Goal: Task Accomplishment & Management: Use online tool/utility

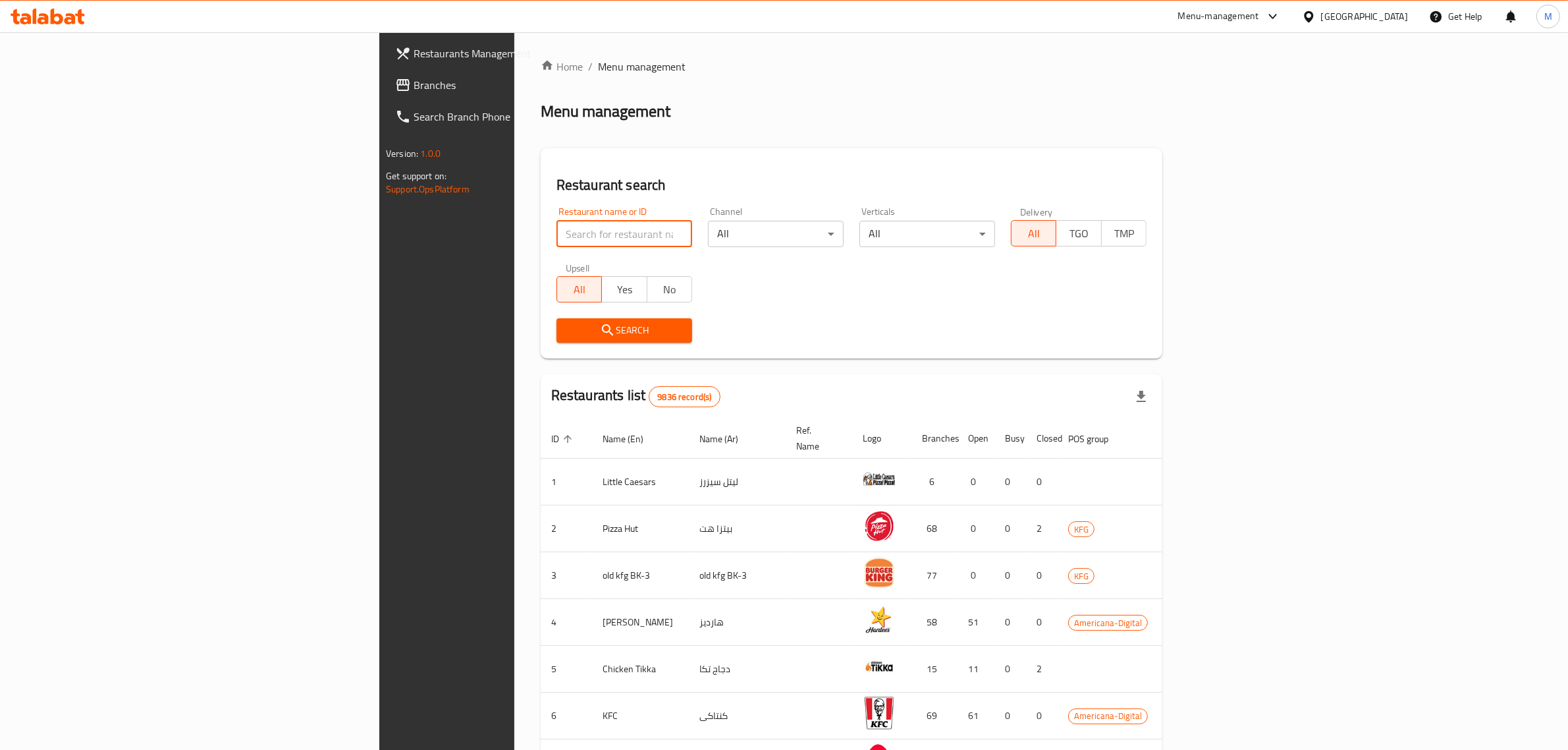
click at [556, 239] on input "search" at bounding box center [624, 234] width 136 height 26
click button "Search" at bounding box center [624, 330] width 136 height 24
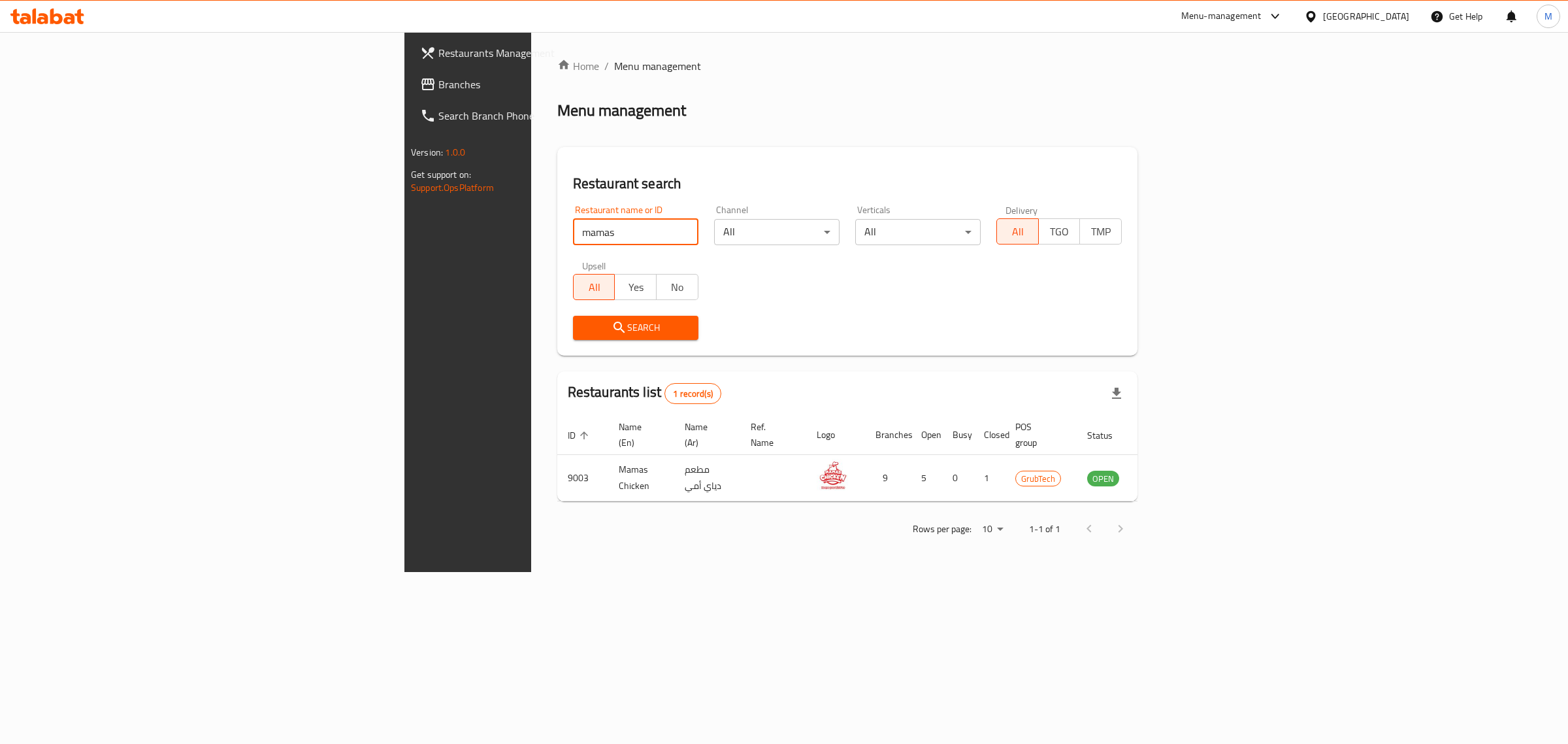
drag, startPoint x: 376, startPoint y: 244, endPoint x: 290, endPoint y: 223, distance: 88.5
click at [557, 223] on div "Restaurant search Restaurant name or ID mamas Restaurant name or ID Channel All…" at bounding box center [847, 251] width 580 height 208
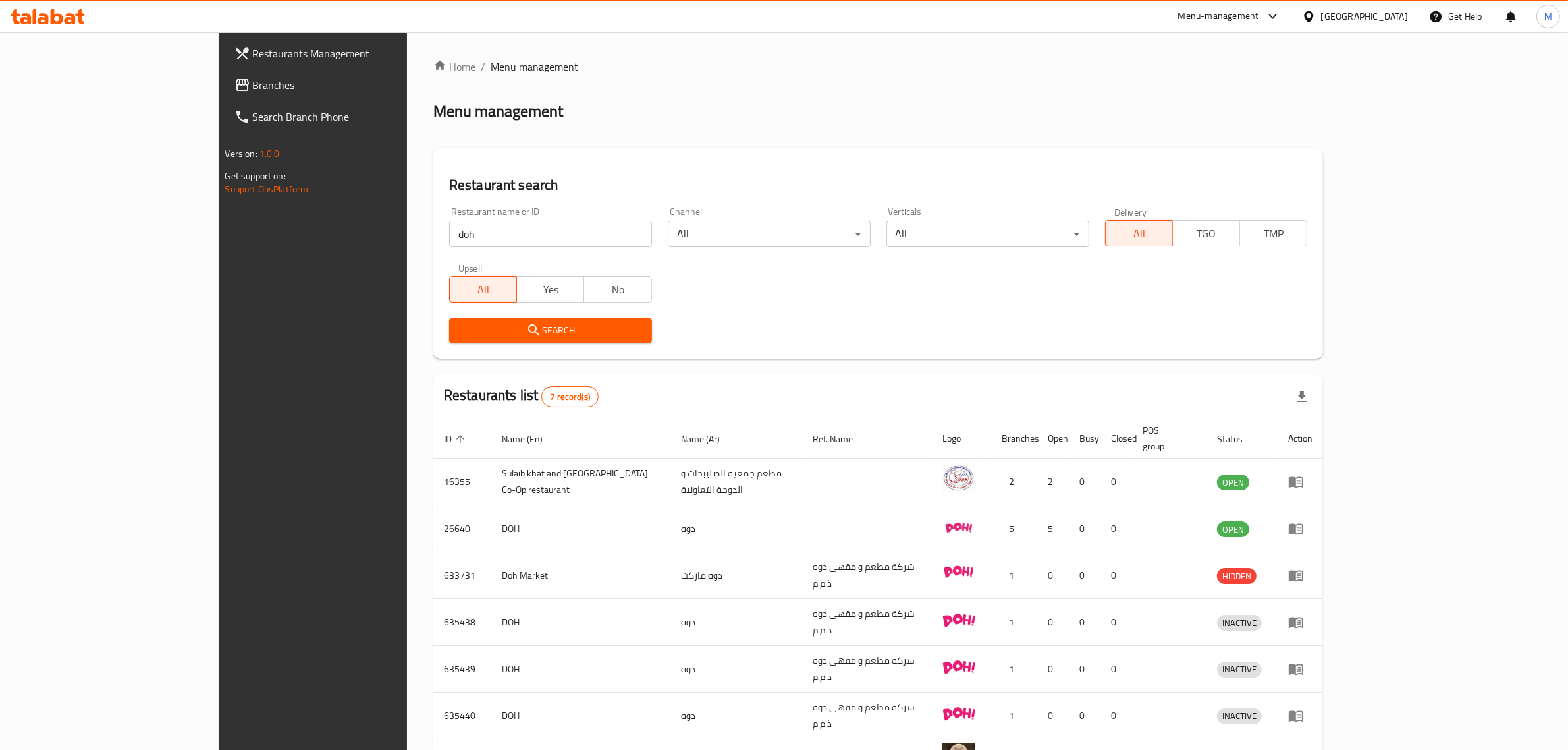
click at [449, 233] on input "doh" at bounding box center [551, 234] width 202 height 26
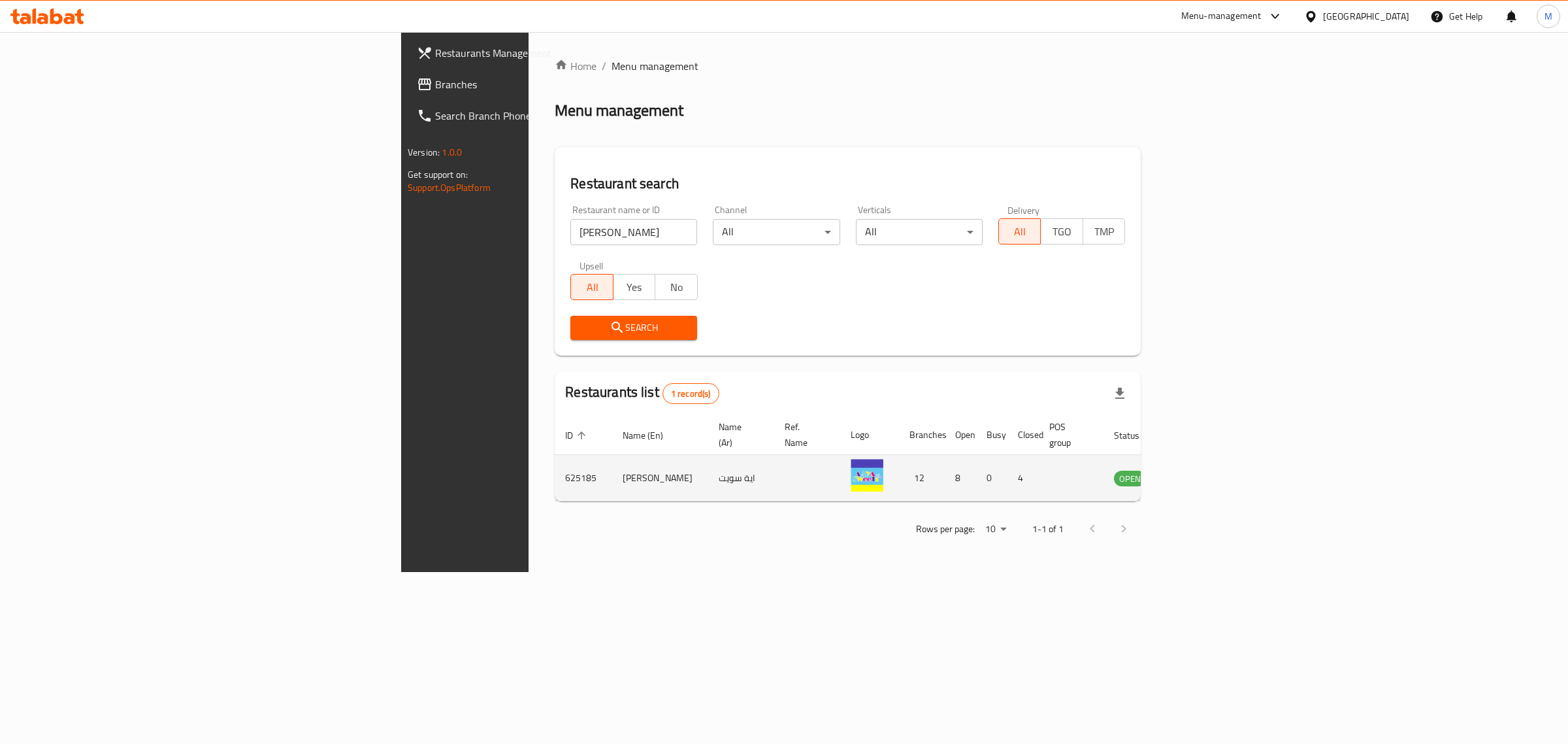
click at [613, 458] on td "[PERSON_NAME]" at bounding box center [661, 478] width 96 height 46
copy td "[PERSON_NAME]"
click at [570, 219] on input "aya sweets" at bounding box center [633, 232] width 127 height 26
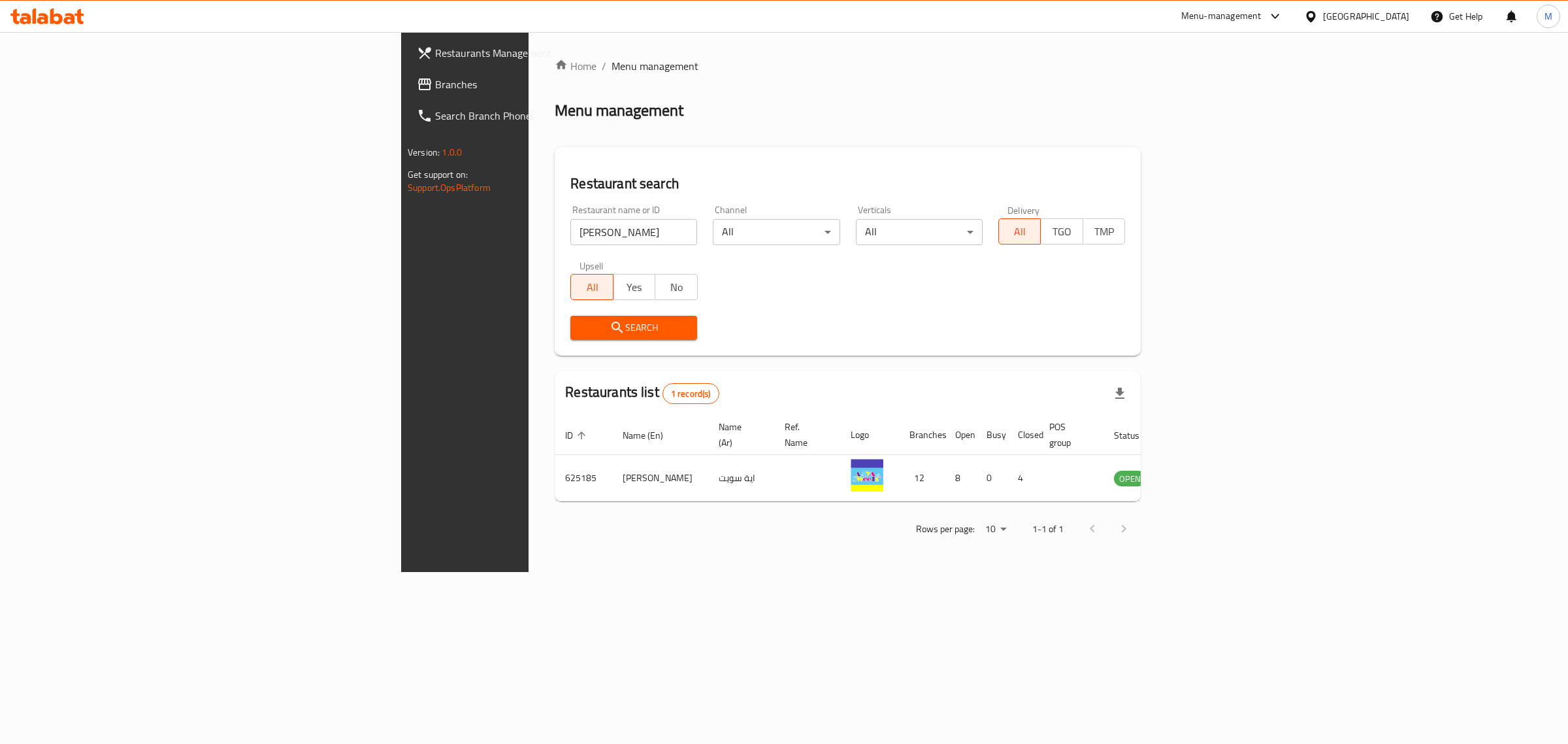
click at [570, 219] on input "aya sweets" at bounding box center [633, 232] width 127 height 26
click button "Search" at bounding box center [633, 327] width 127 height 24
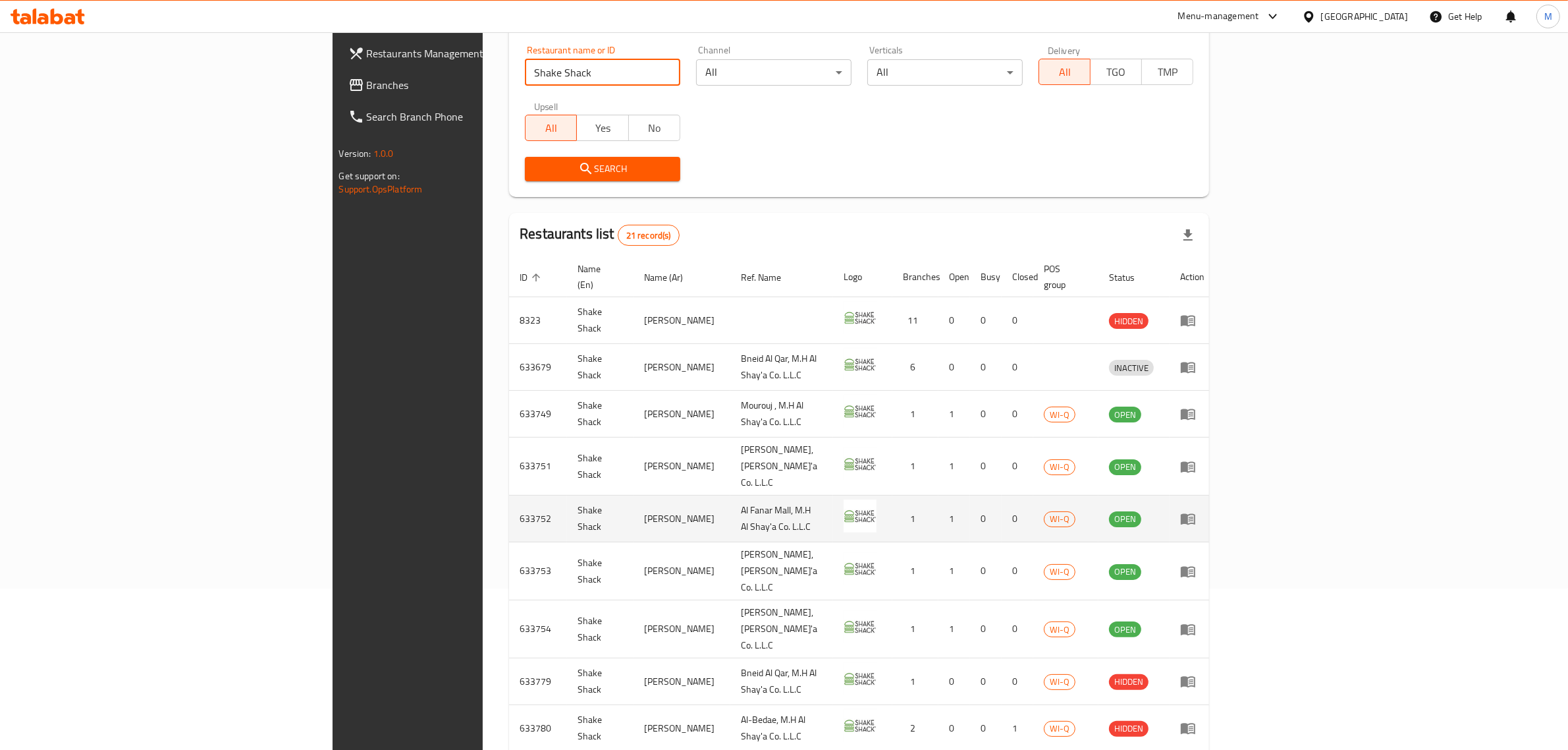
scroll to position [165, 0]
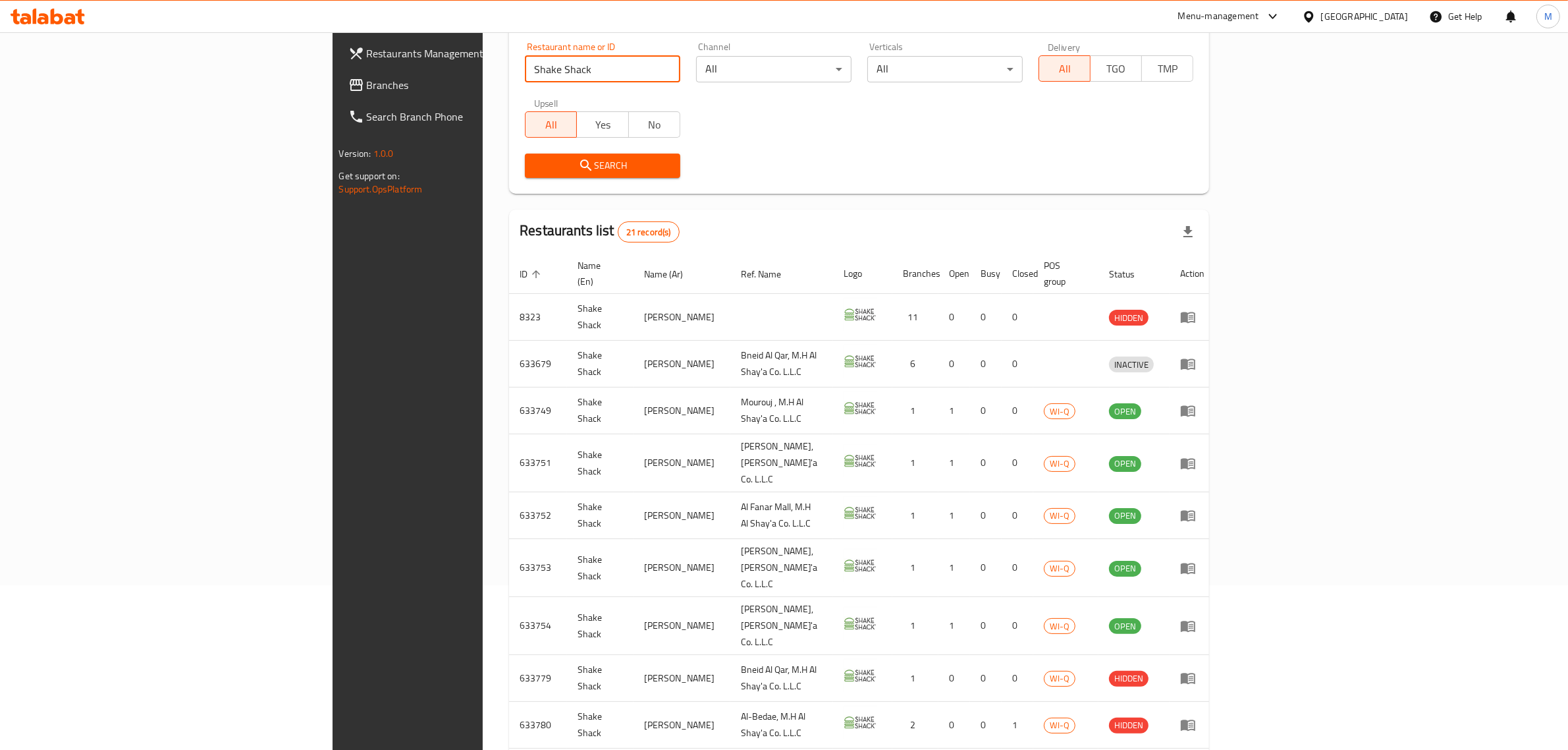
click at [525, 66] on input "Shake Shack" at bounding box center [602, 69] width 156 height 26
click button "Search" at bounding box center [602, 165] width 156 height 24
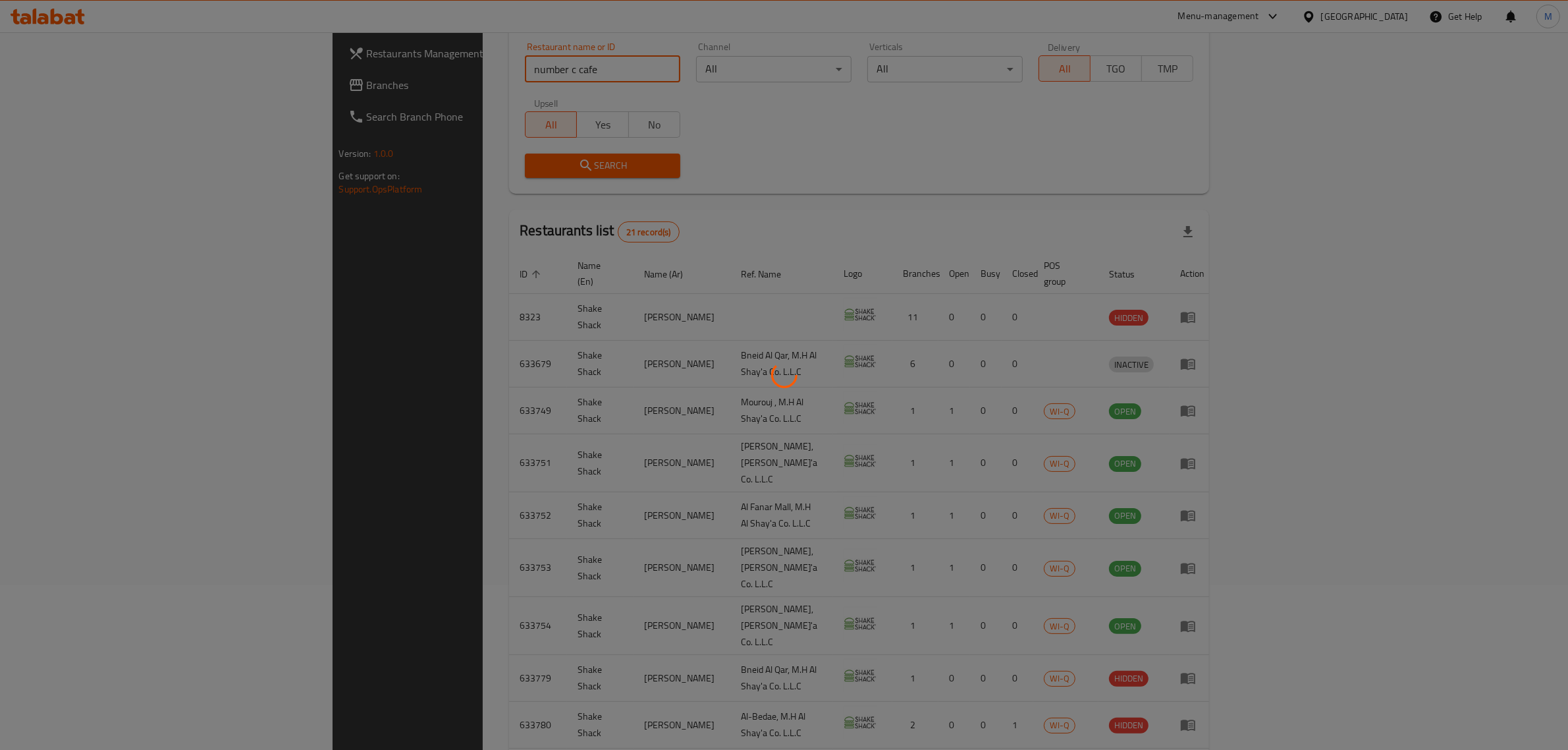
scroll to position [0, 0]
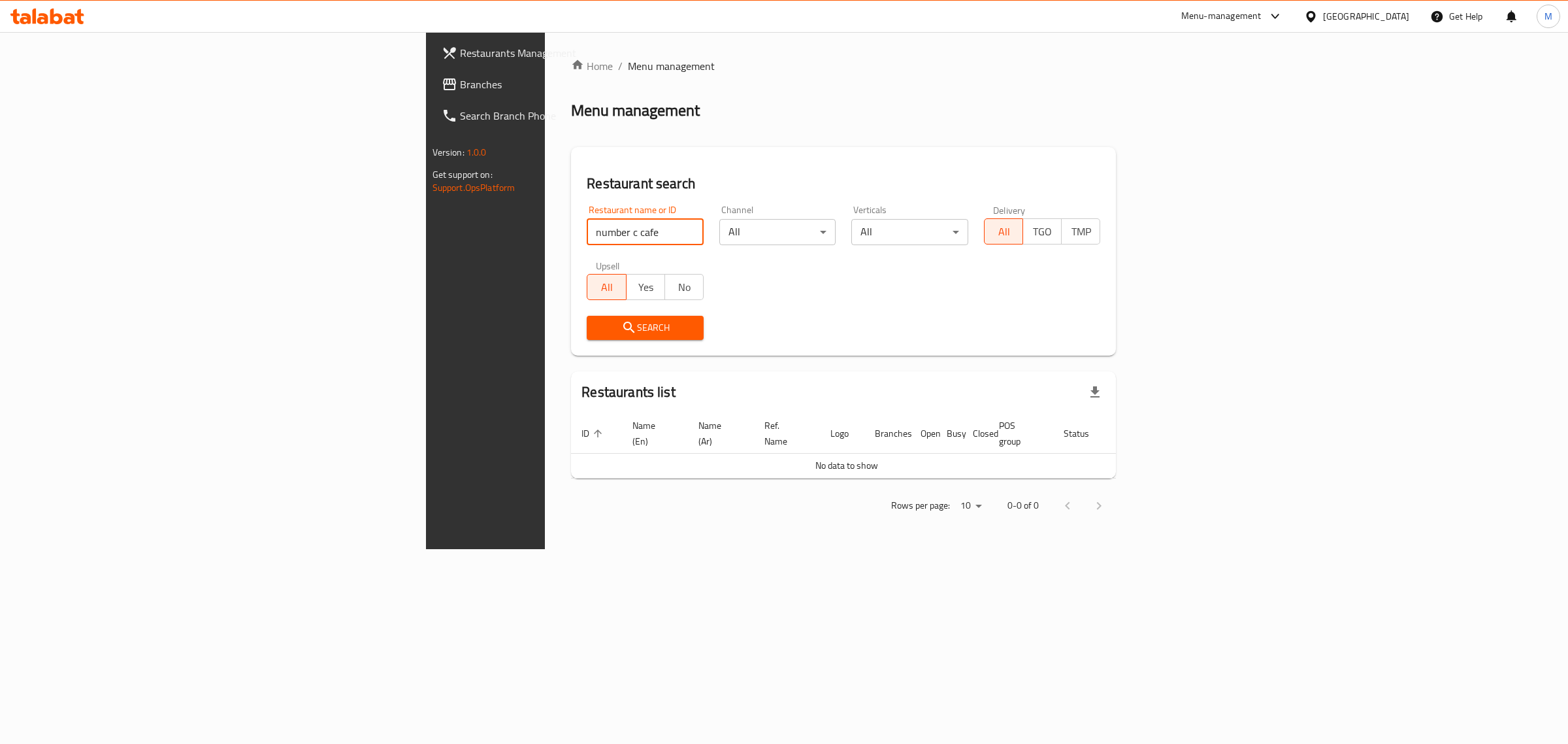
click at [587, 233] on input "number c cafe" at bounding box center [645, 232] width 117 height 26
click button "Search" at bounding box center [645, 327] width 117 height 24
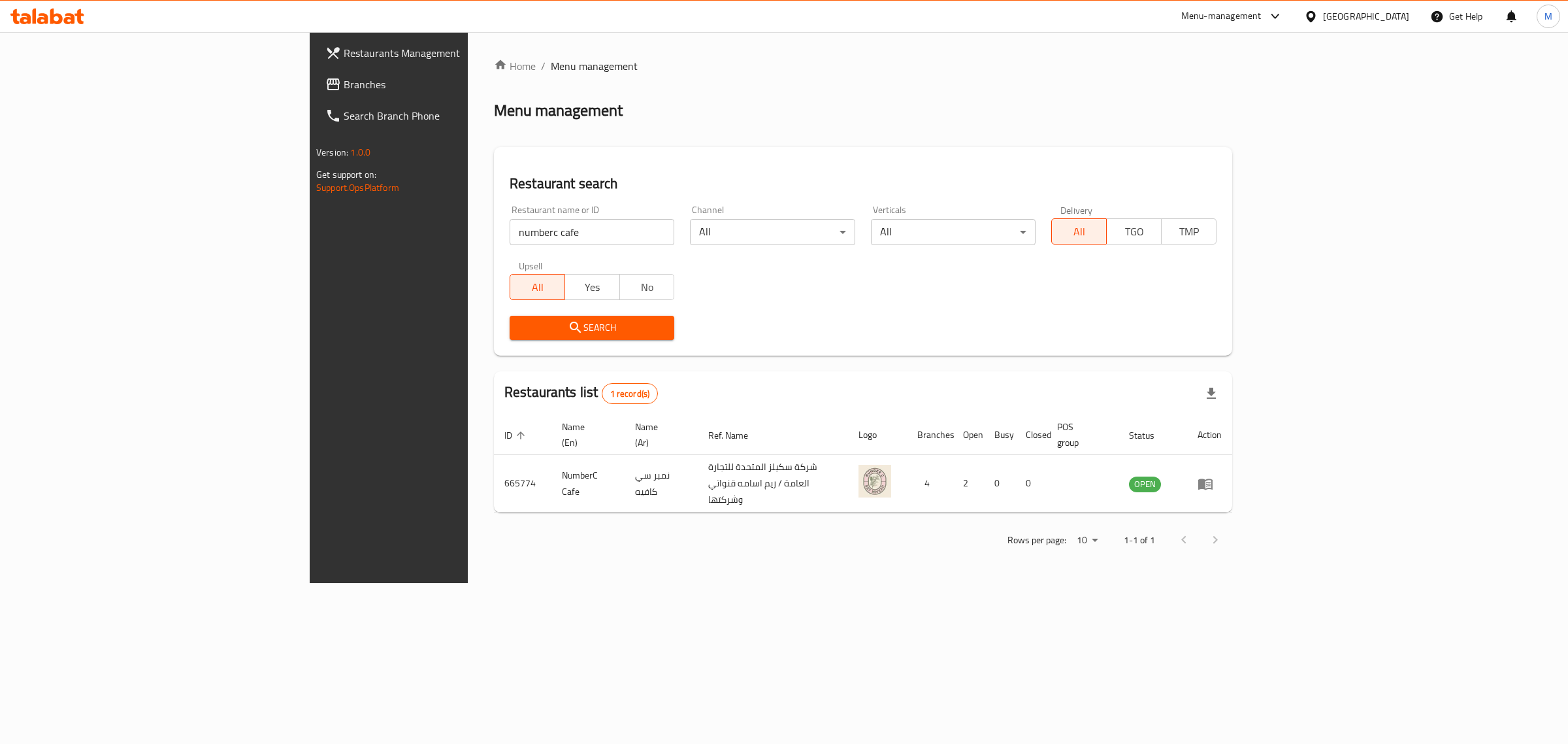
click at [599, 110] on div "Menu management" at bounding box center [862, 110] width 738 height 21
click at [510, 236] on input "numberc cafe" at bounding box center [592, 232] width 164 height 26
click button "Search" at bounding box center [592, 327] width 164 height 24
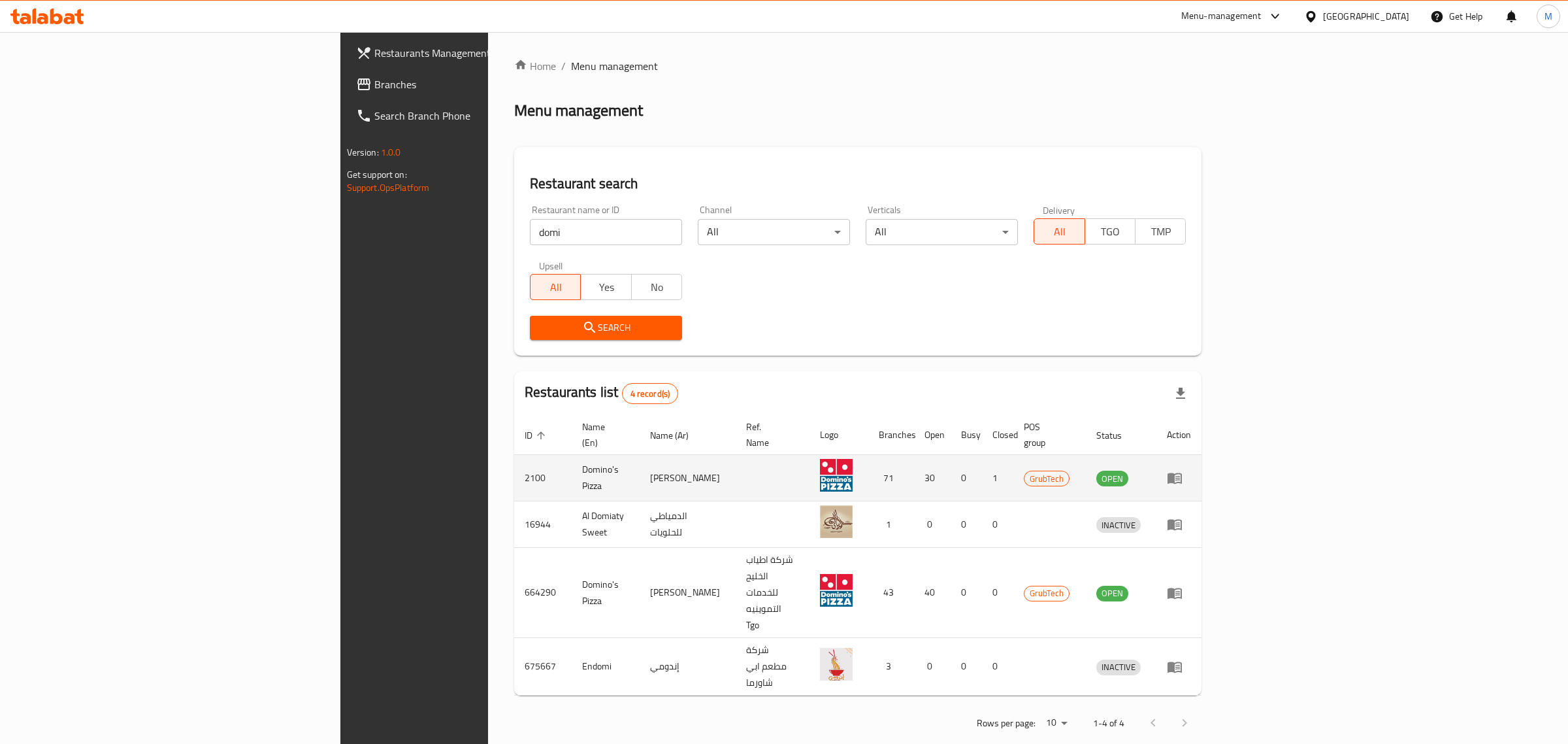
drag, startPoint x: 1478, startPoint y: 459, endPoint x: 1490, endPoint y: 459, distance: 12.0
click at [530, 232] on input "domi" at bounding box center [605, 232] width 152 height 26
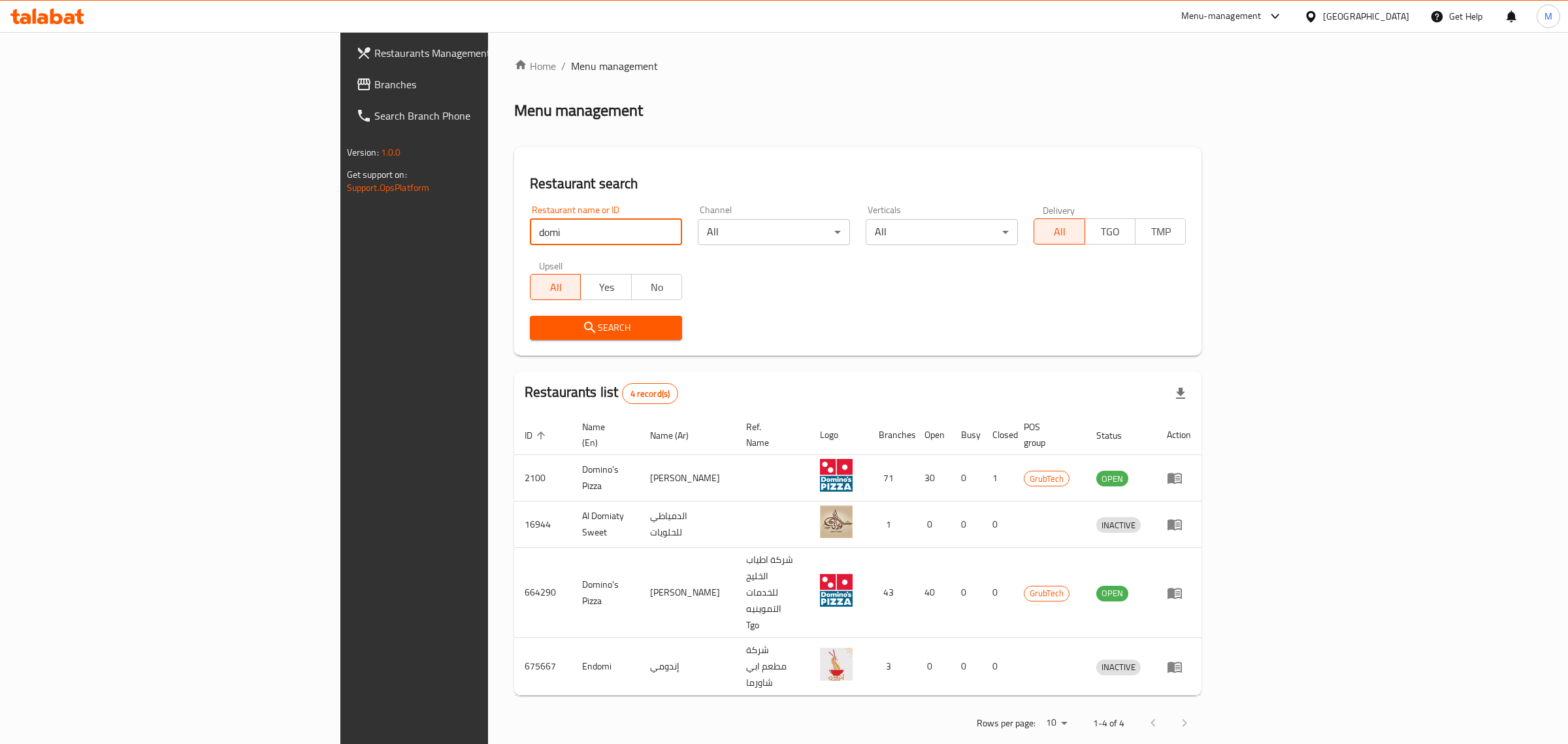
click at [530, 232] on input "domi" at bounding box center [605, 232] width 152 height 26
type input "doh"
click button "Search" at bounding box center [605, 327] width 152 height 24
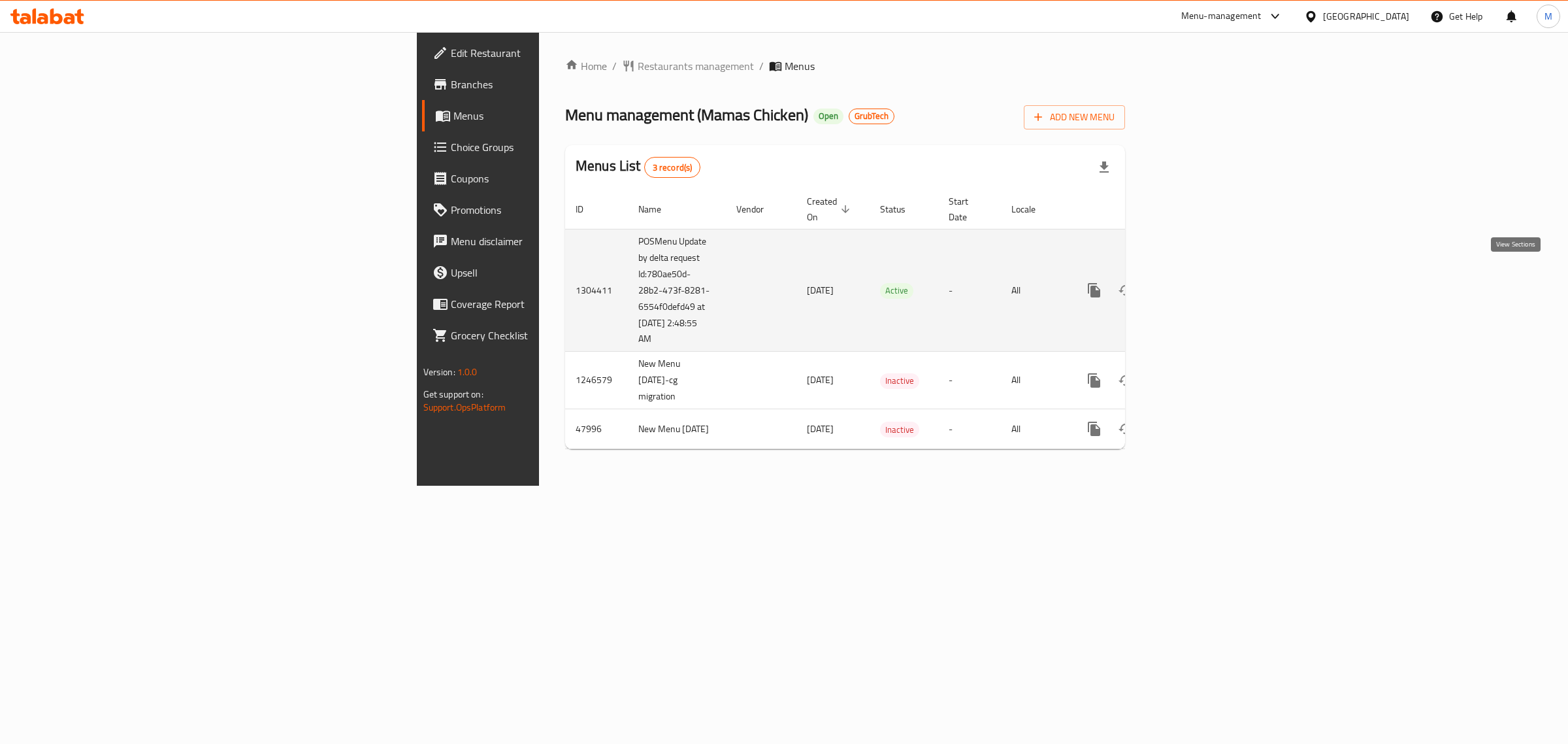
click at [1196, 282] on icon "enhanced table" at bounding box center [1188, 290] width 16 height 16
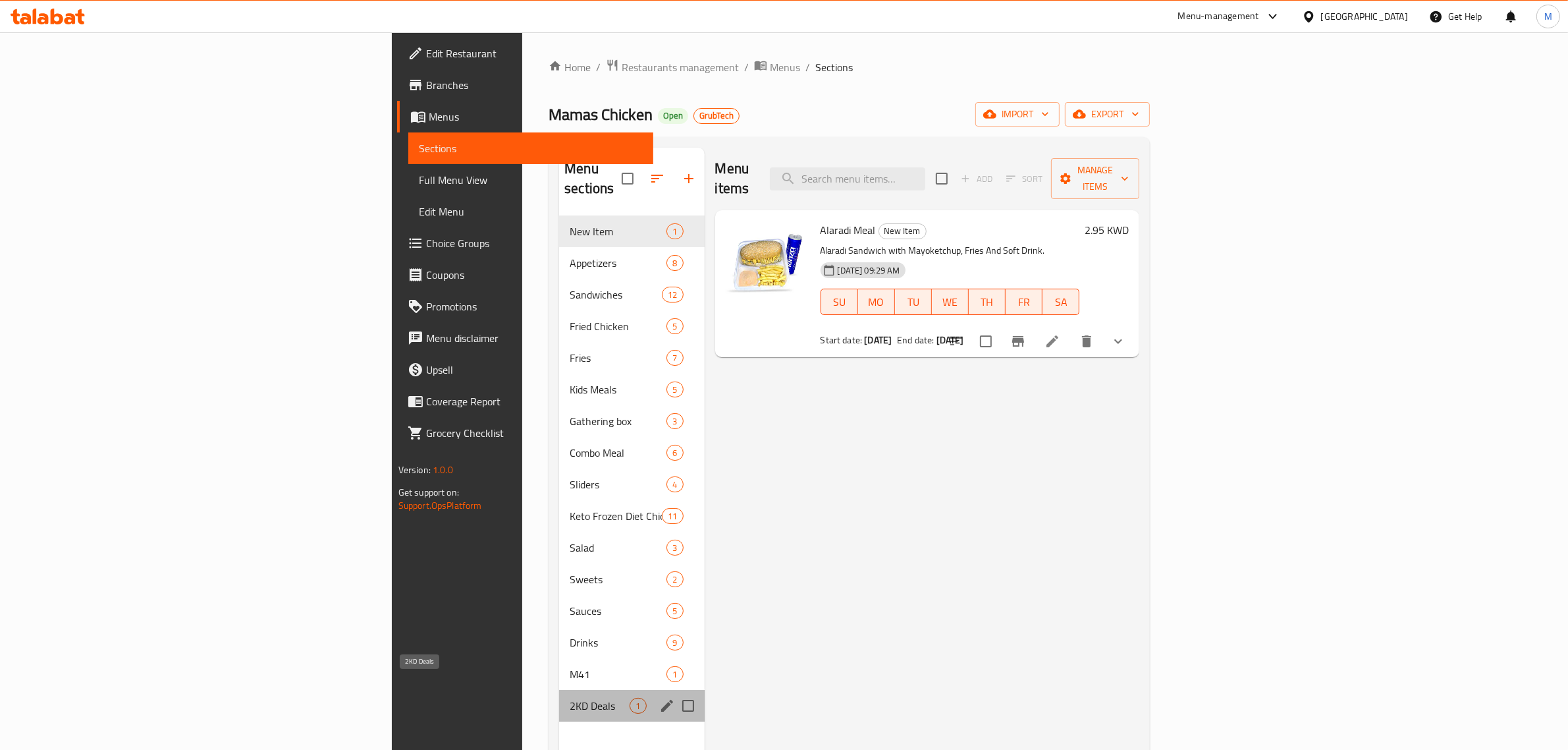
click at [570, 698] on span "2KD Deals" at bounding box center [600, 706] width 60 height 16
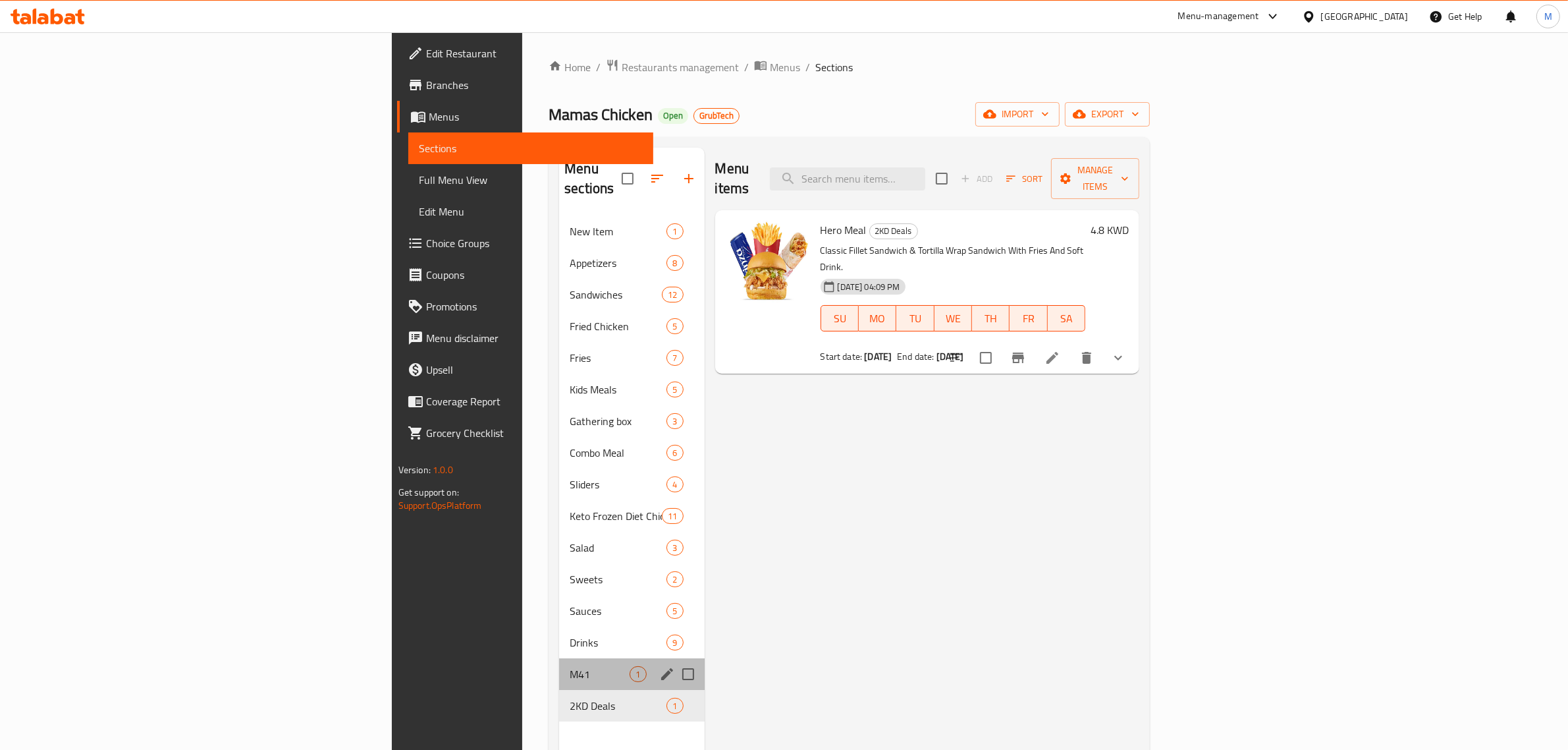
click at [559, 658] on div "M41 1" at bounding box center [631, 674] width 145 height 32
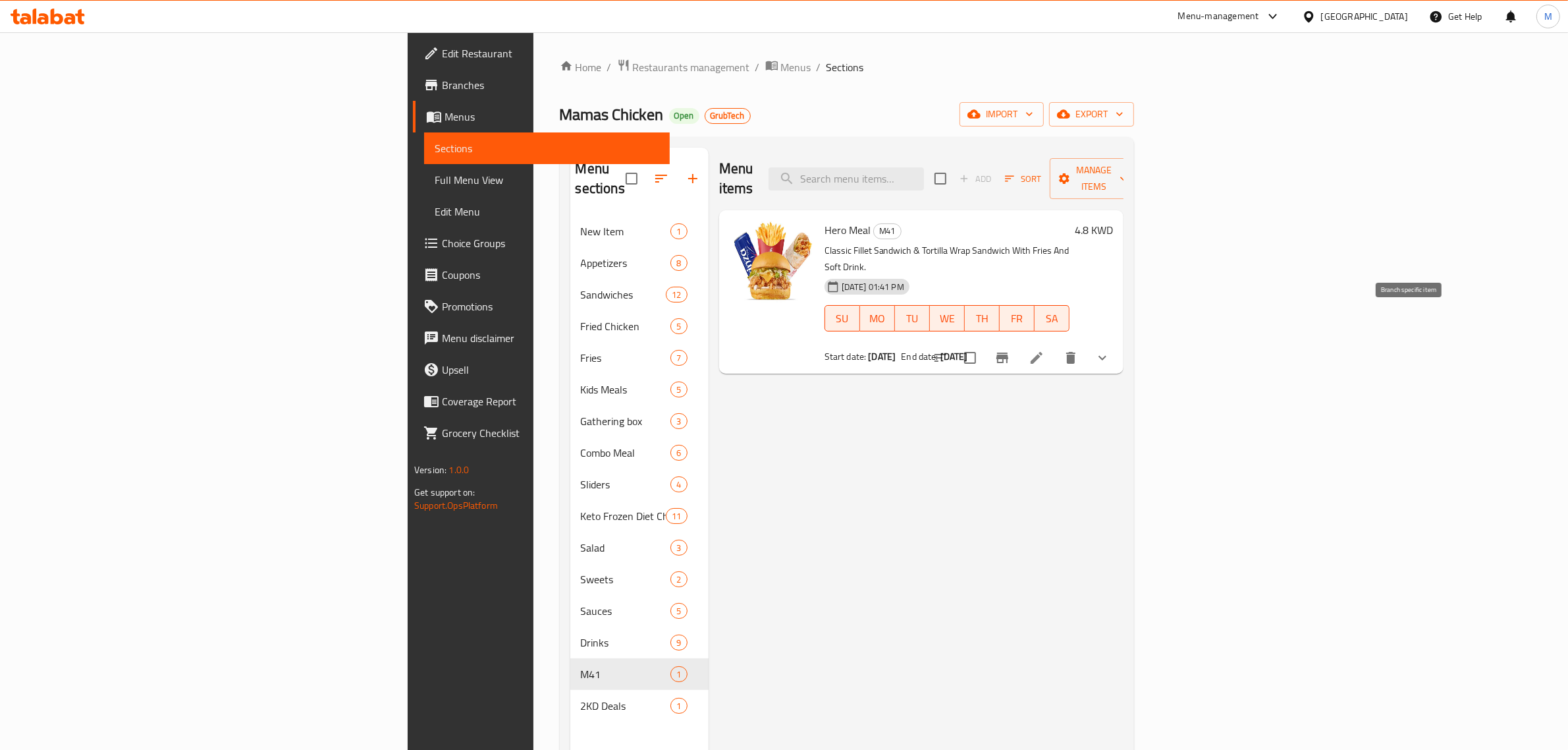
click at [1018, 342] on button "Branch-specific-item" at bounding box center [1002, 358] width 32 height 32
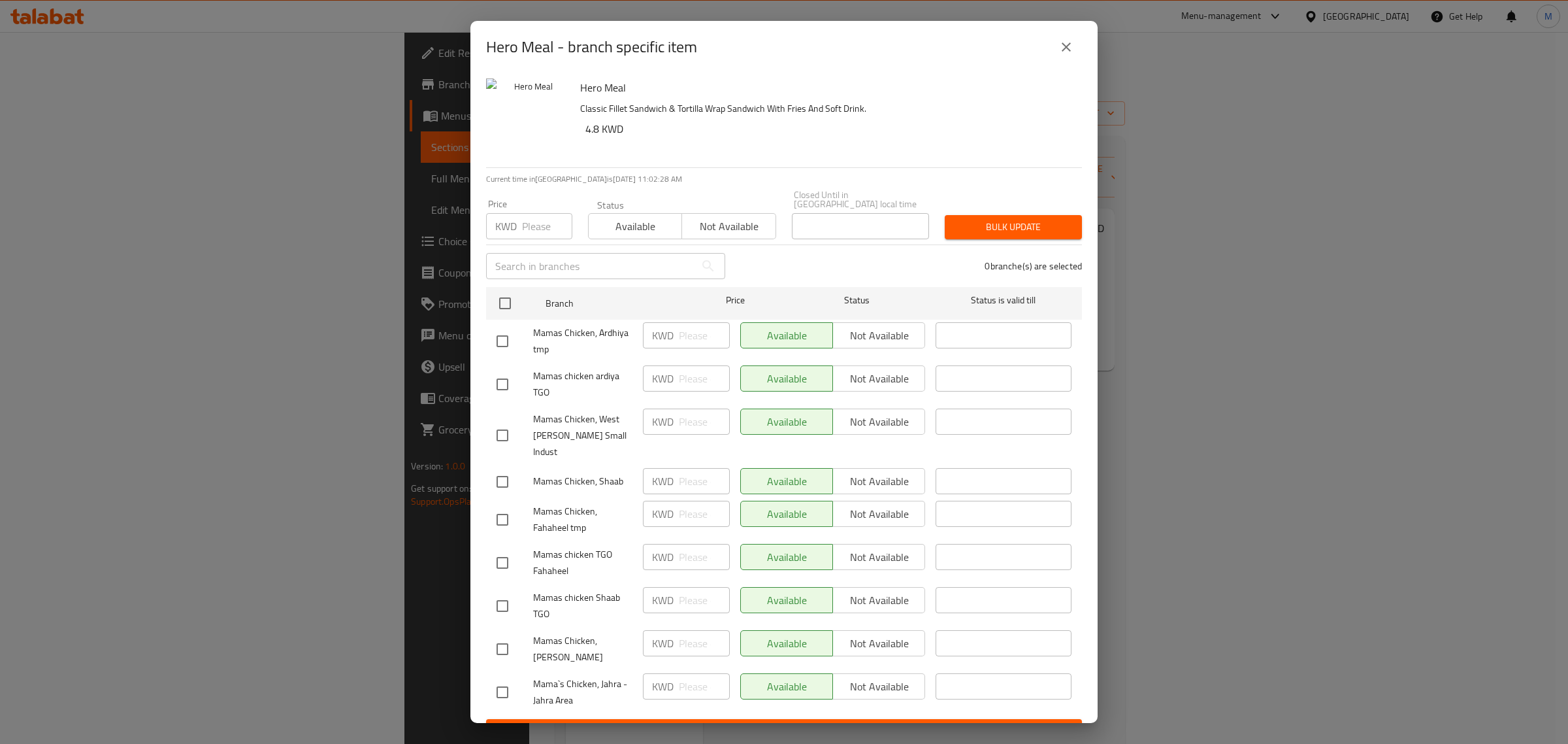
click at [1077, 46] on button "close" at bounding box center [1067, 47] width 32 height 32
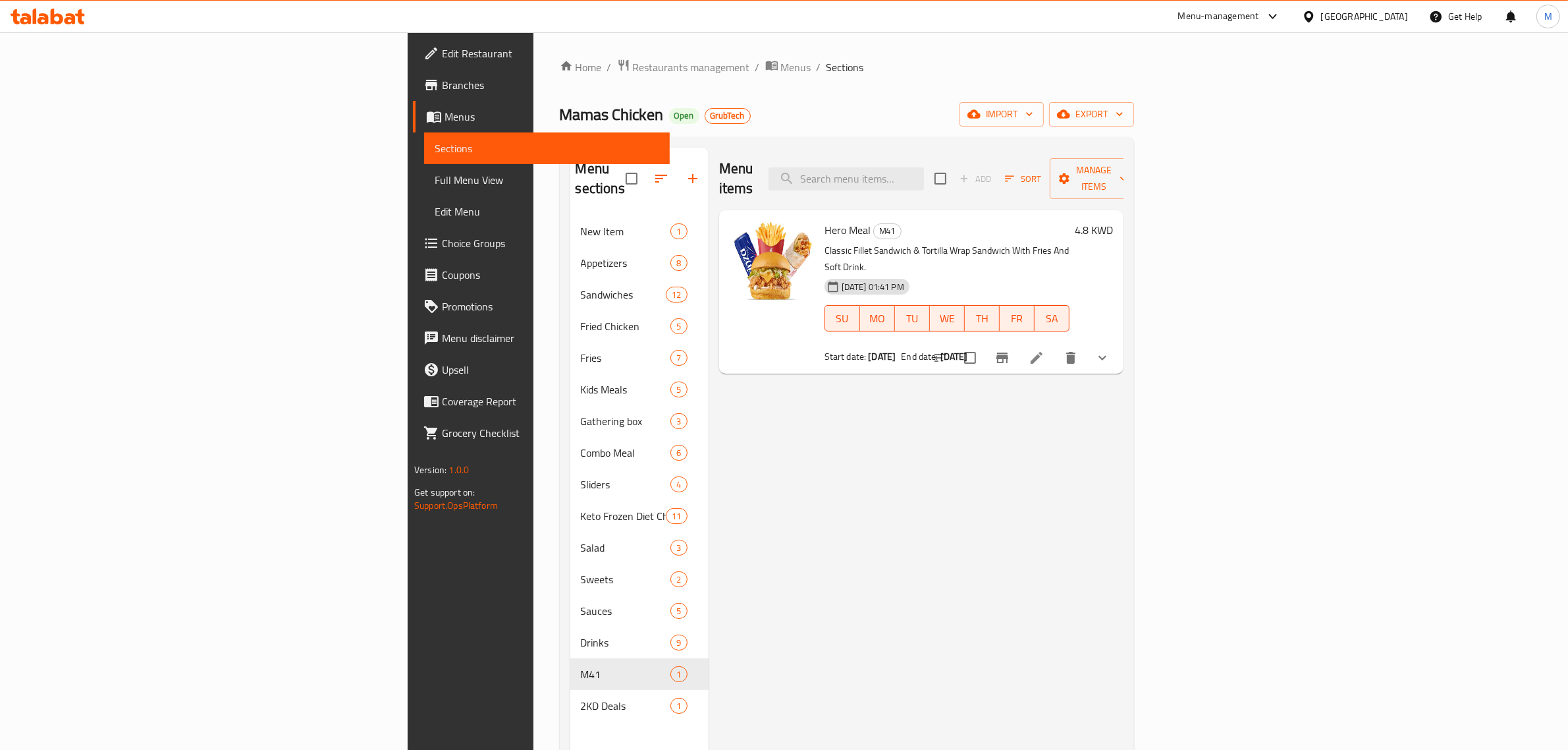
click at [560, 124] on span "Mamas Chicken" at bounding box center [612, 114] width 104 height 29
copy span "Mamas Chicken"
click at [1259, 23] on div "Menu-management" at bounding box center [1218, 16] width 81 height 16
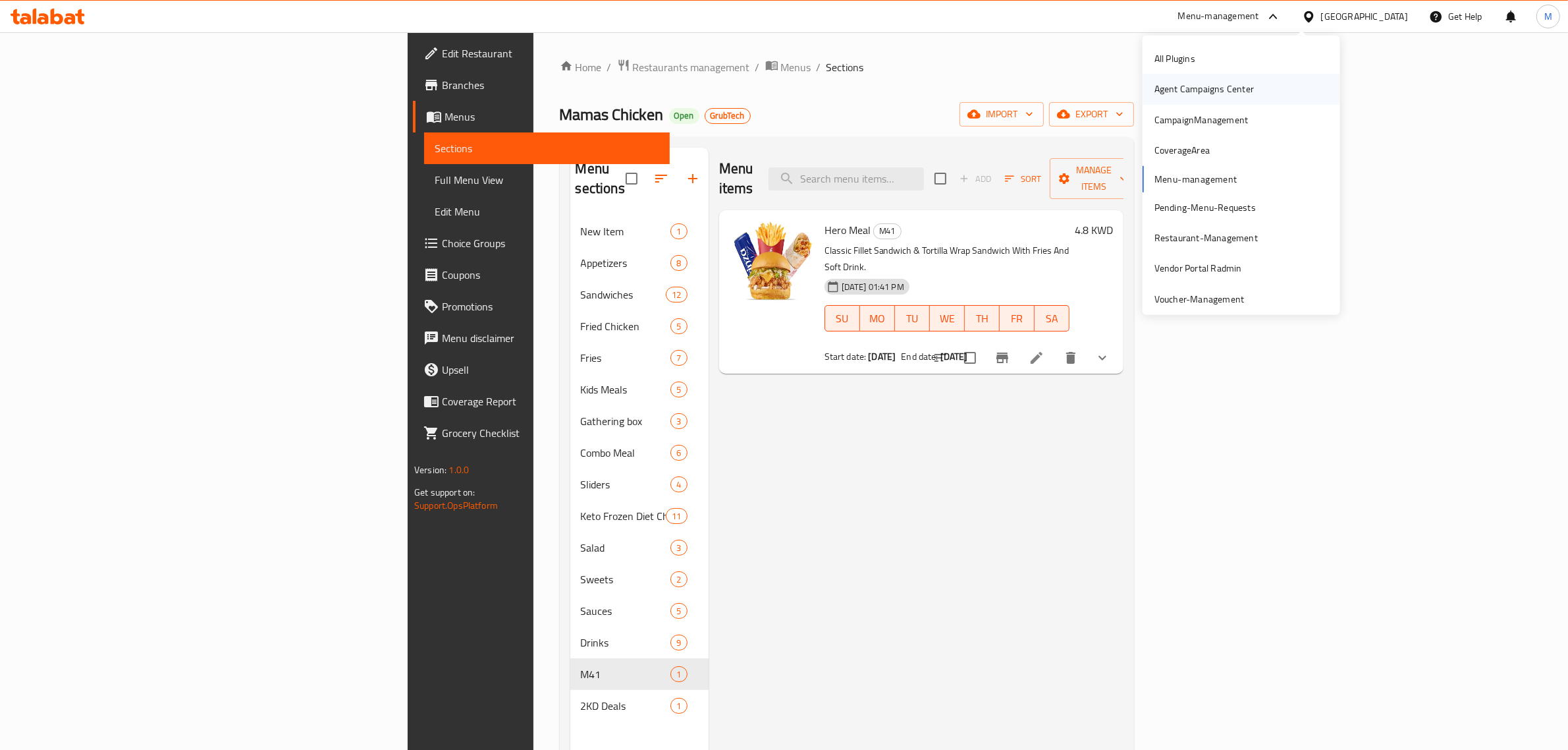
click at [1239, 84] on div "Agent Campaigns Center" at bounding box center [1204, 89] width 100 height 14
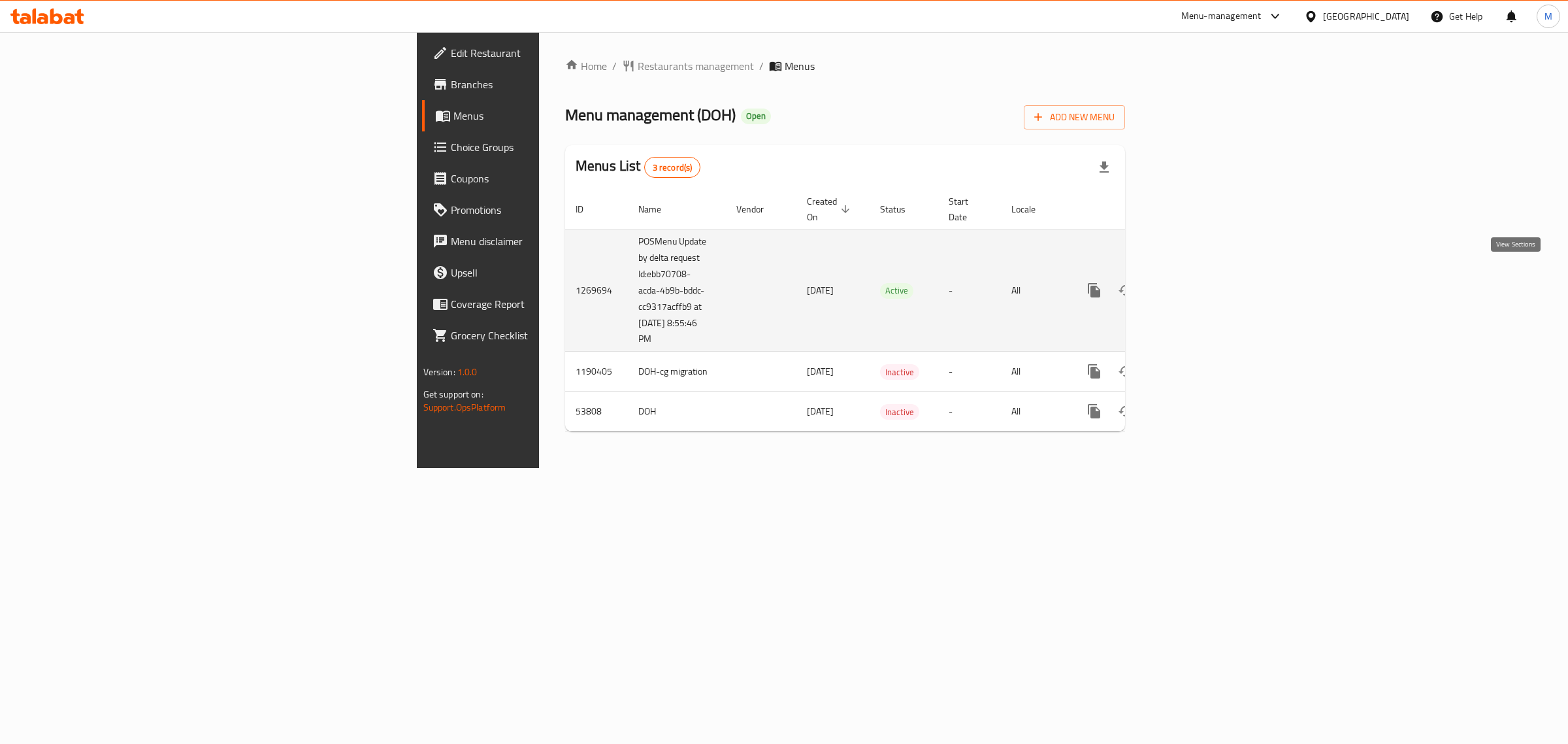
click at [1196, 282] on icon "enhanced table" at bounding box center [1188, 290] width 16 height 16
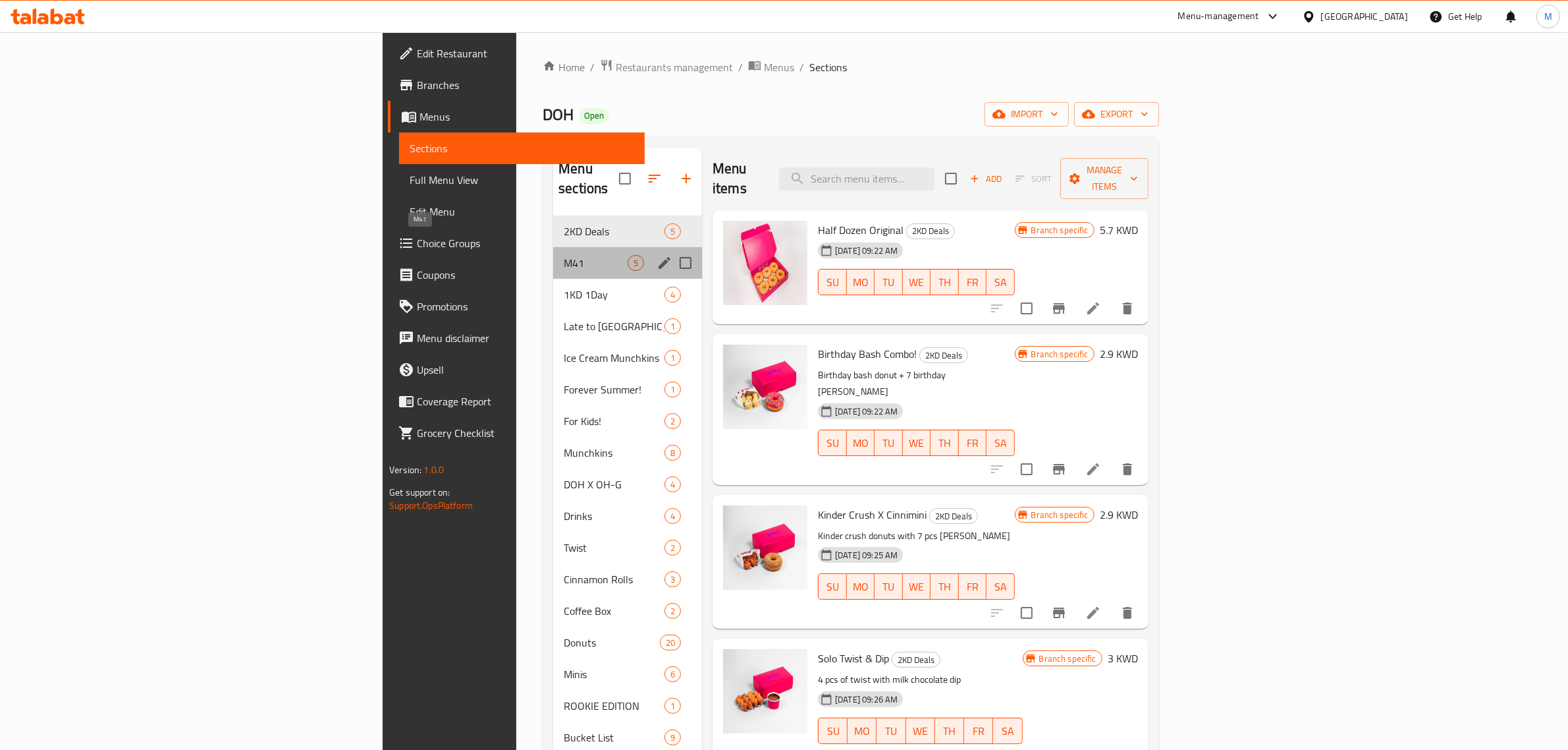
click at [564, 255] on span "M41" at bounding box center [596, 263] width 64 height 16
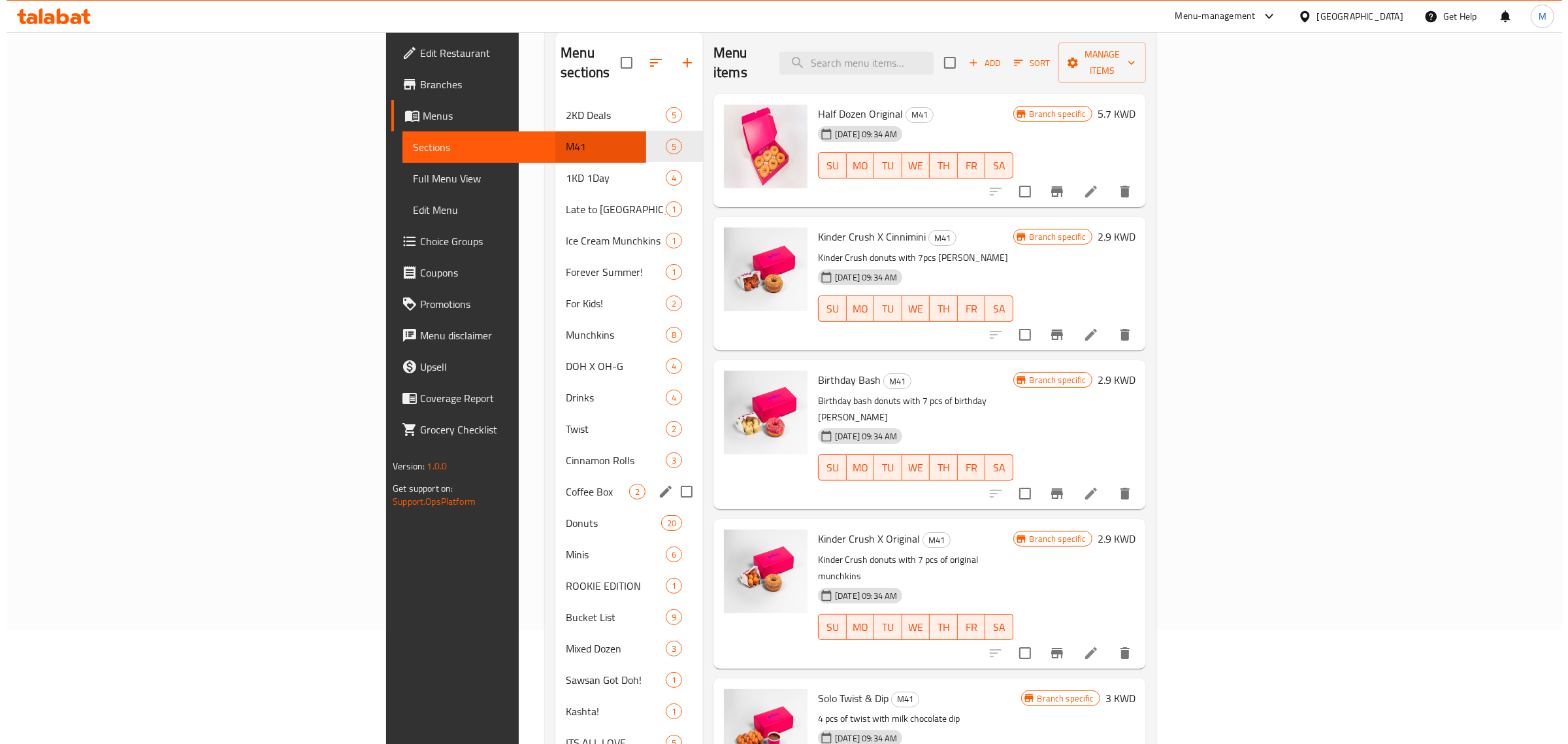
scroll to position [49, 0]
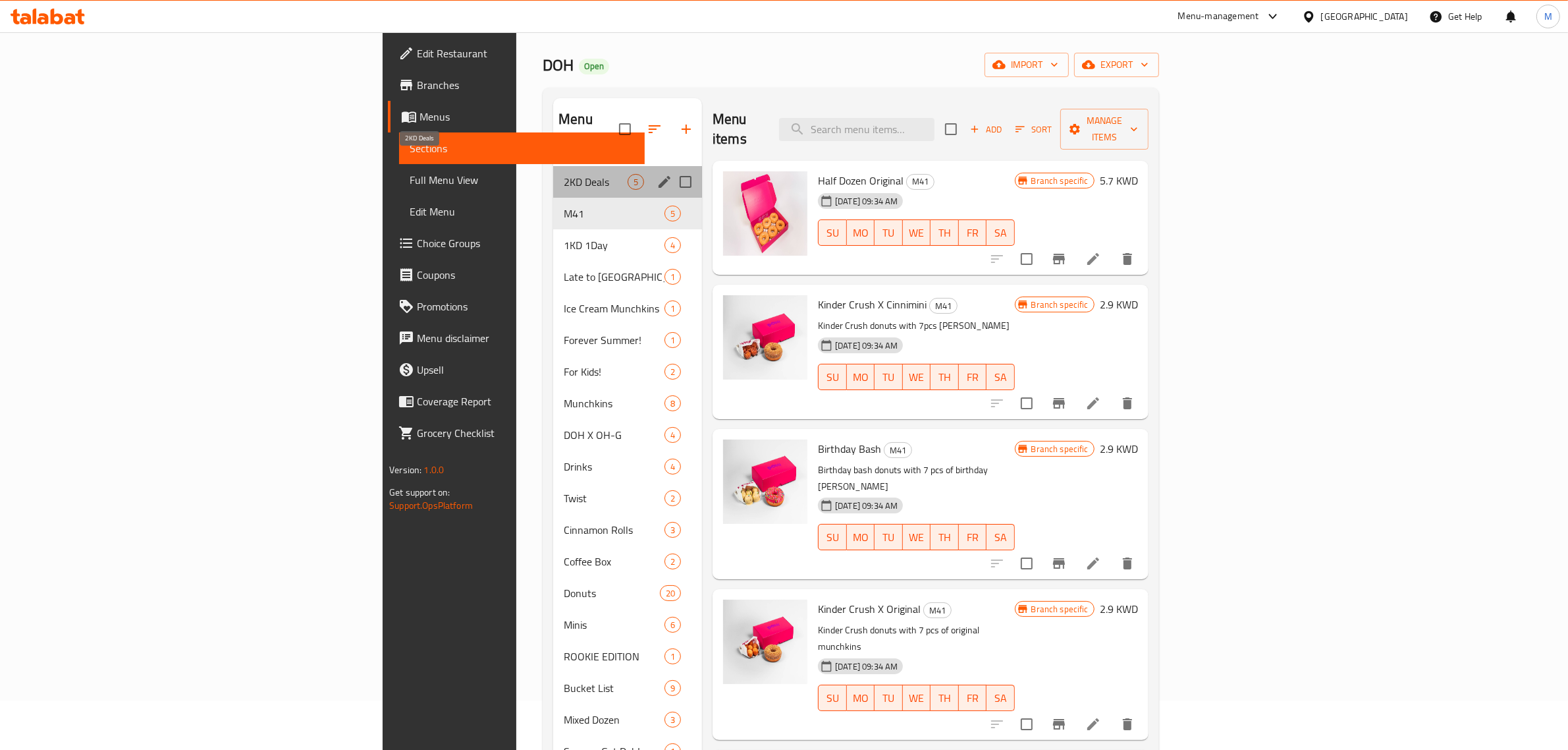
click at [564, 174] on span "2KD Deals" at bounding box center [596, 182] width 64 height 16
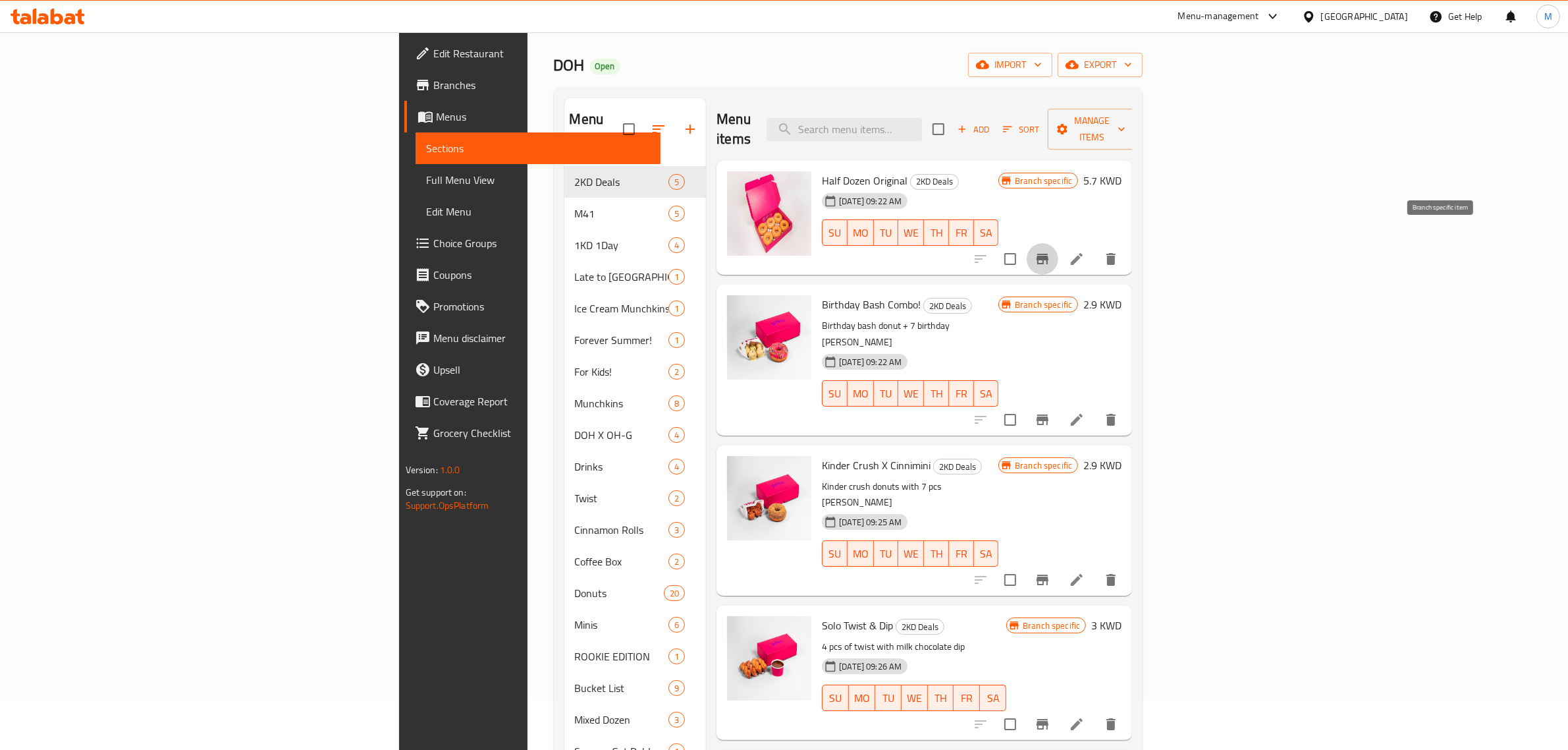
click at [1058, 243] on button "Branch-specific-item" at bounding box center [1043, 259] width 32 height 32
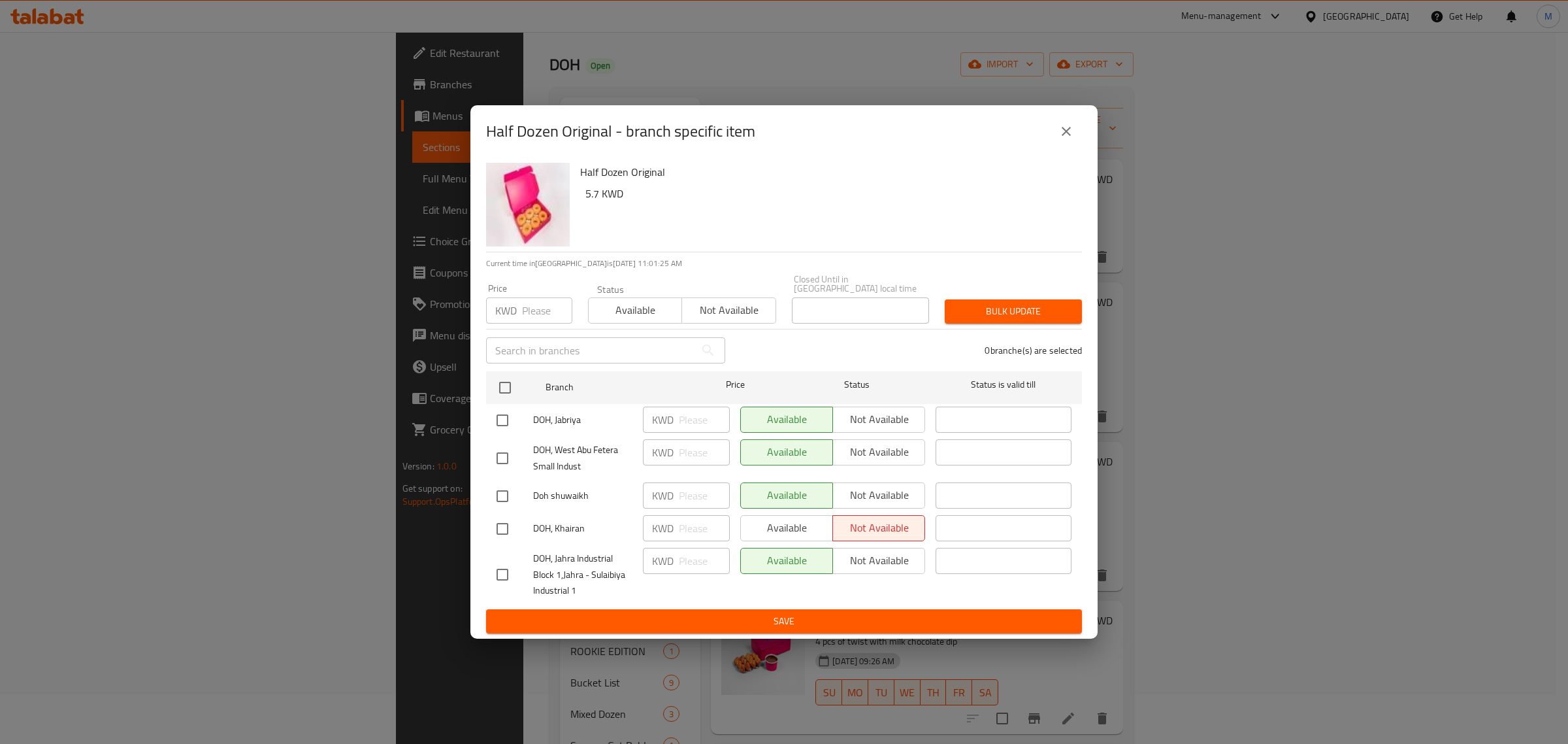
click at [1076, 127] on button "close" at bounding box center [1067, 131] width 32 height 32
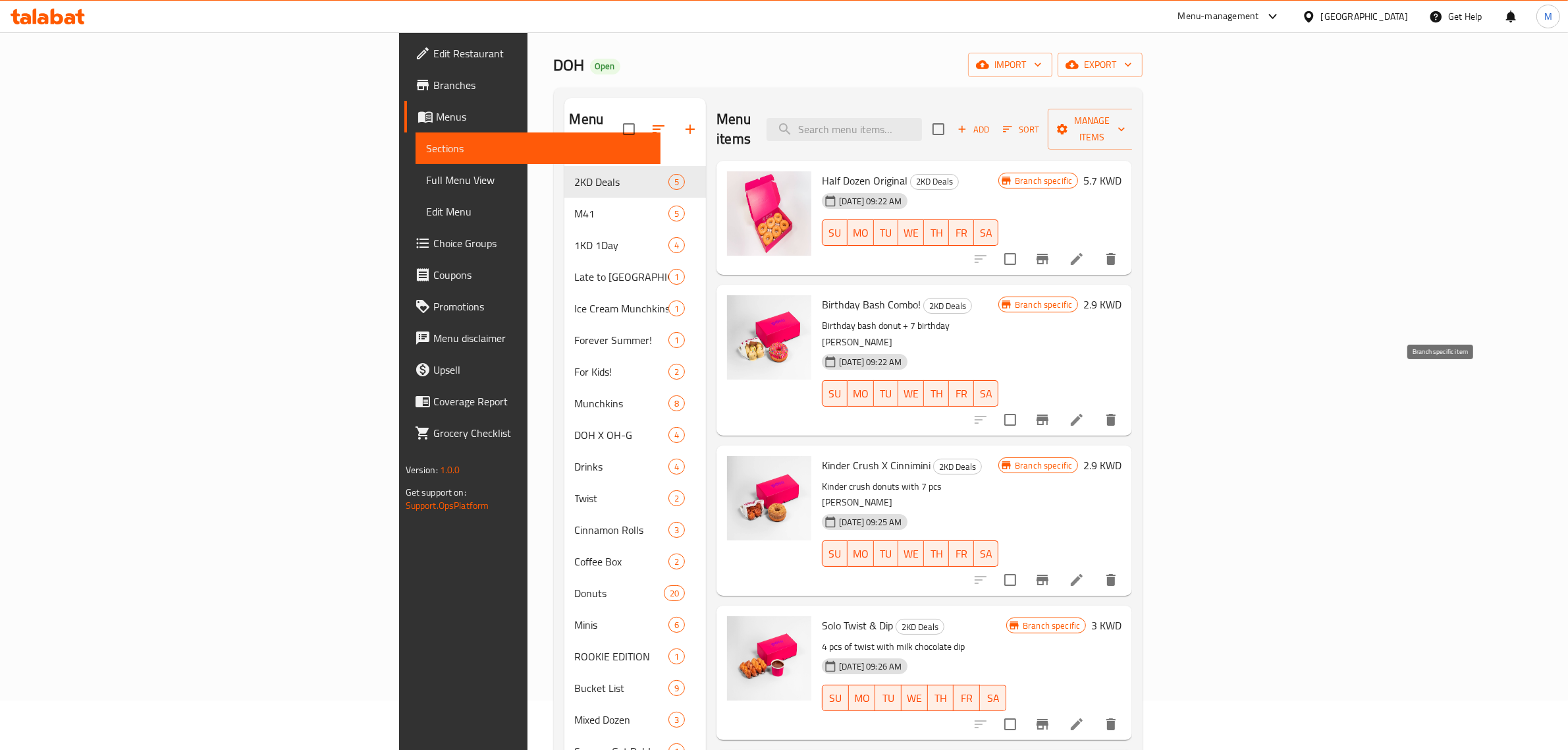
click at [1051, 412] on icon "Branch-specific-item" at bounding box center [1043, 419] width 16 height 16
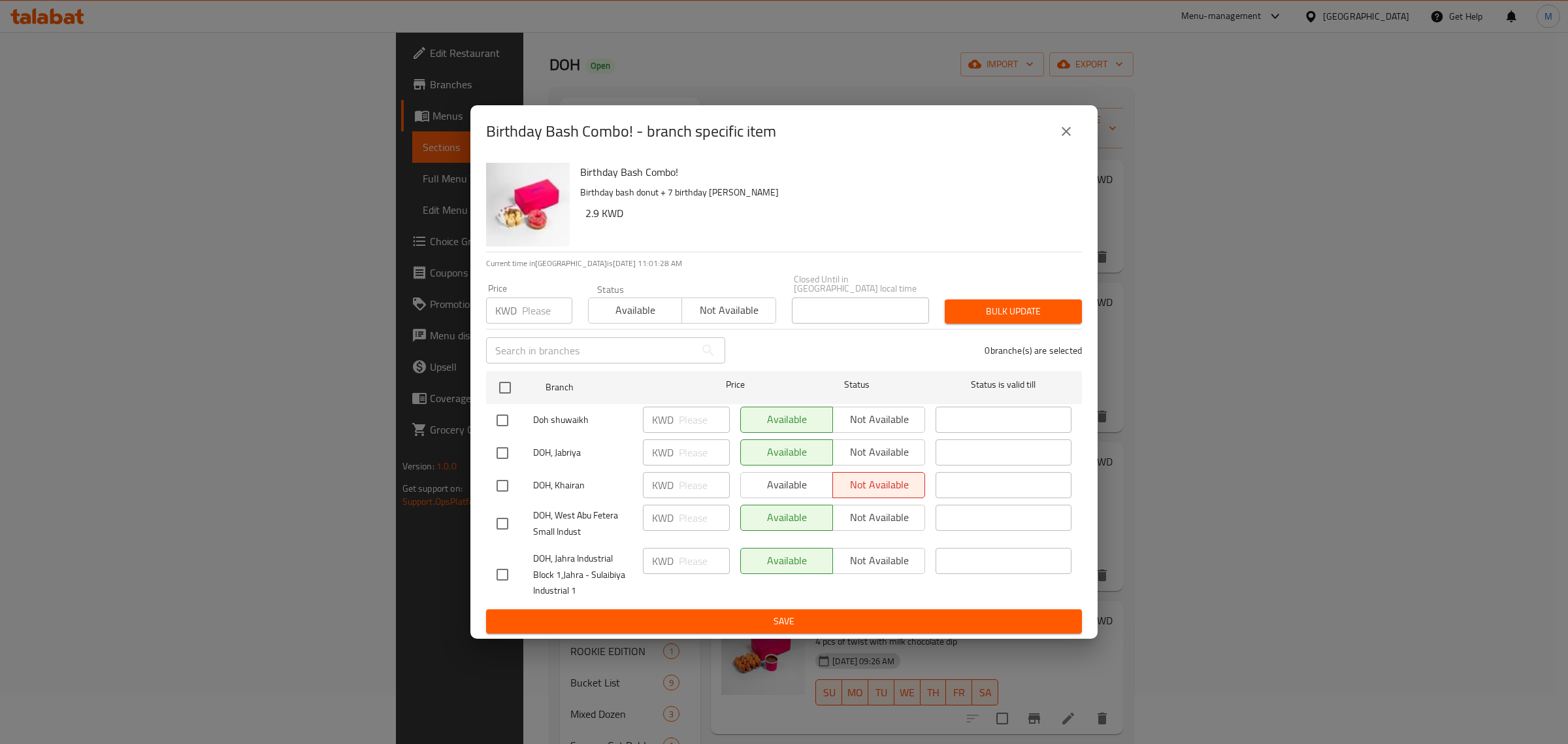
click at [1072, 139] on icon "close" at bounding box center [1066, 131] width 16 height 16
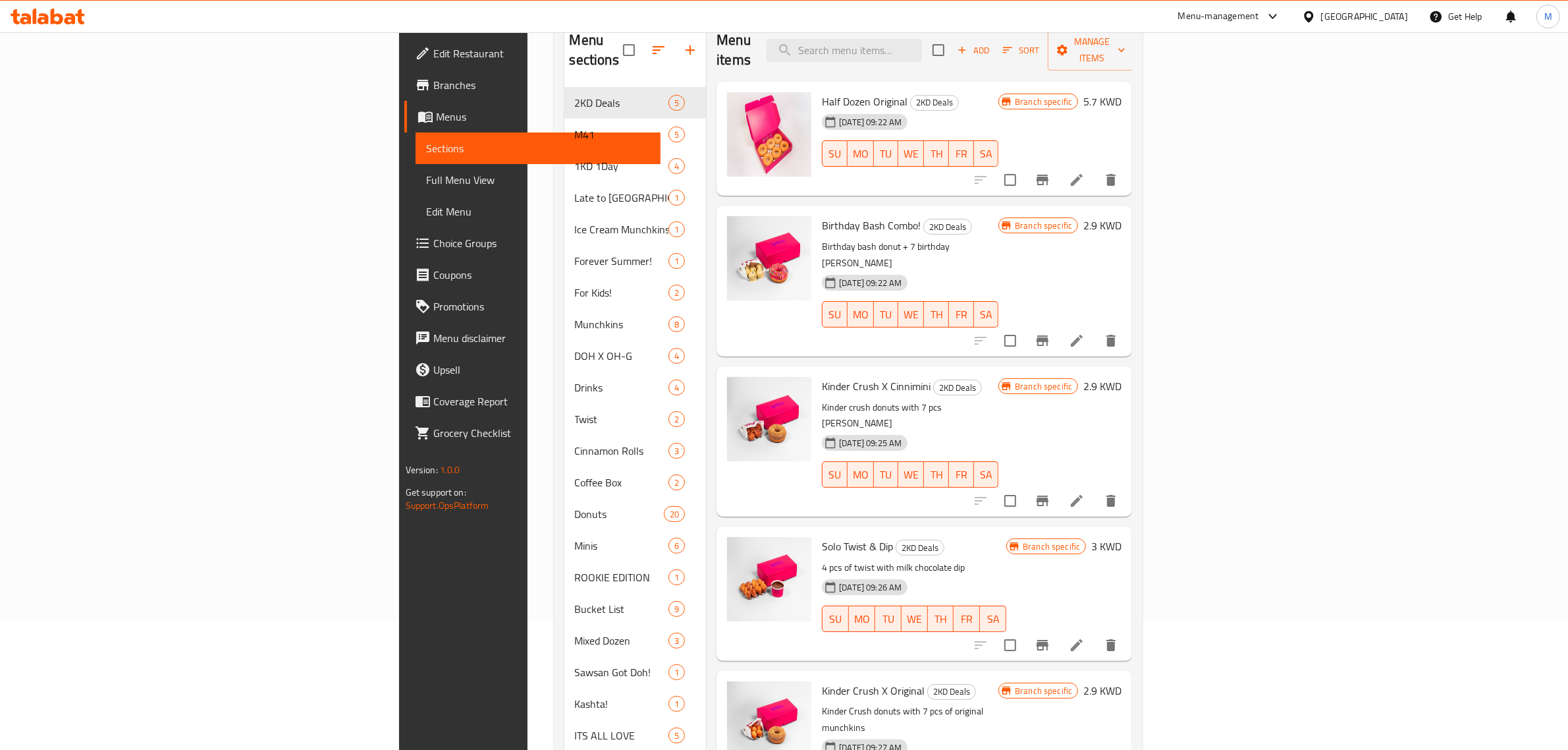
scroll to position [49, 0]
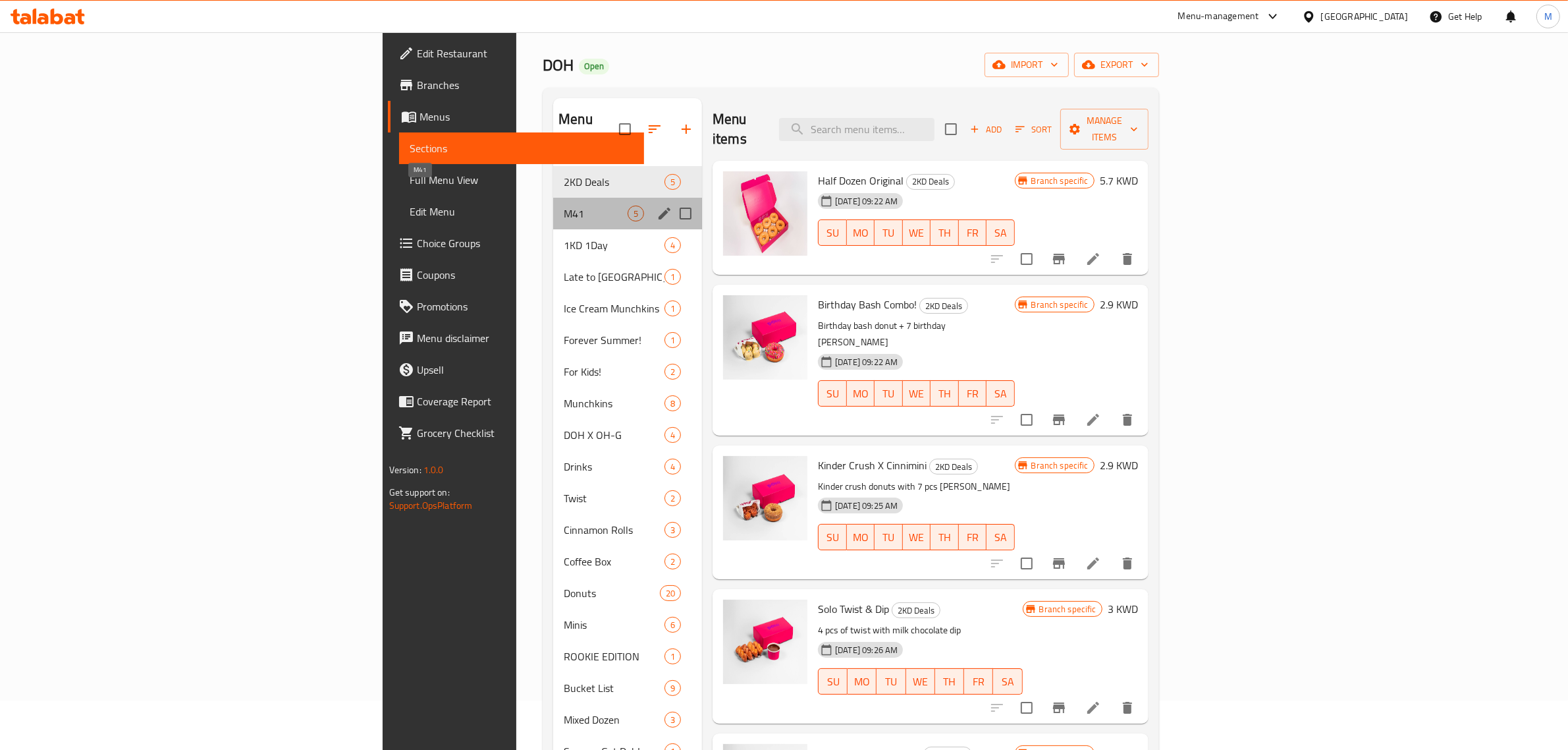
click at [564, 206] on span "M41" at bounding box center [596, 213] width 64 height 16
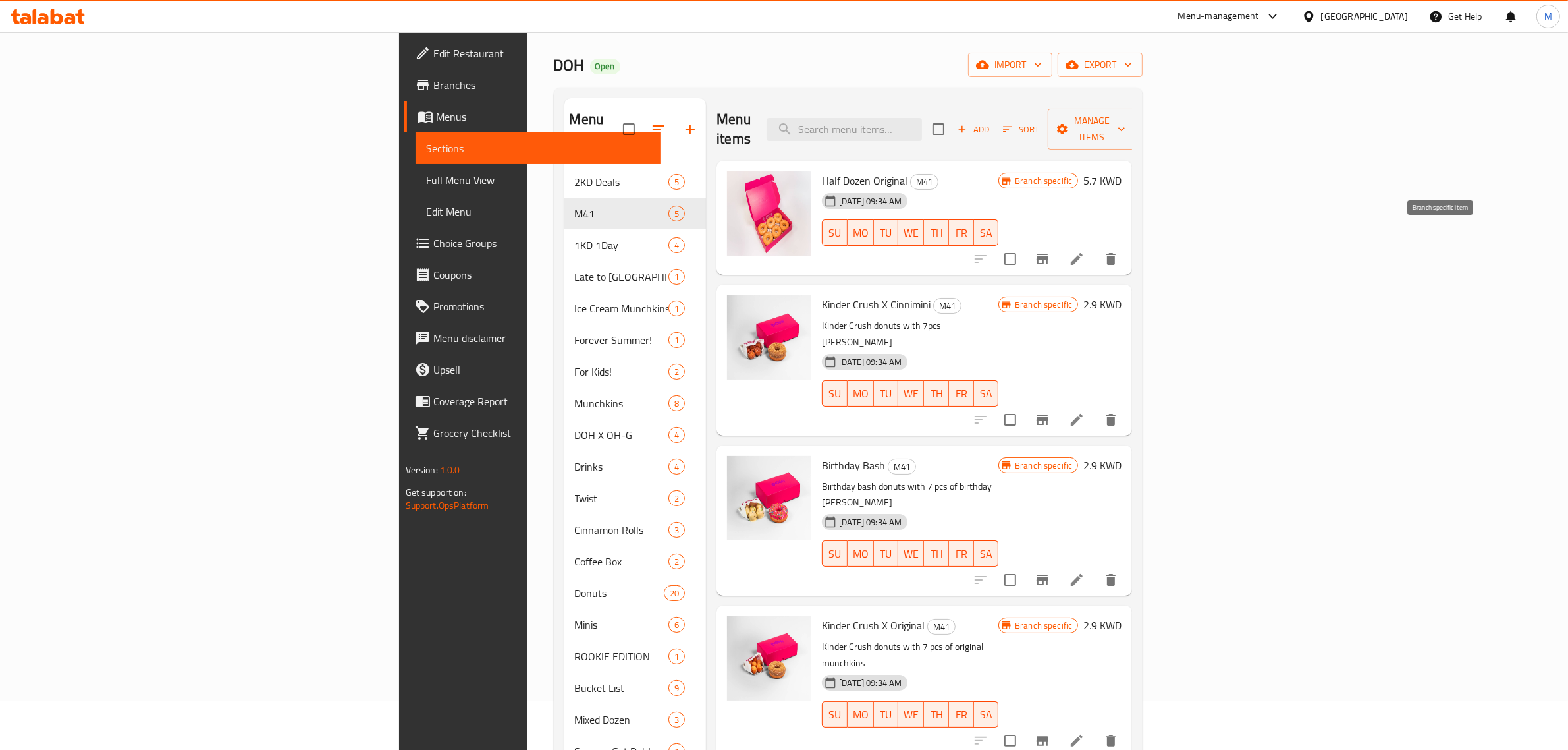
click at [1051, 251] on icon "Branch-specific-item" at bounding box center [1043, 259] width 16 height 16
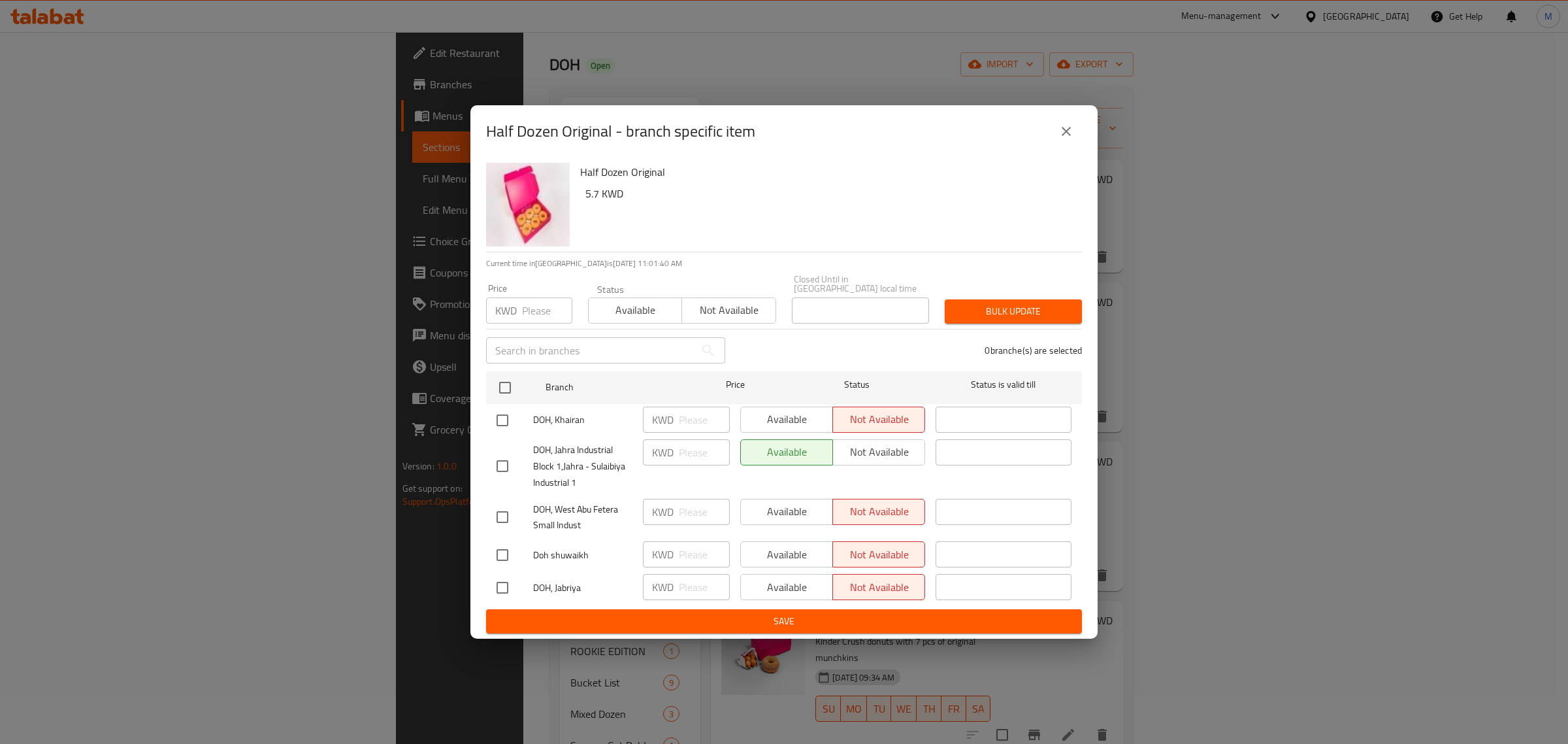
click at [1062, 137] on icon "close" at bounding box center [1066, 131] width 16 height 16
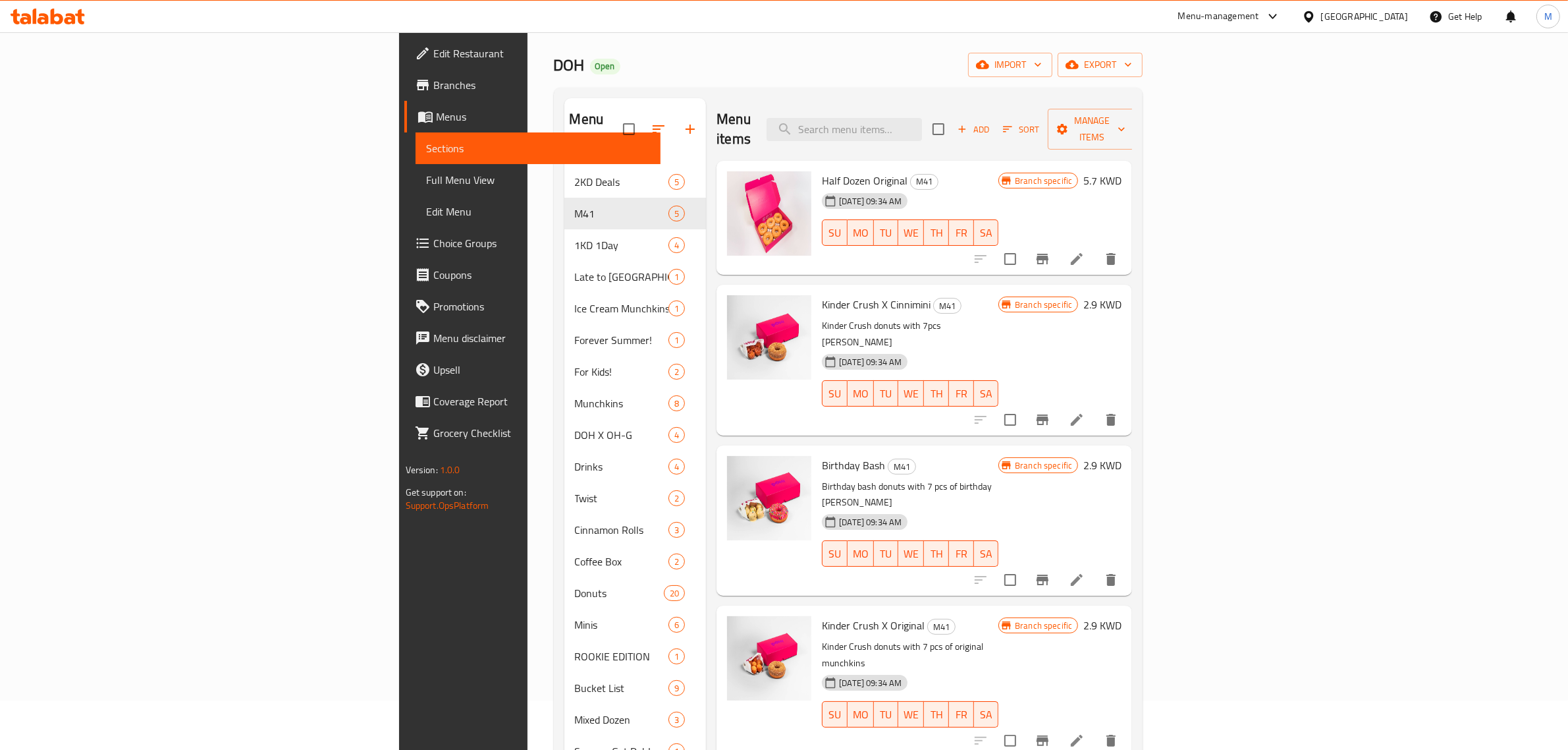
click at [1051, 412] on icon "Branch-specific-item" at bounding box center [1043, 419] width 16 height 16
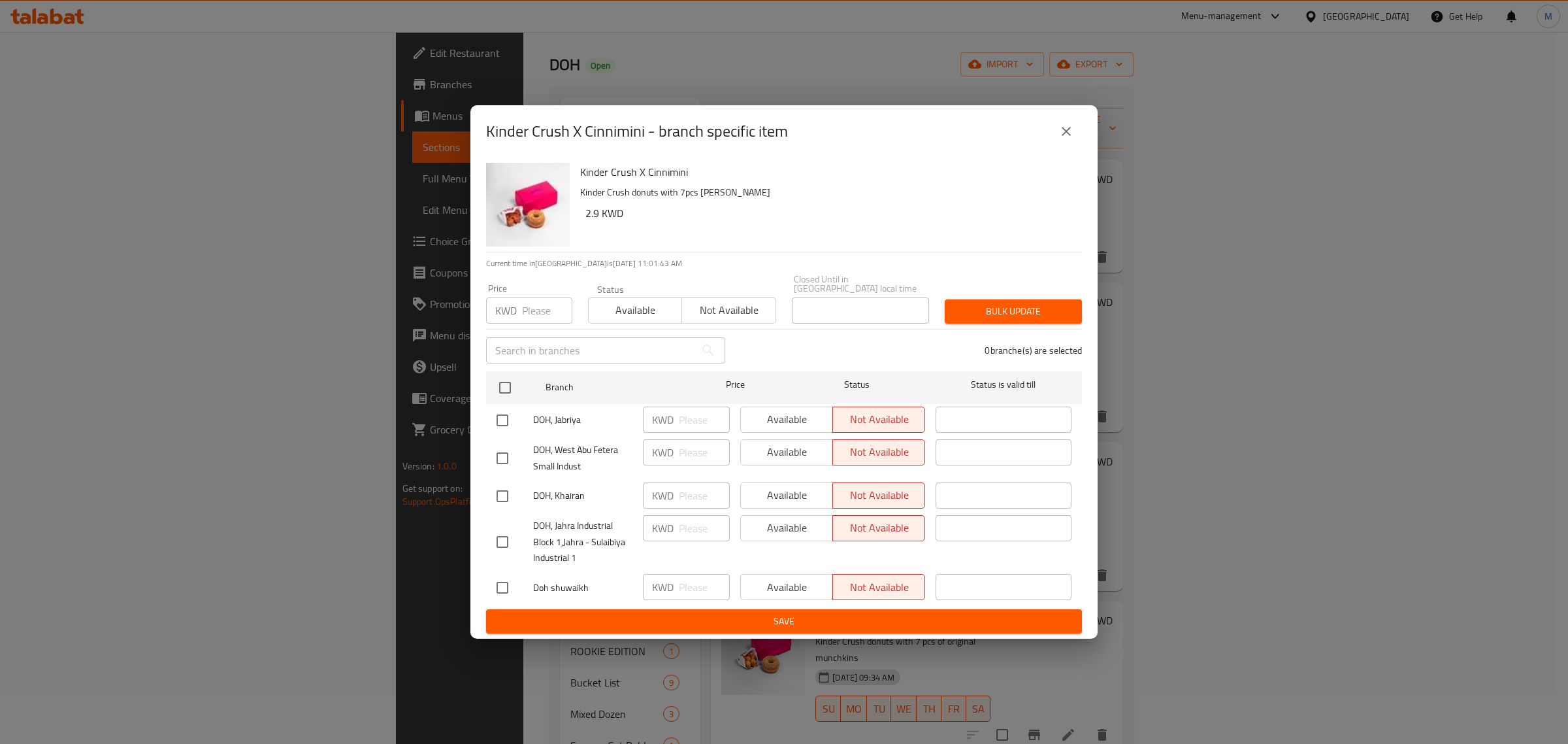
click at [1066, 128] on icon "close" at bounding box center [1066, 131] width 16 height 16
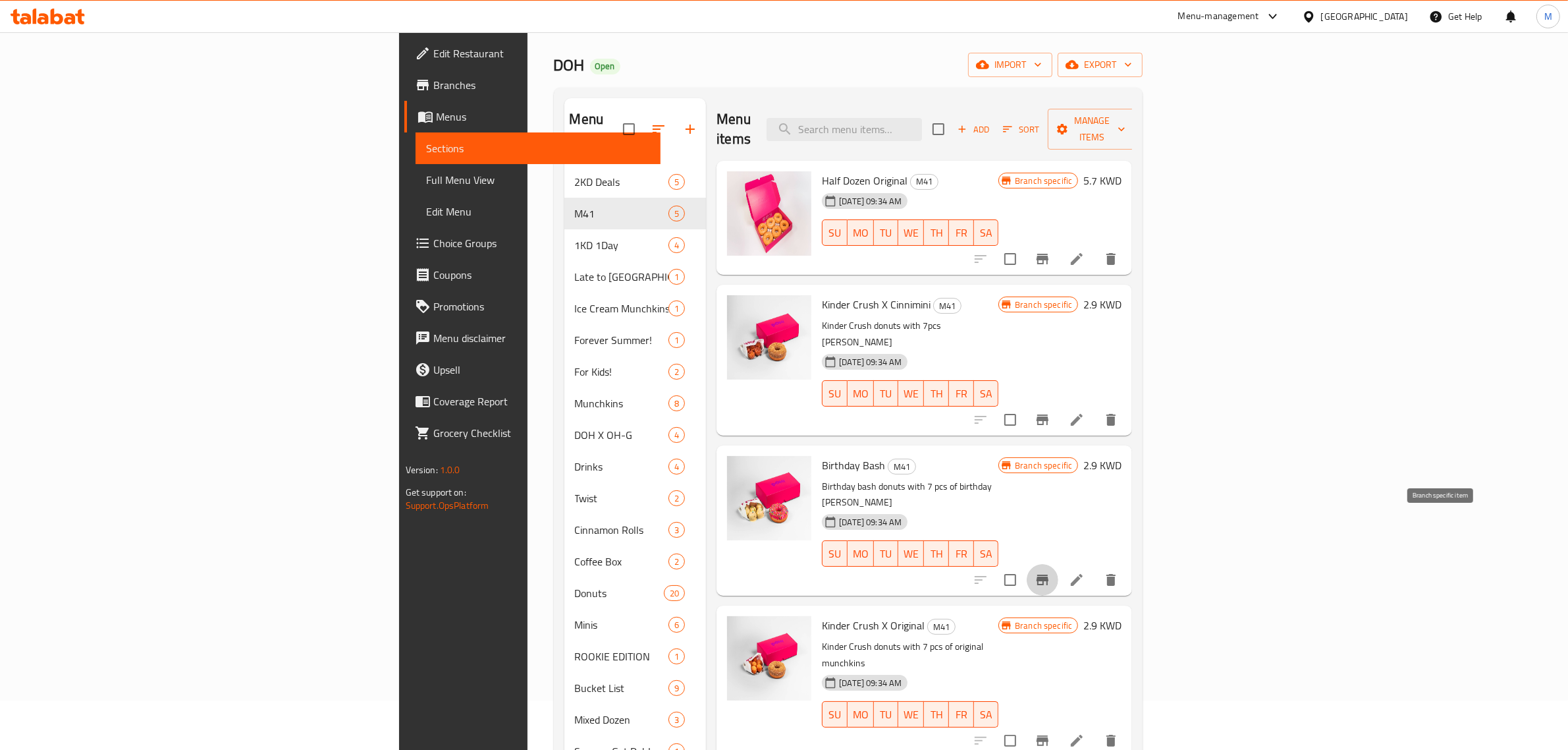
click at [1058, 564] on button "Branch-specific-item" at bounding box center [1043, 580] width 32 height 32
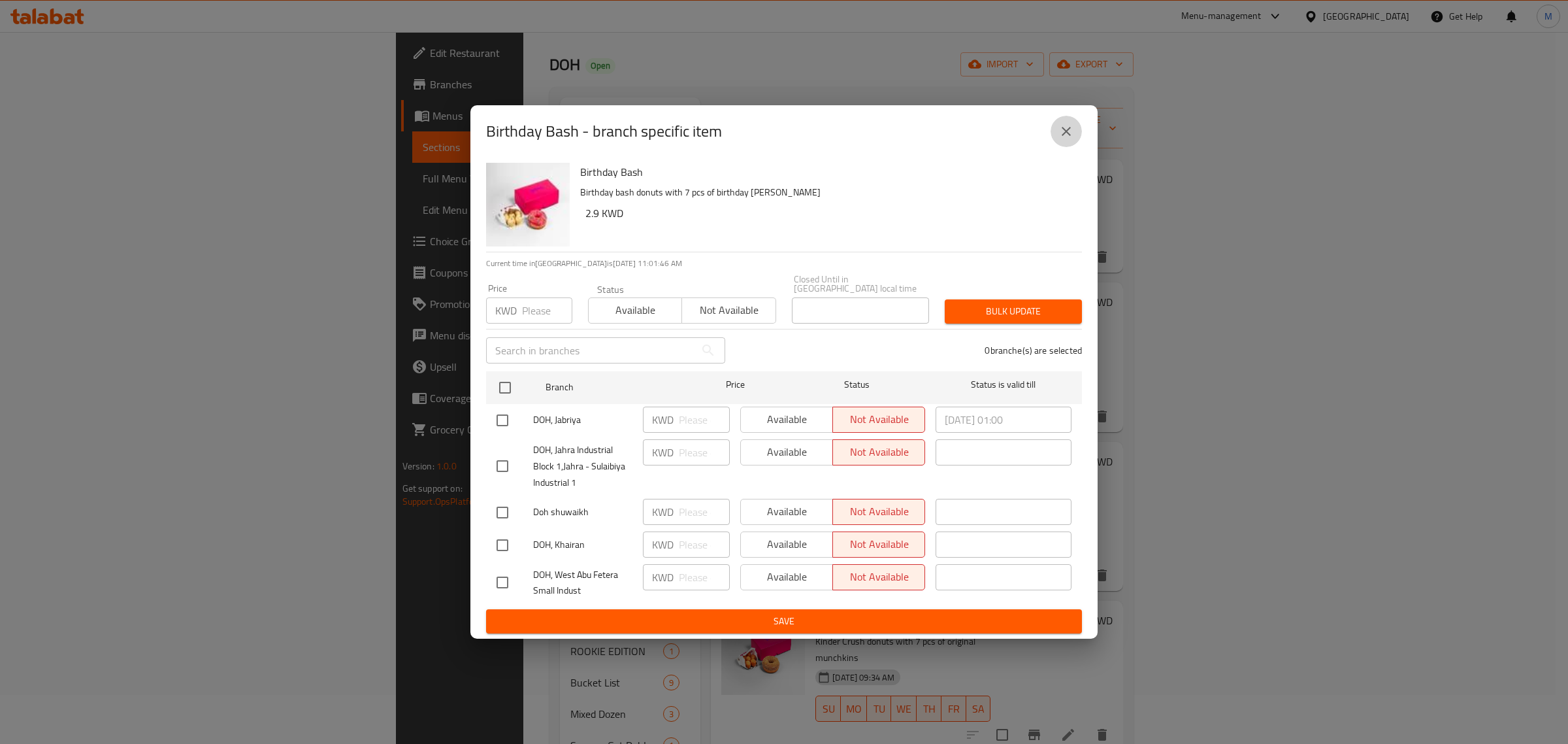
click at [1067, 135] on icon "close" at bounding box center [1066, 131] width 9 height 9
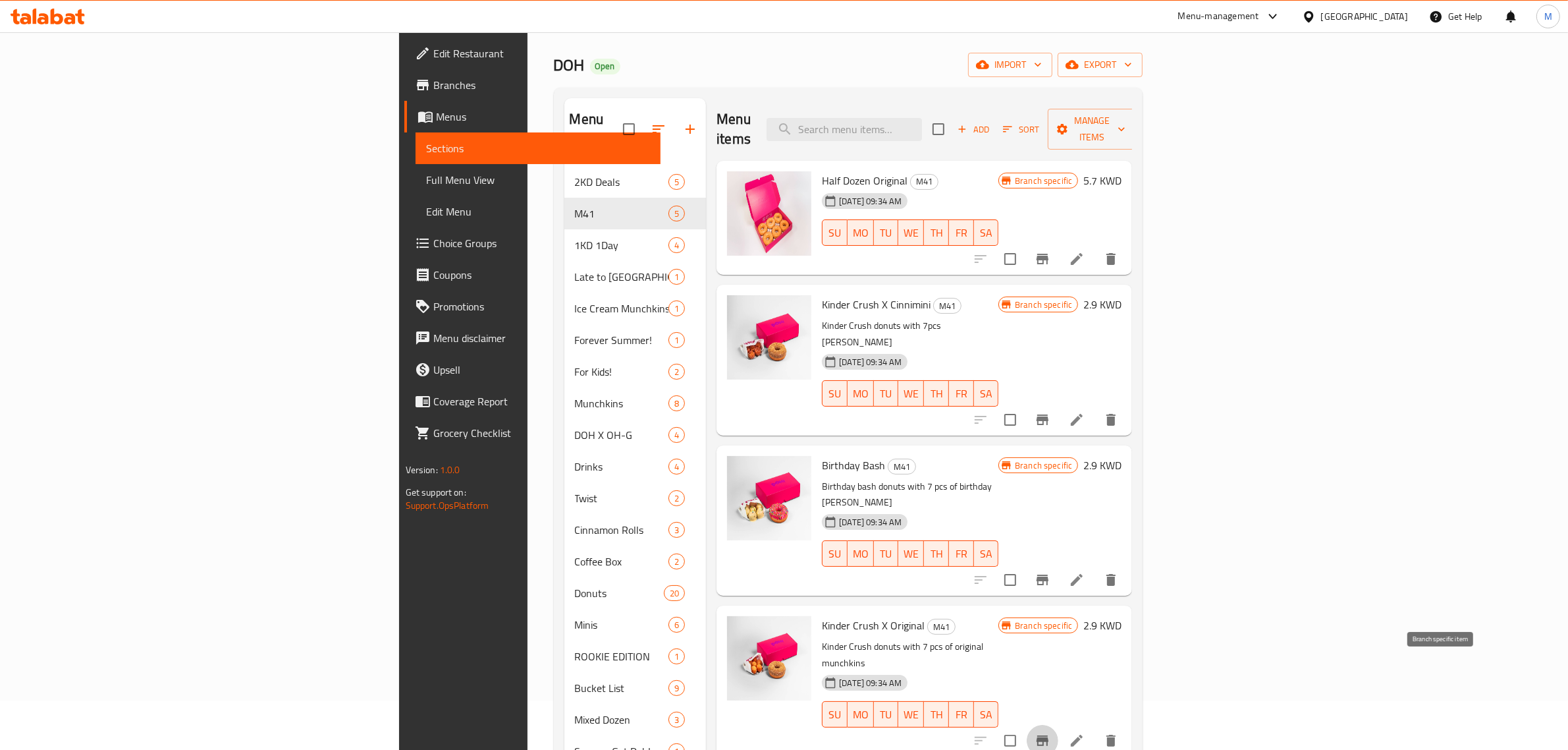
click at [1051, 732] on icon "Branch-specific-item" at bounding box center [1043, 740] width 16 height 16
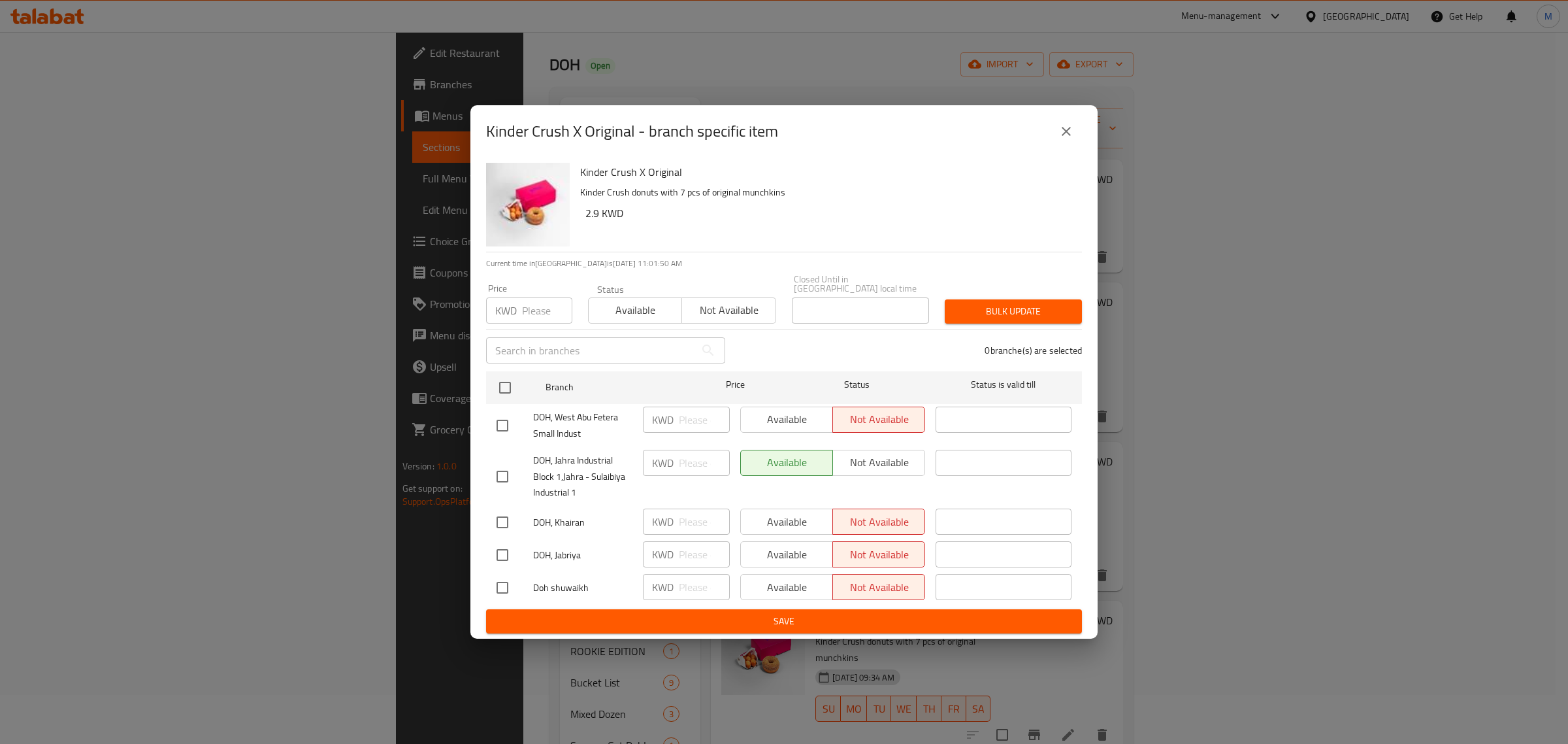
click at [1063, 137] on icon "close" at bounding box center [1066, 131] width 16 height 16
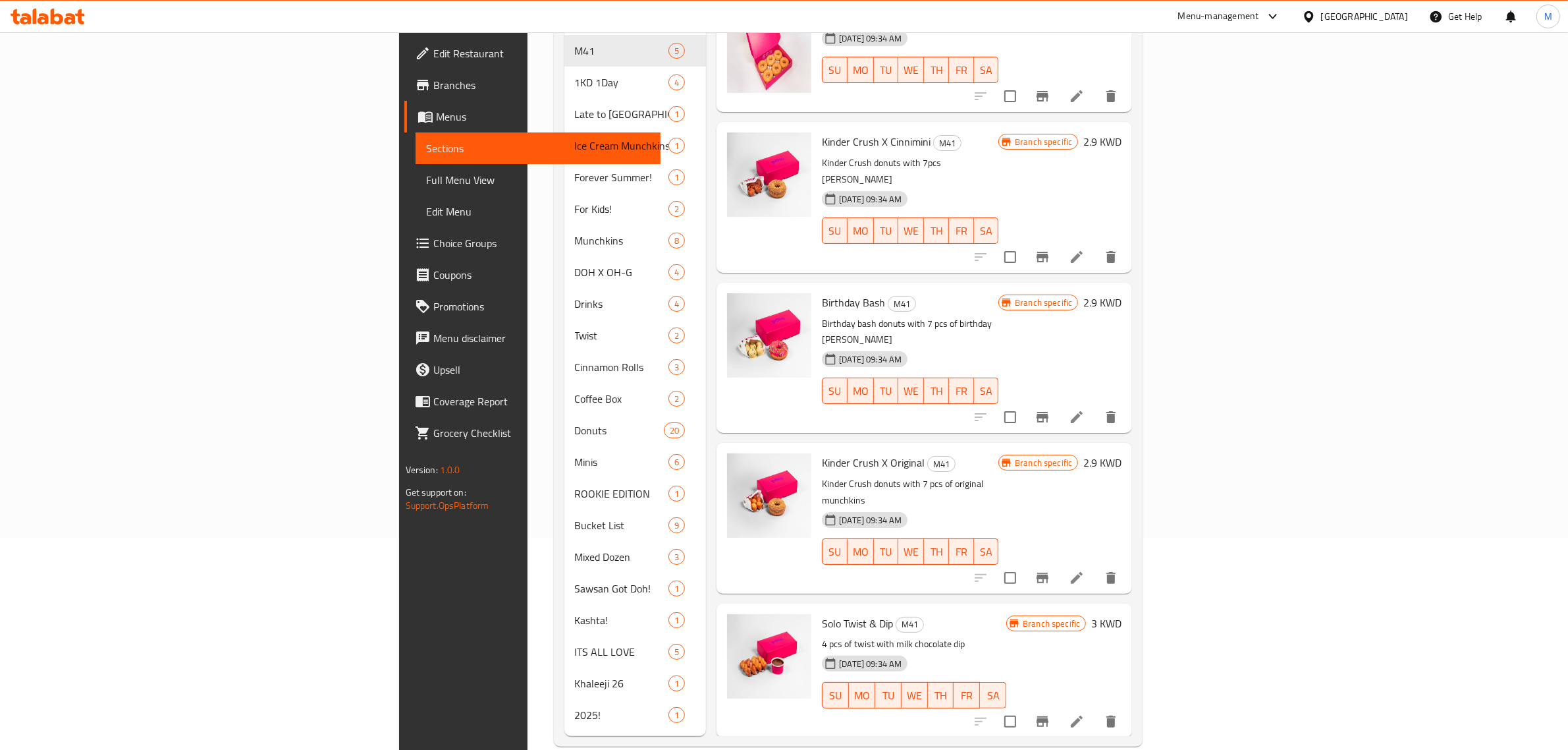
scroll to position [214, 0]
click at [1051, 568] on icon "Branch-specific-item" at bounding box center [1043, 576] width 16 height 16
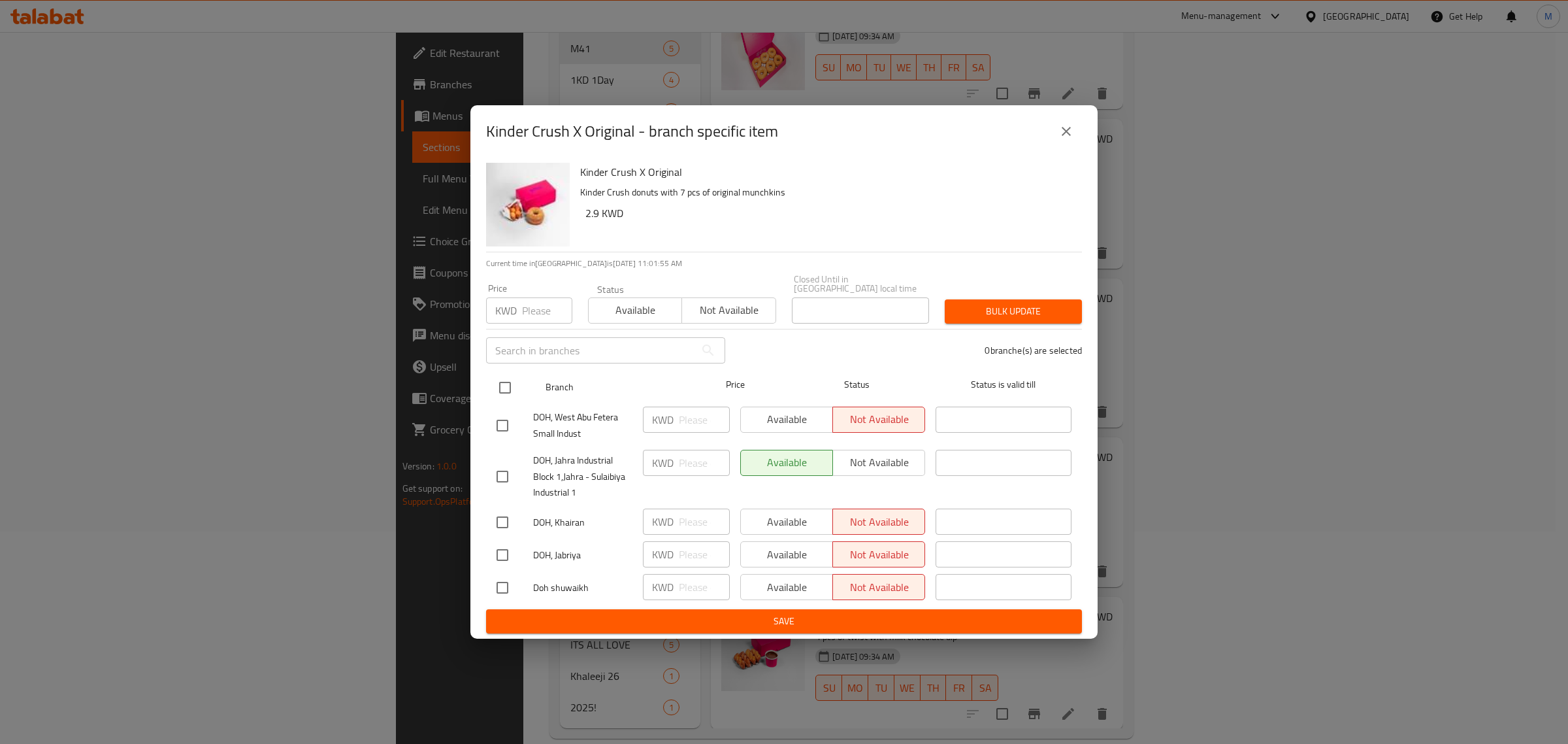
click at [501, 376] on input "checkbox" at bounding box center [505, 387] width 27 height 27
checkbox input "true"
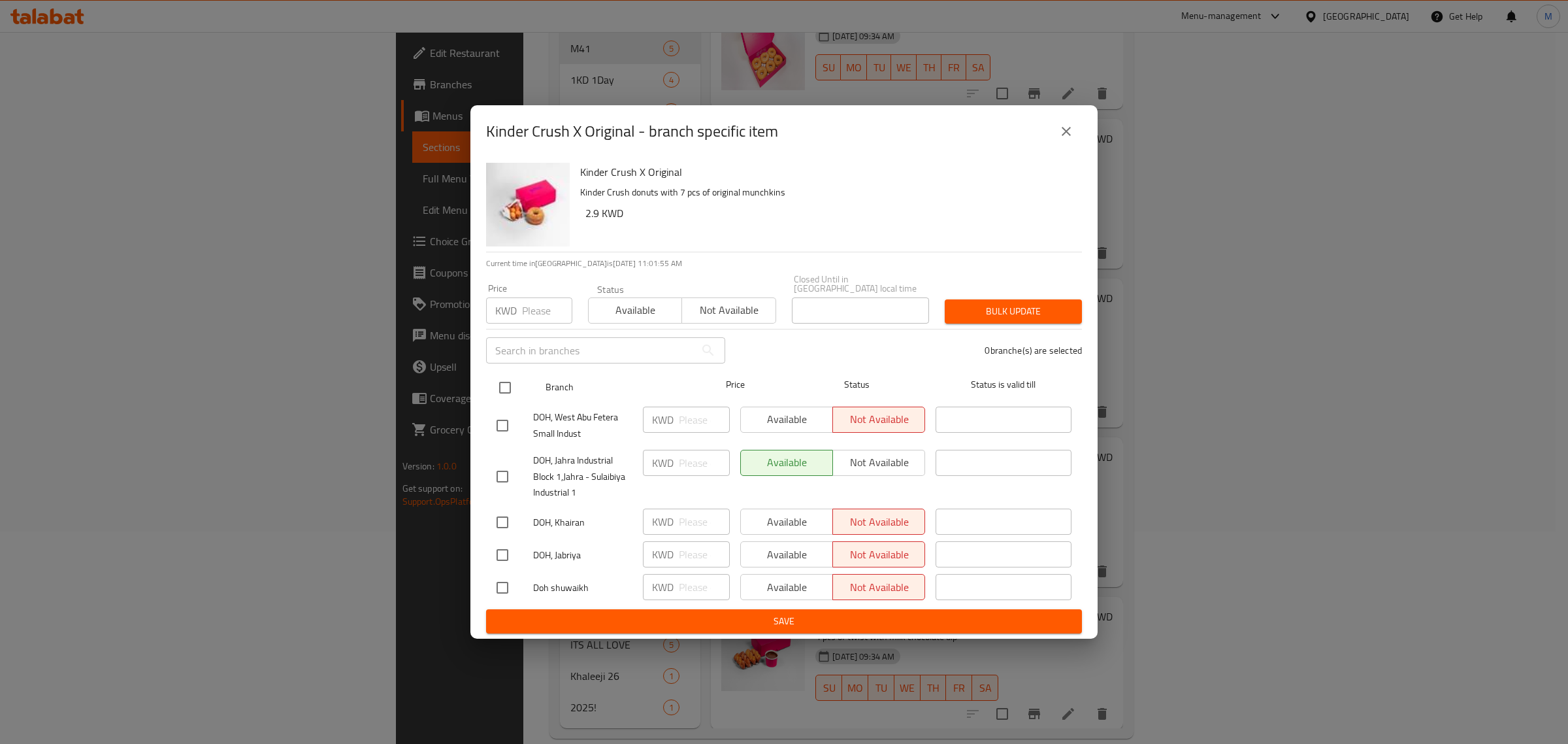
checkbox input "true"
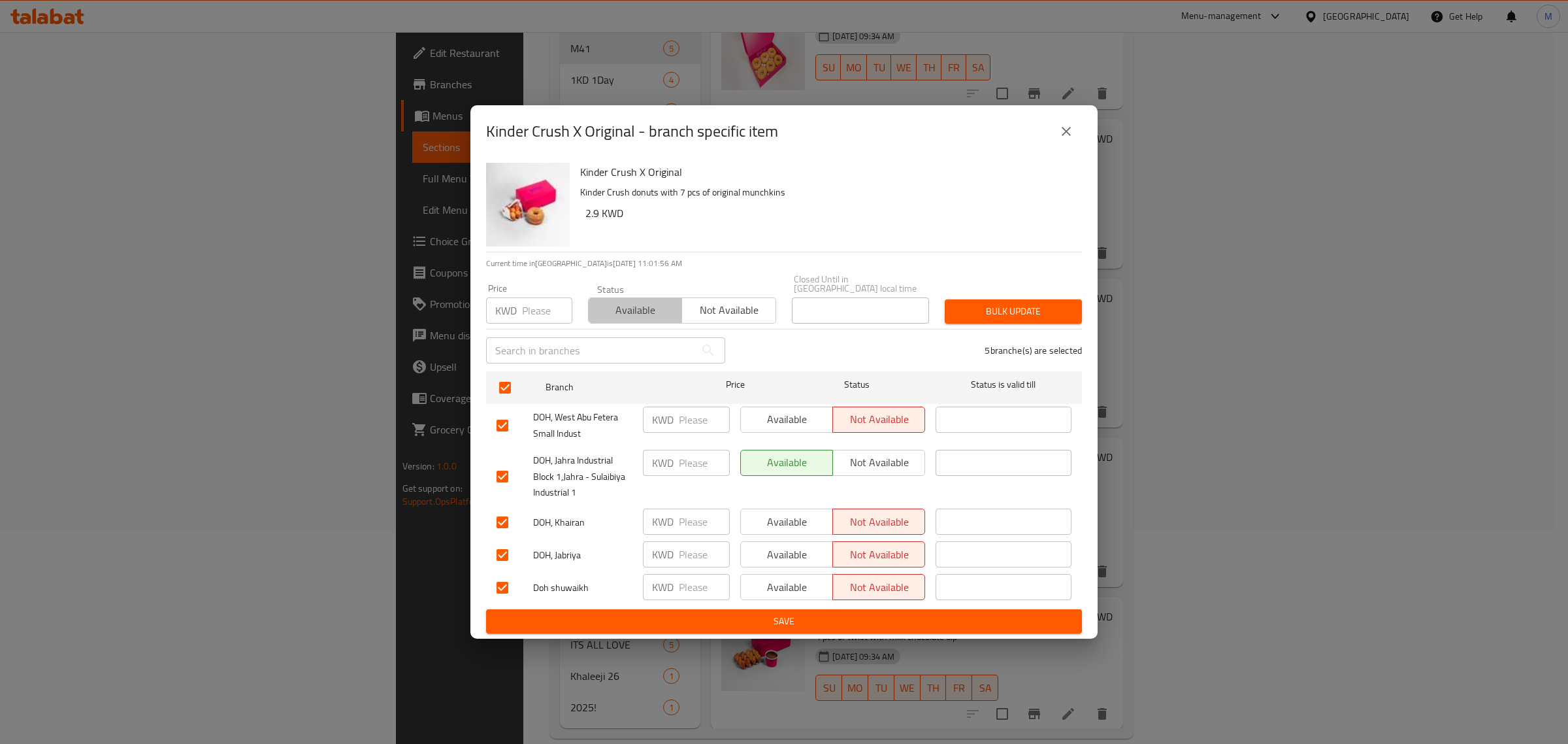
click at [616, 312] on span "Available" at bounding box center [636, 310] width 83 height 19
click at [1002, 306] on span "Bulk update" at bounding box center [1014, 311] width 116 height 17
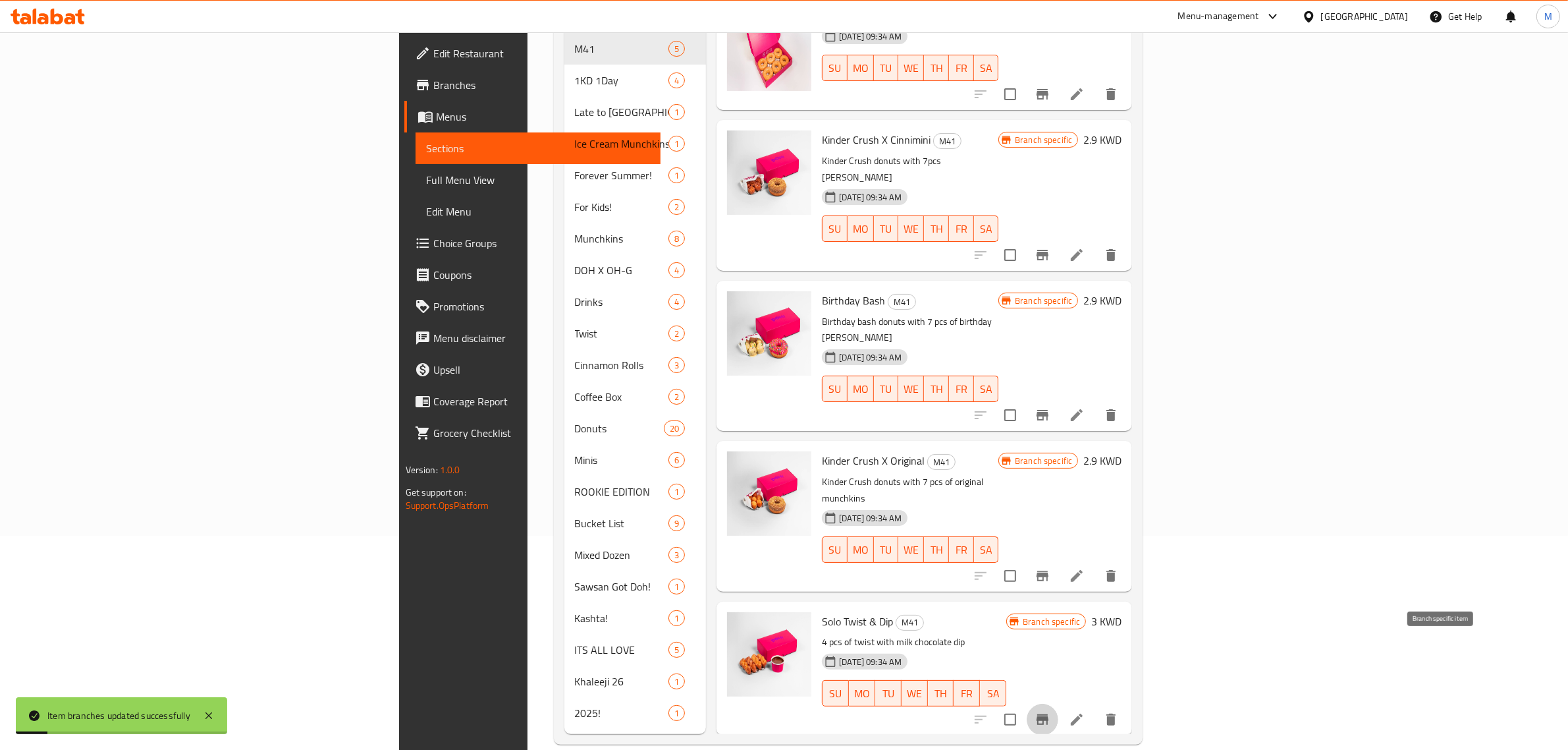
click at [1051, 711] on icon "Branch-specific-item" at bounding box center [1043, 719] width 16 height 16
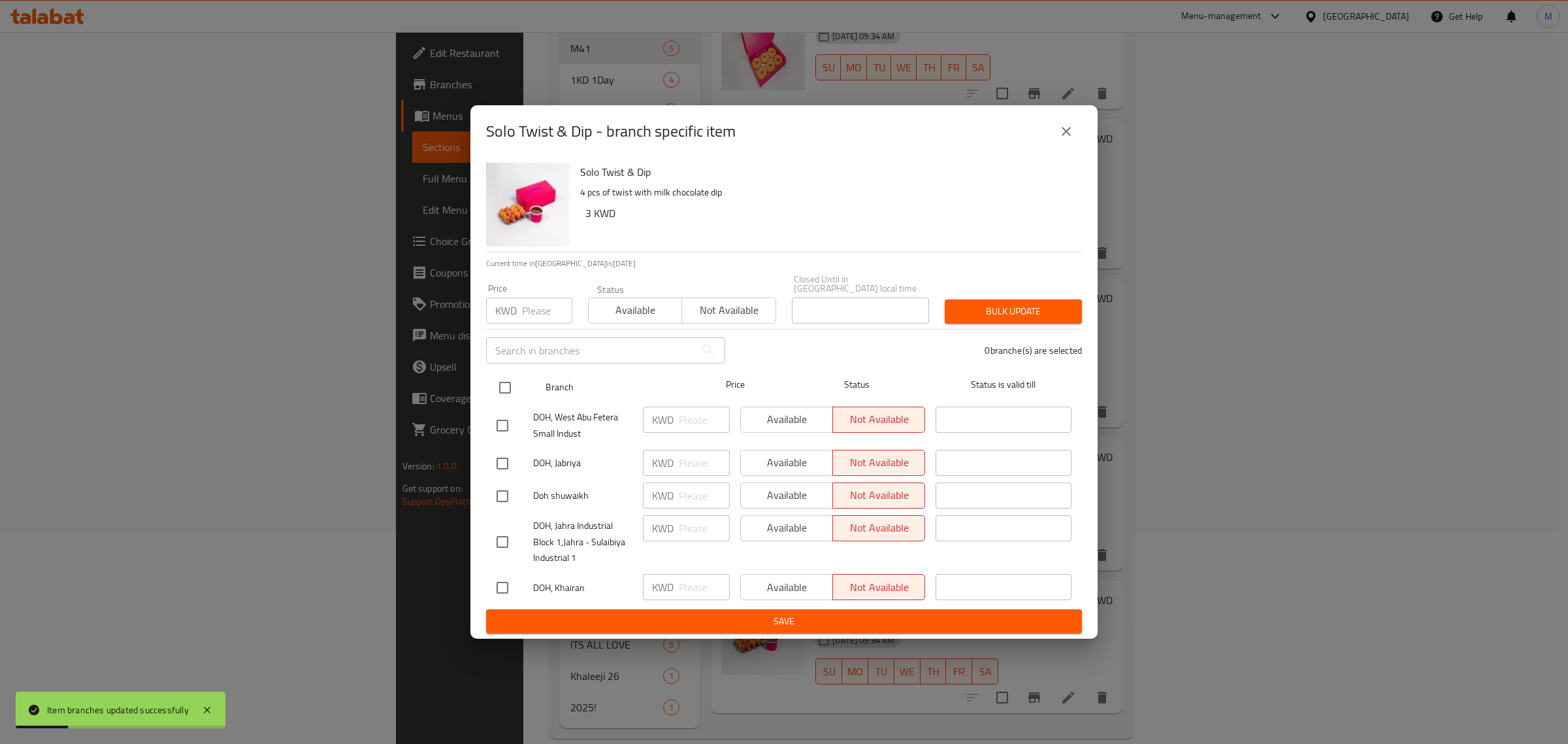
click at [503, 388] on input "checkbox" at bounding box center [505, 387] width 27 height 27
checkbox input "true"
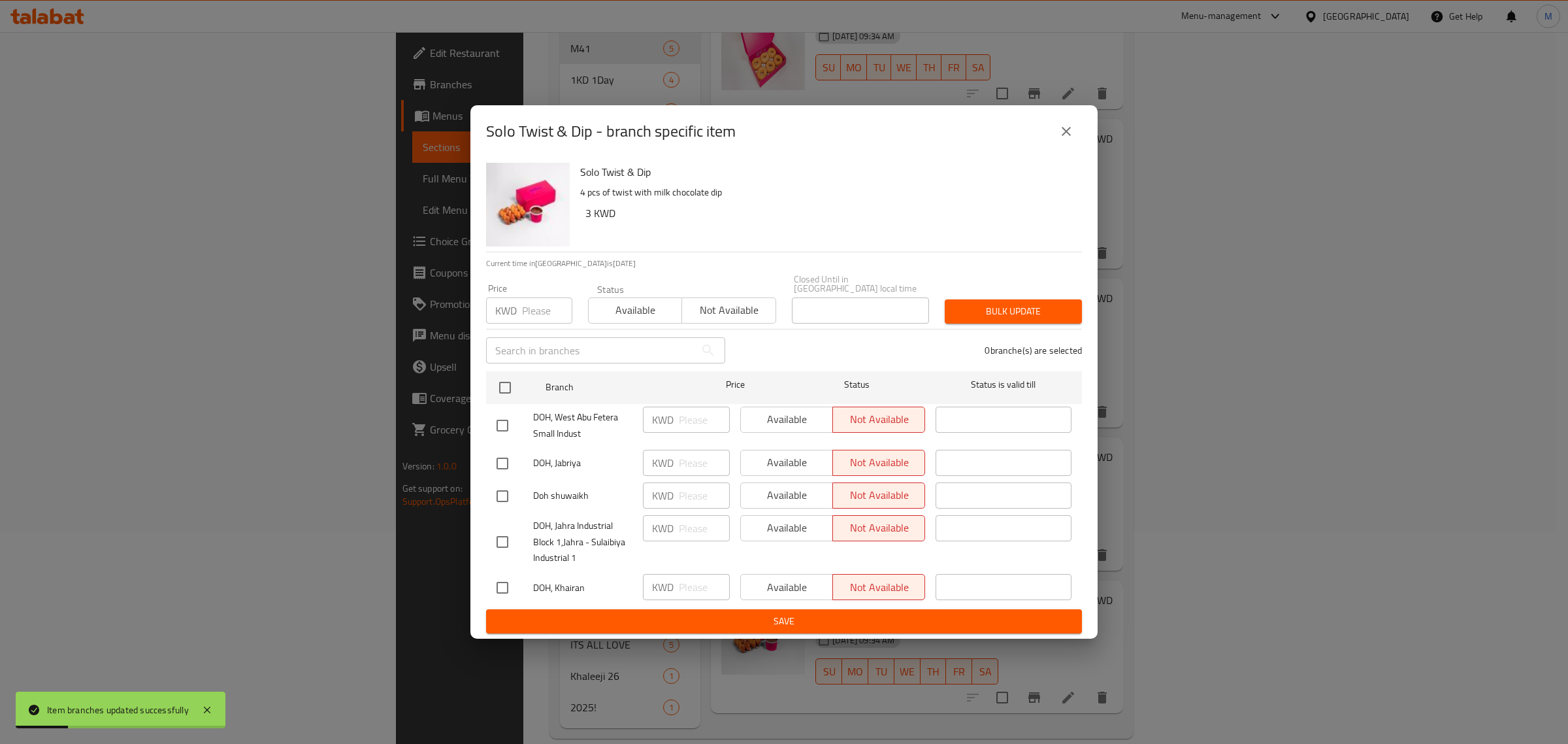
checkbox input "true"
click at [629, 302] on span "Available" at bounding box center [636, 310] width 83 height 19
click at [978, 306] on span "Bulk update" at bounding box center [1014, 311] width 116 height 17
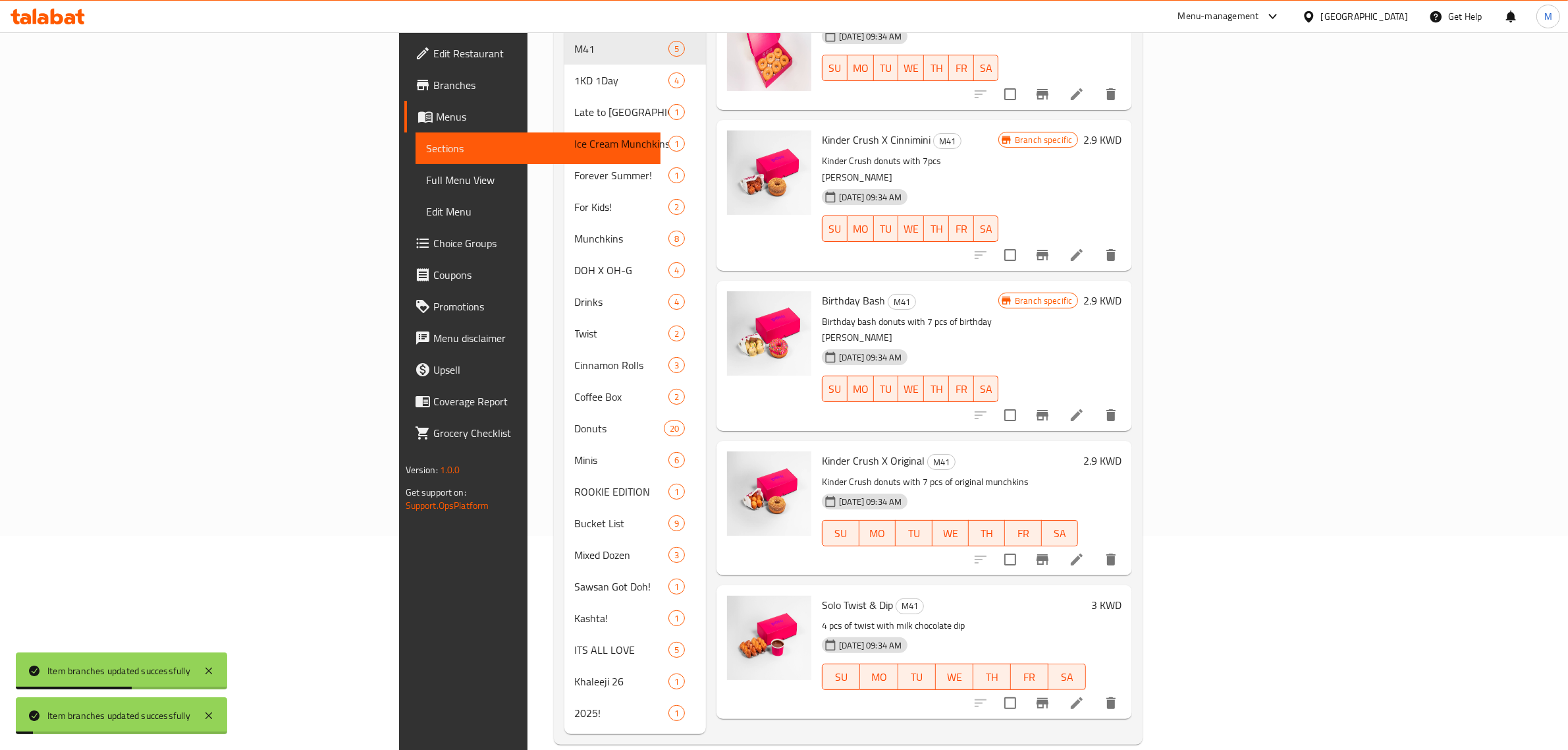
click at [1051, 407] on icon "Branch-specific-item" at bounding box center [1043, 414] width 16 height 16
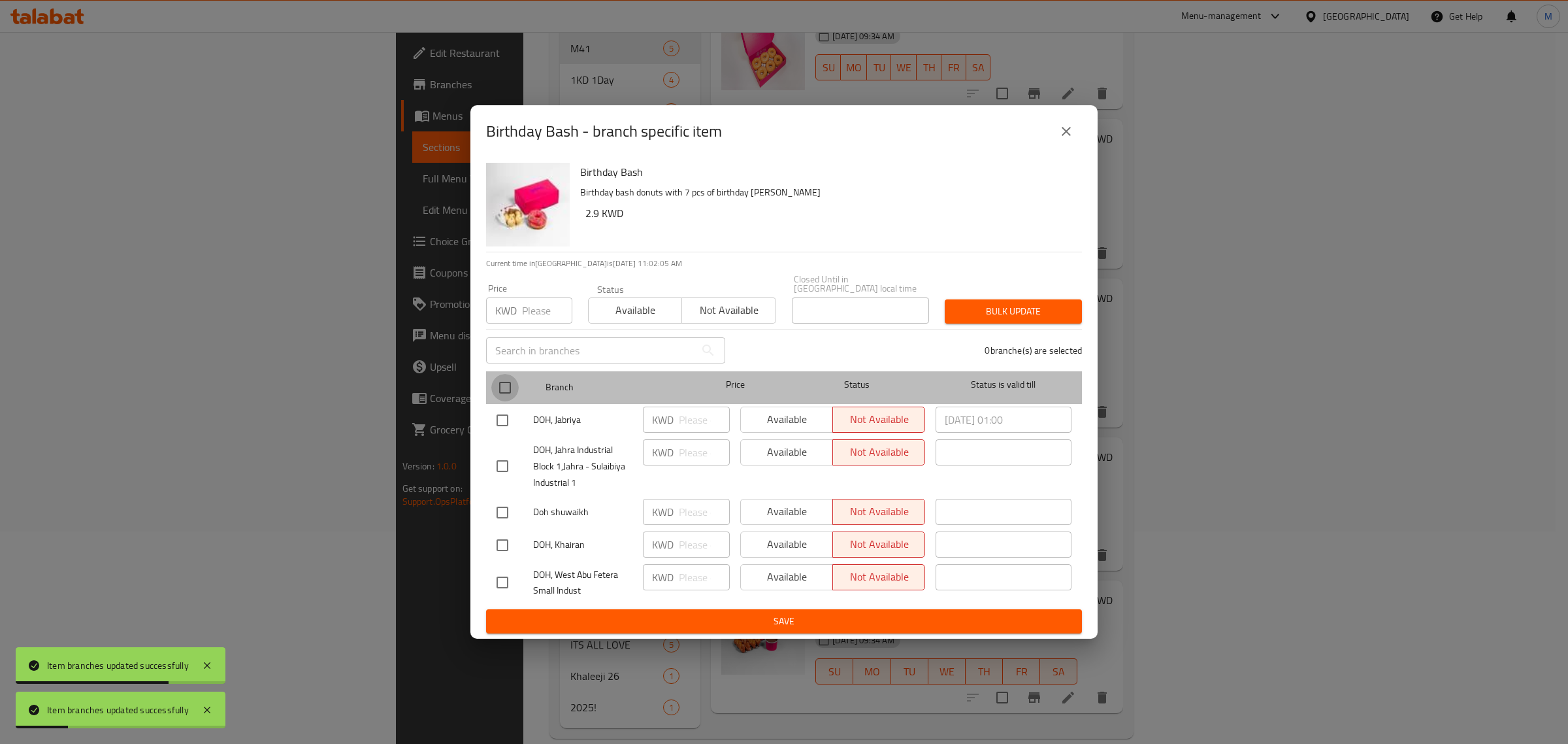
click at [502, 381] on input "checkbox" at bounding box center [505, 387] width 27 height 27
checkbox input "true"
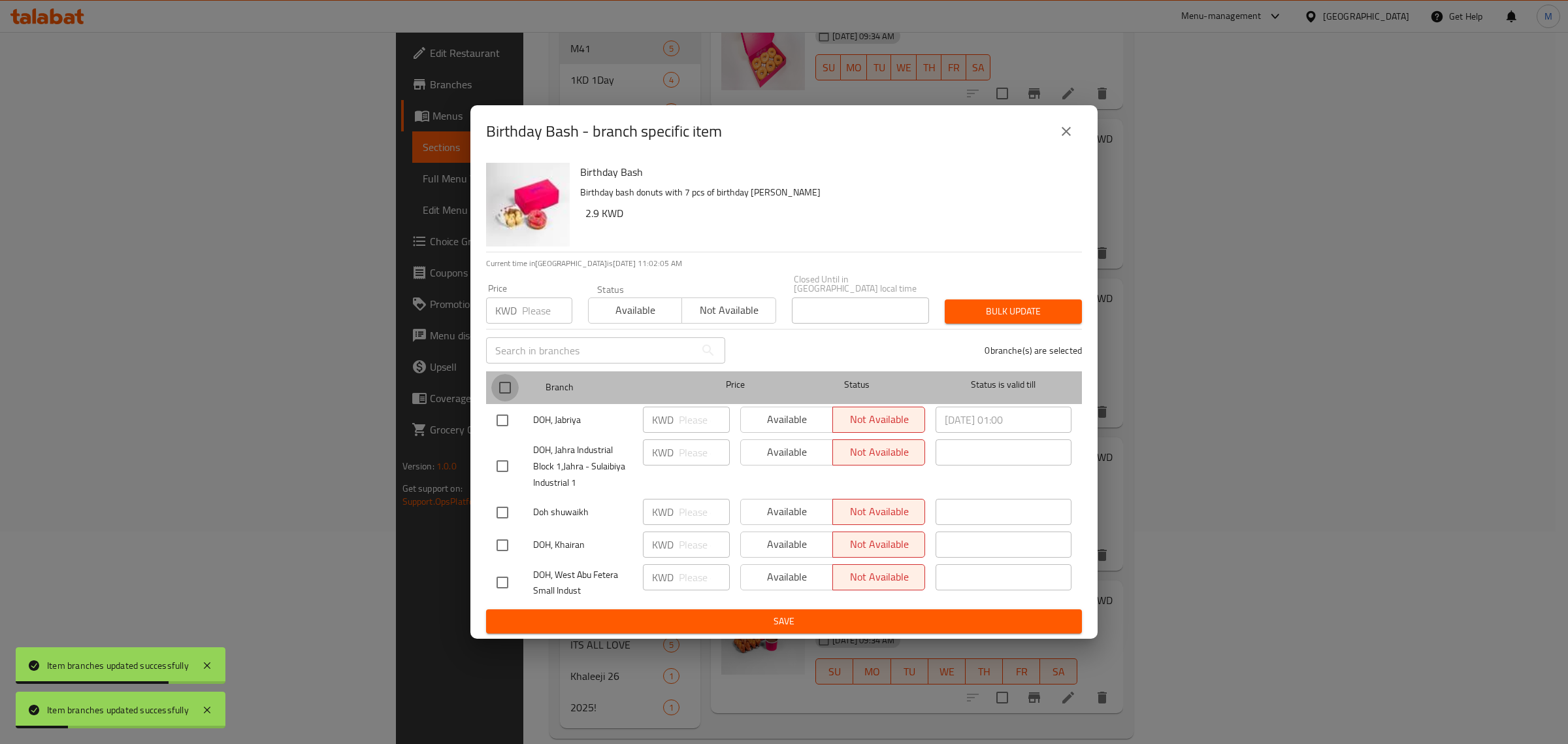
checkbox input "true"
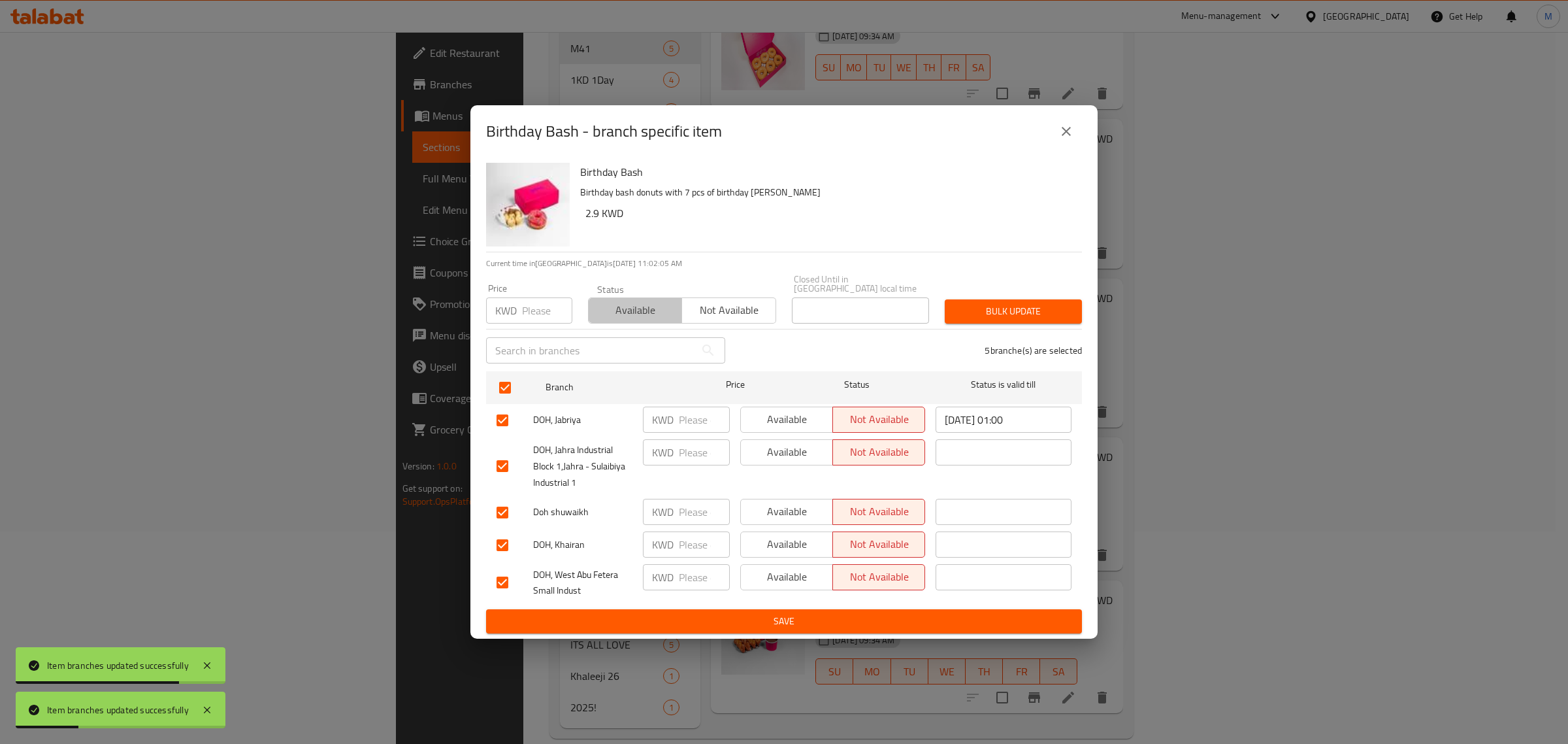
click at [619, 304] on span "Available" at bounding box center [636, 310] width 83 height 19
click at [1002, 315] on button "Bulk update" at bounding box center [1013, 311] width 137 height 24
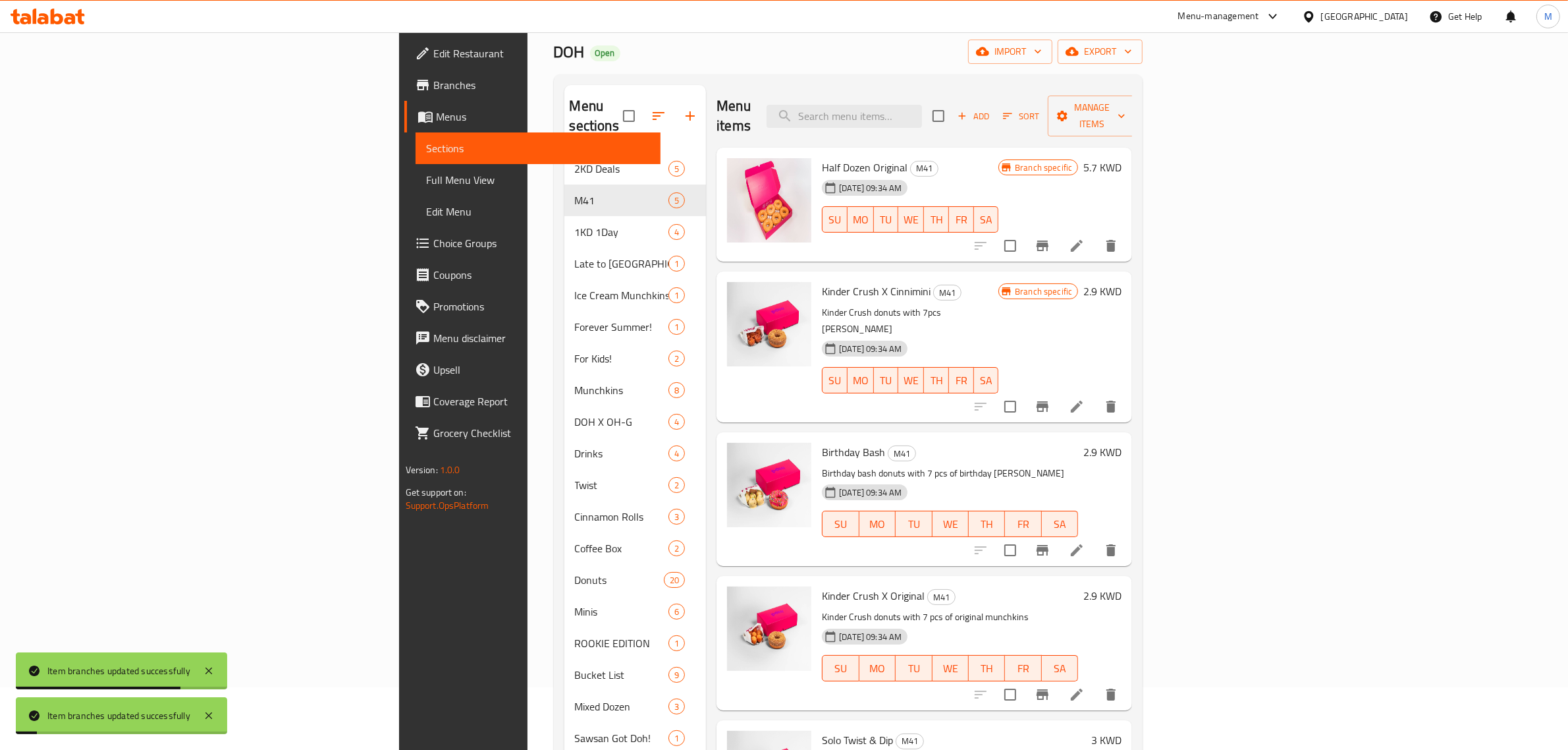
scroll to position [49, 0]
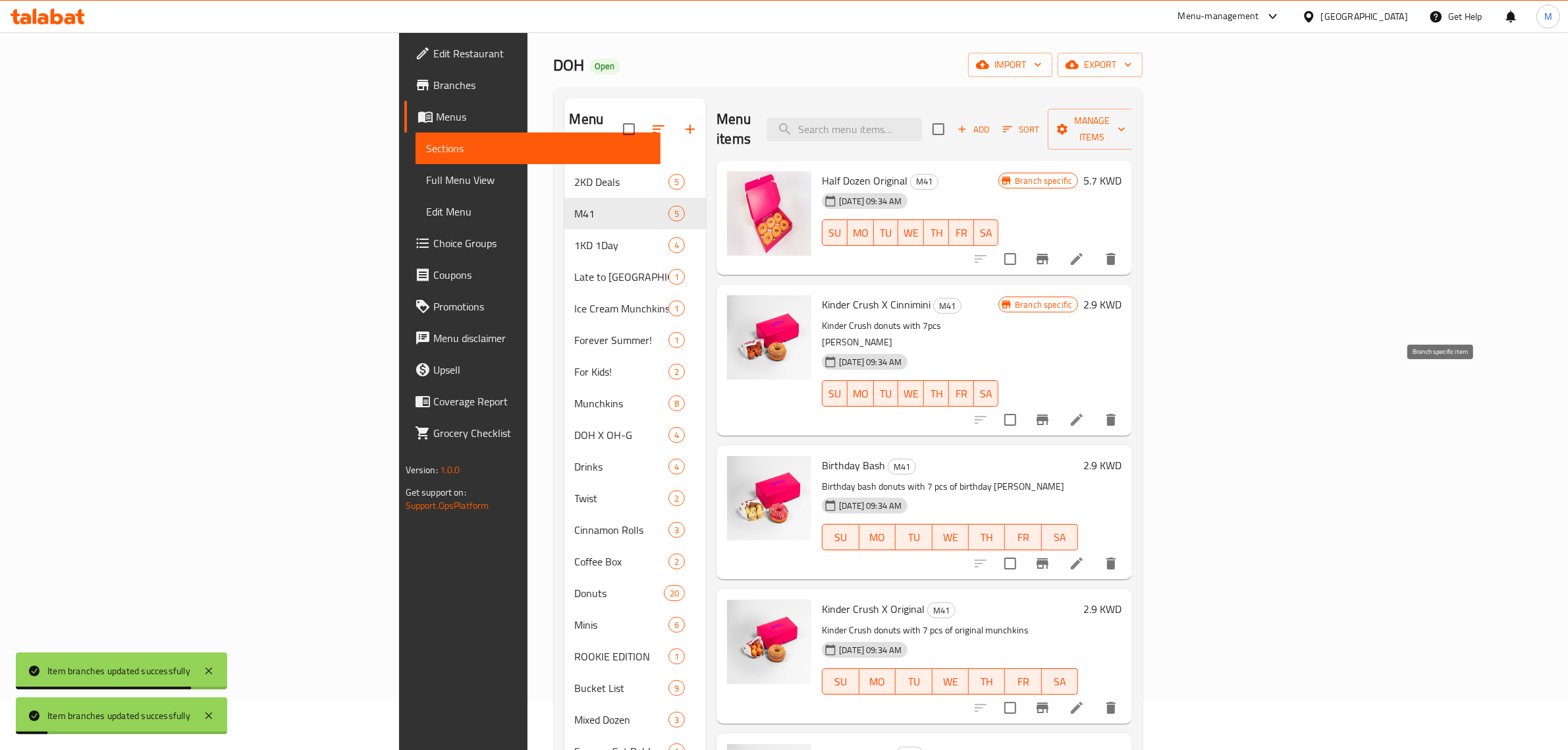
click at [1051, 412] on icon "Branch-specific-item" at bounding box center [1043, 419] width 16 height 16
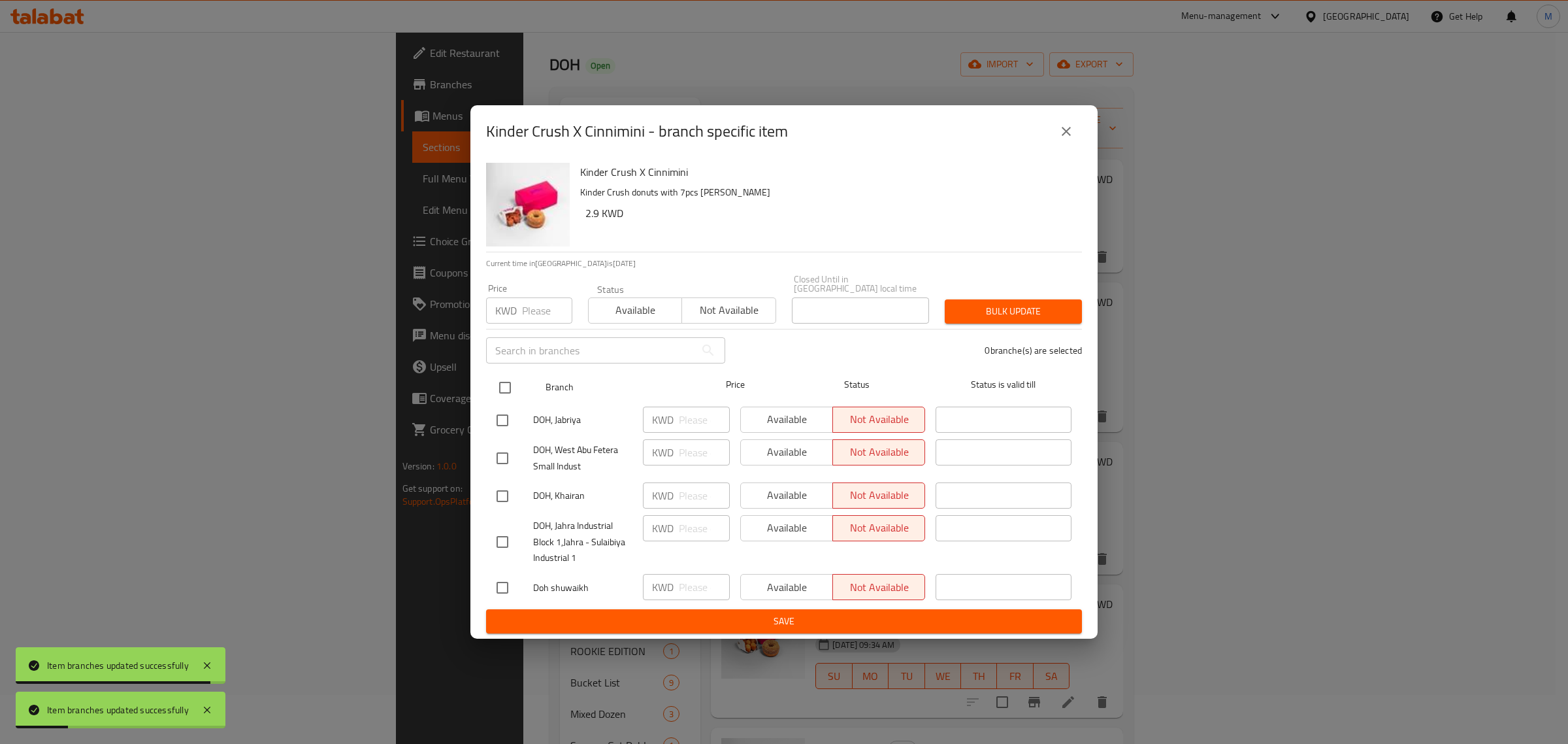
click at [503, 378] on input "checkbox" at bounding box center [505, 387] width 27 height 27
checkbox input "true"
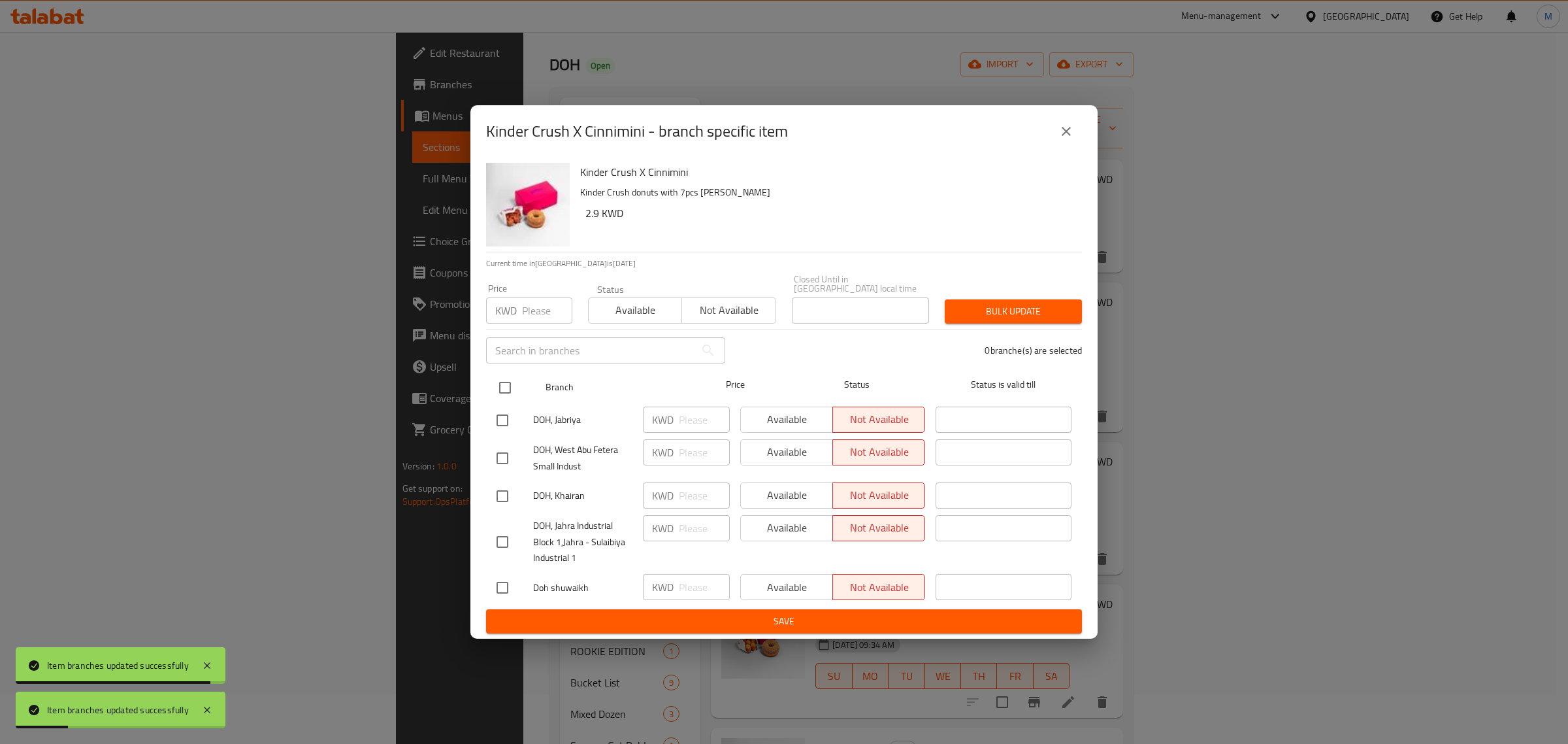
checkbox input "true"
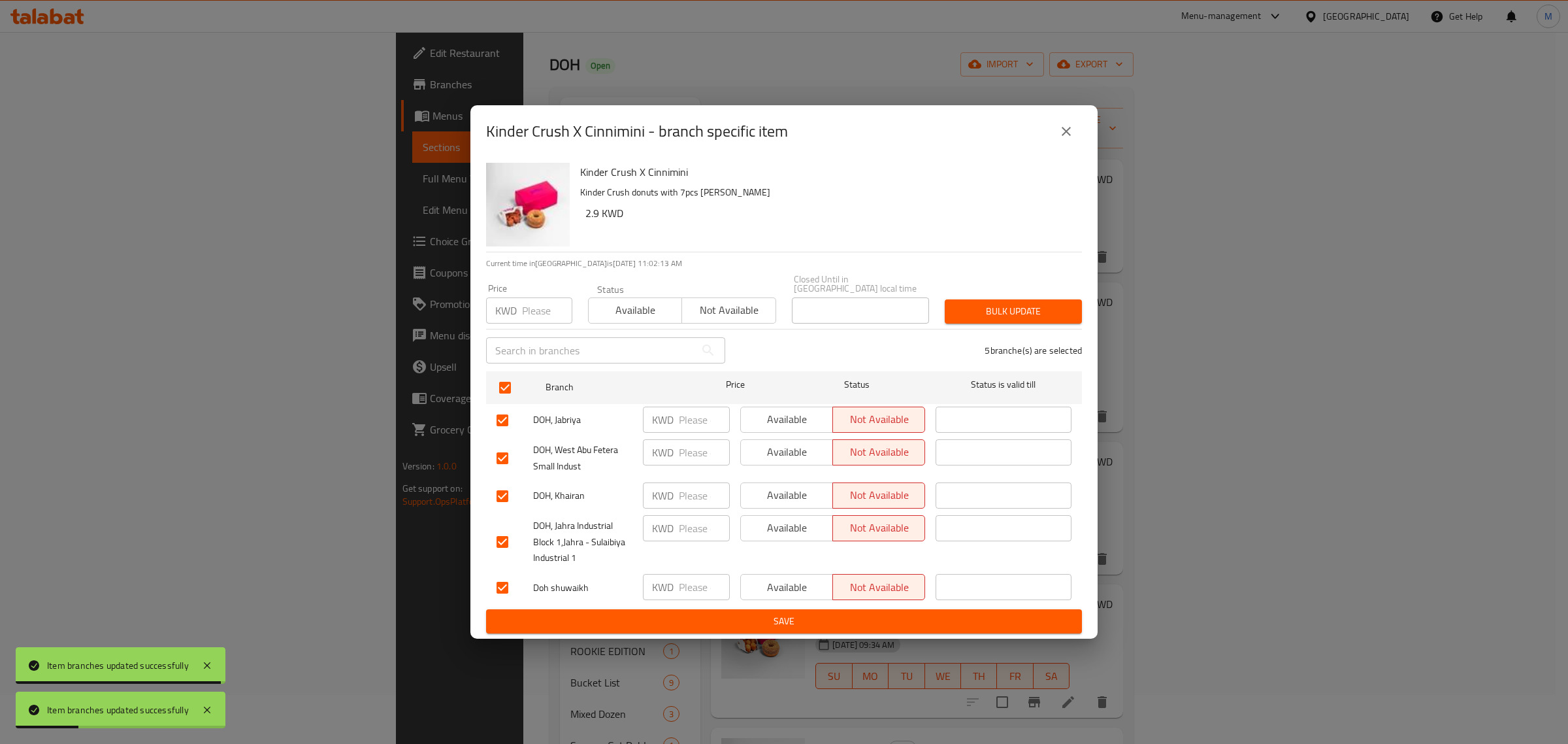
click at [618, 308] on span "Available" at bounding box center [636, 310] width 83 height 19
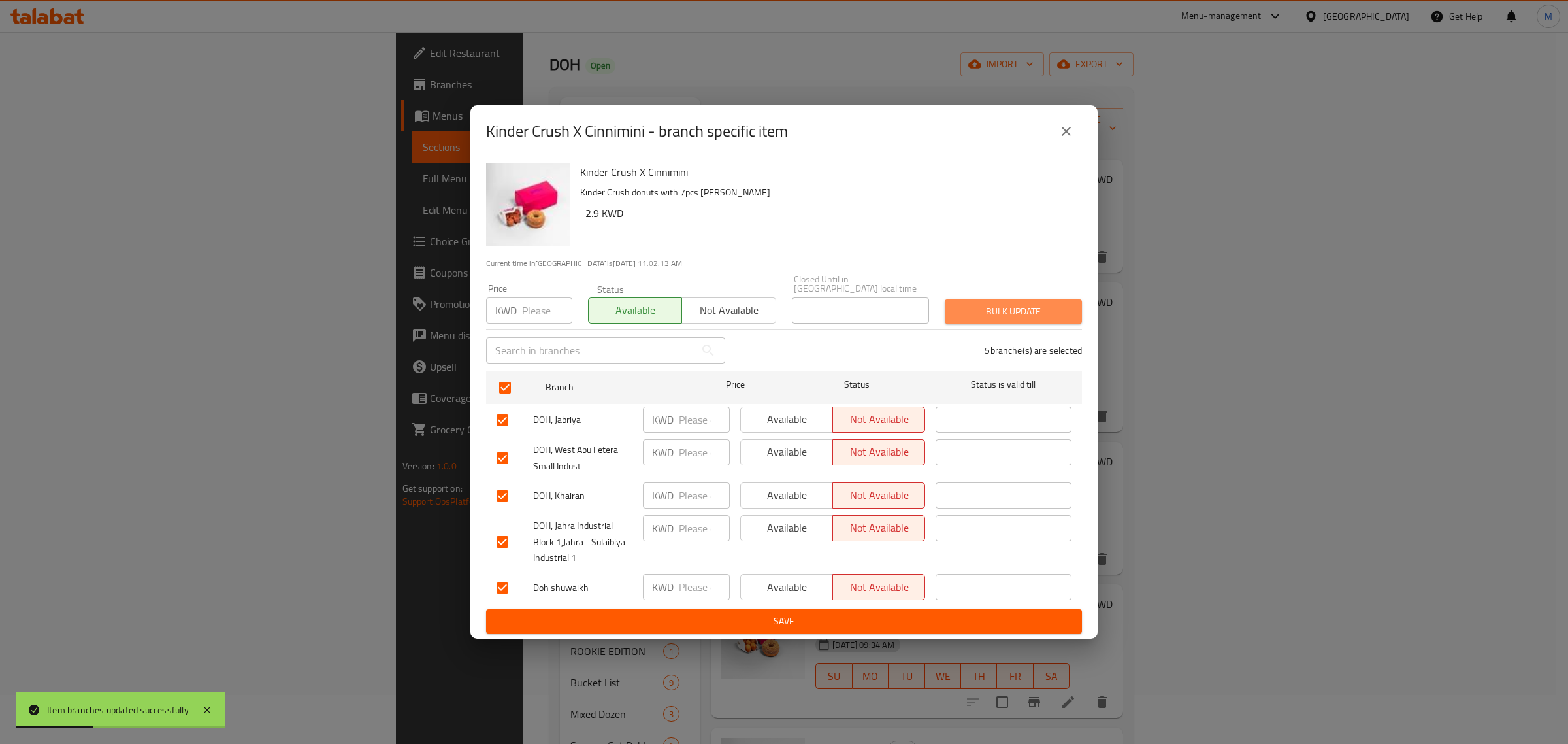
click at [1036, 303] on span "Bulk update" at bounding box center [1014, 311] width 116 height 17
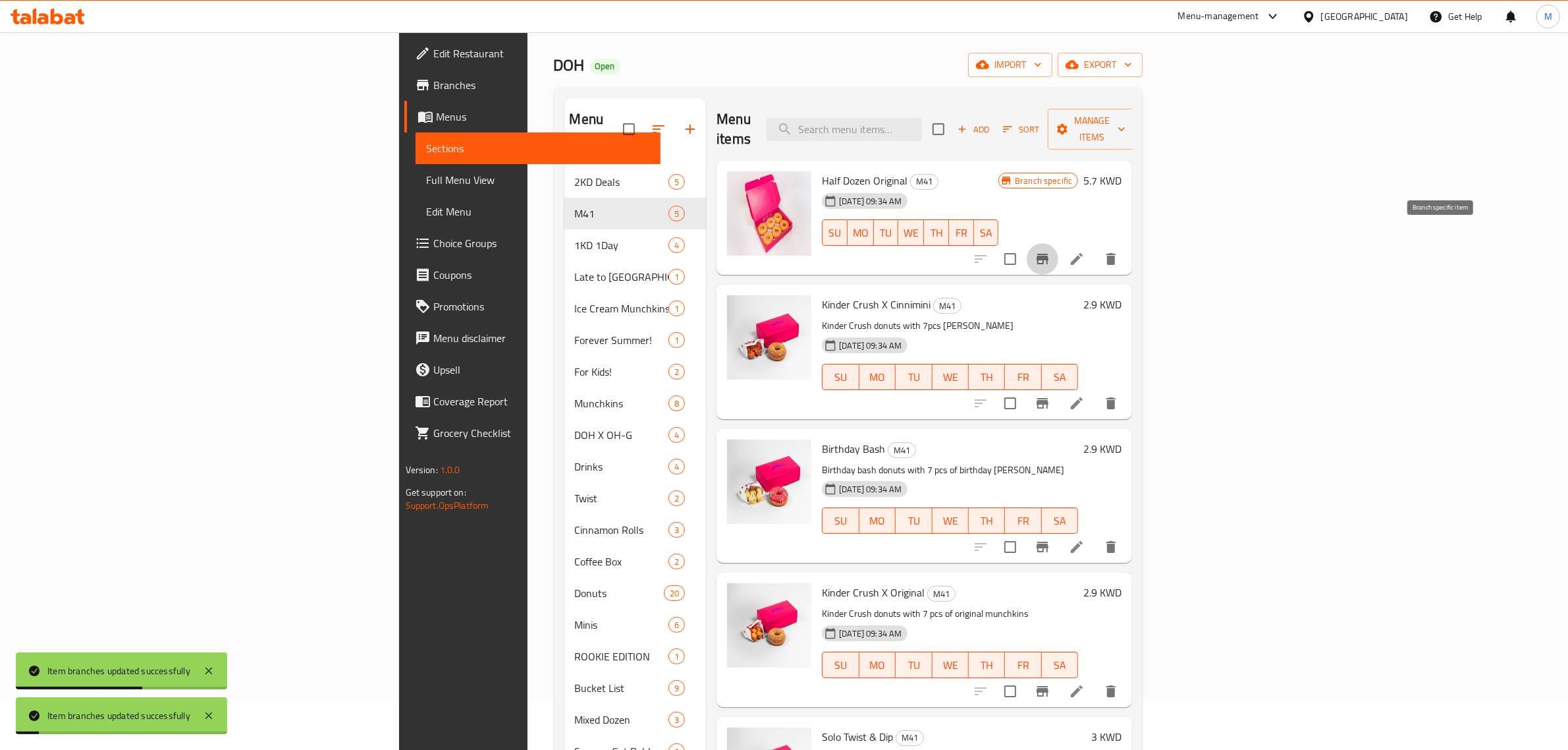
click at [1051, 251] on icon "Branch-specific-item" at bounding box center [1043, 259] width 16 height 16
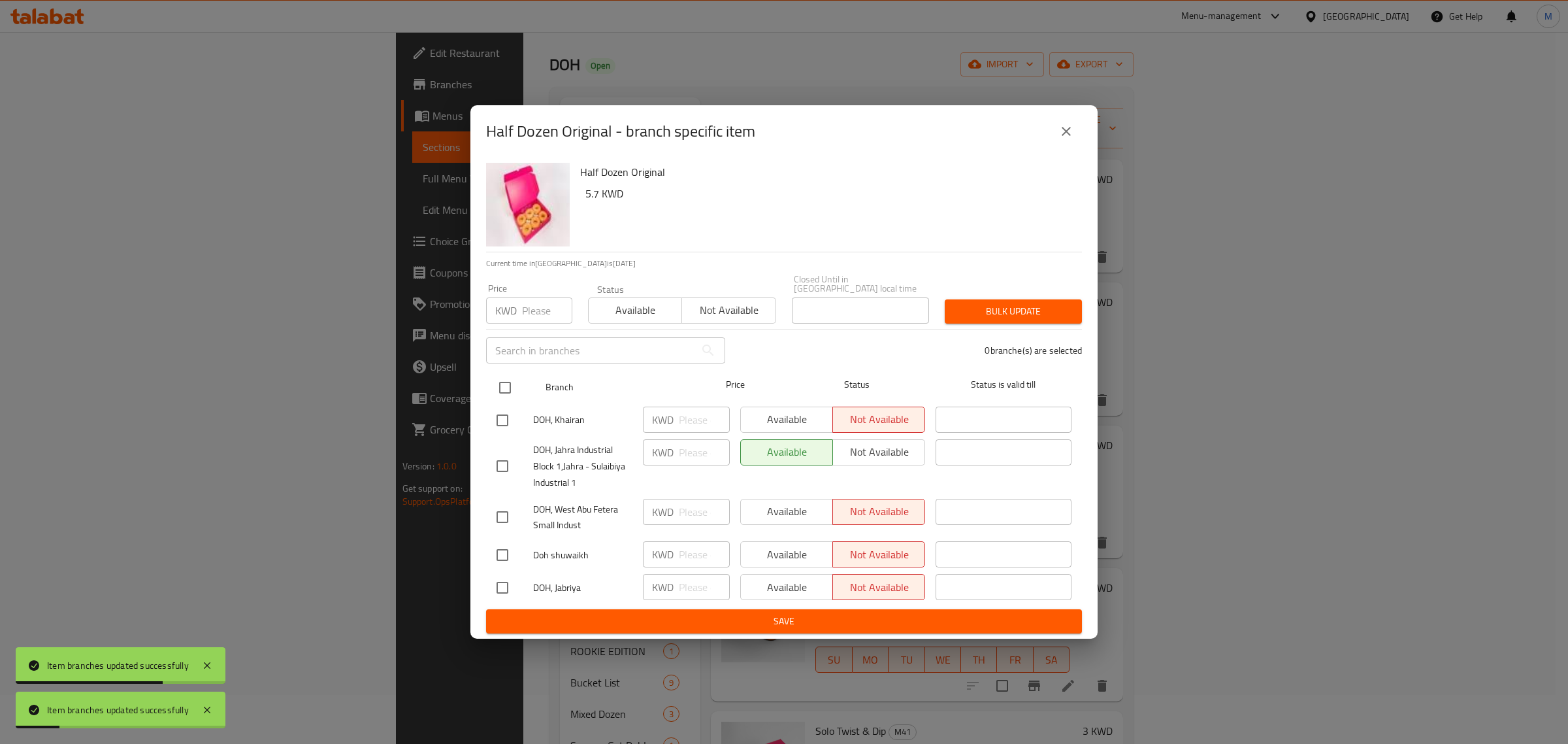
click at [500, 388] on input "checkbox" at bounding box center [505, 387] width 27 height 27
checkbox input "true"
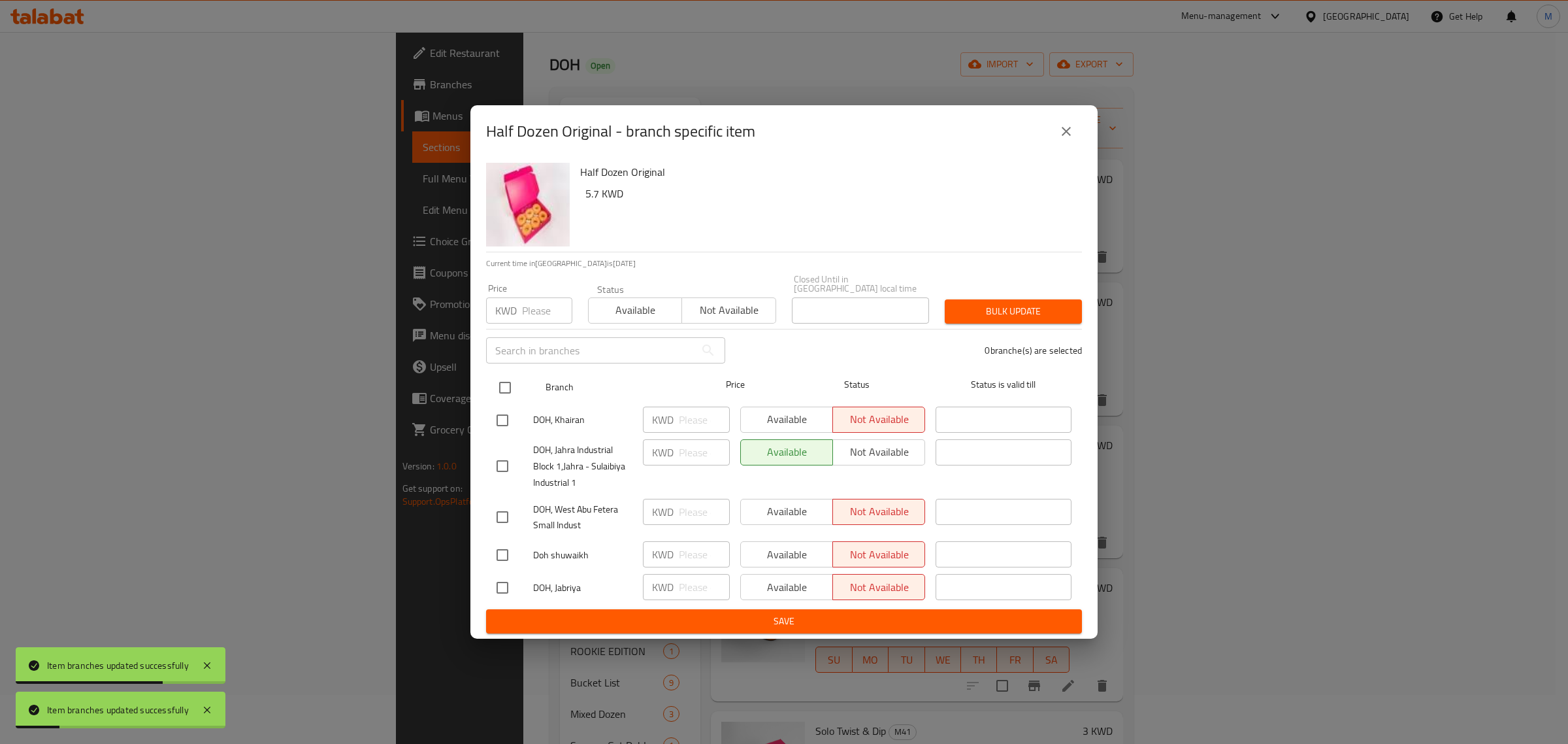
checkbox input "true"
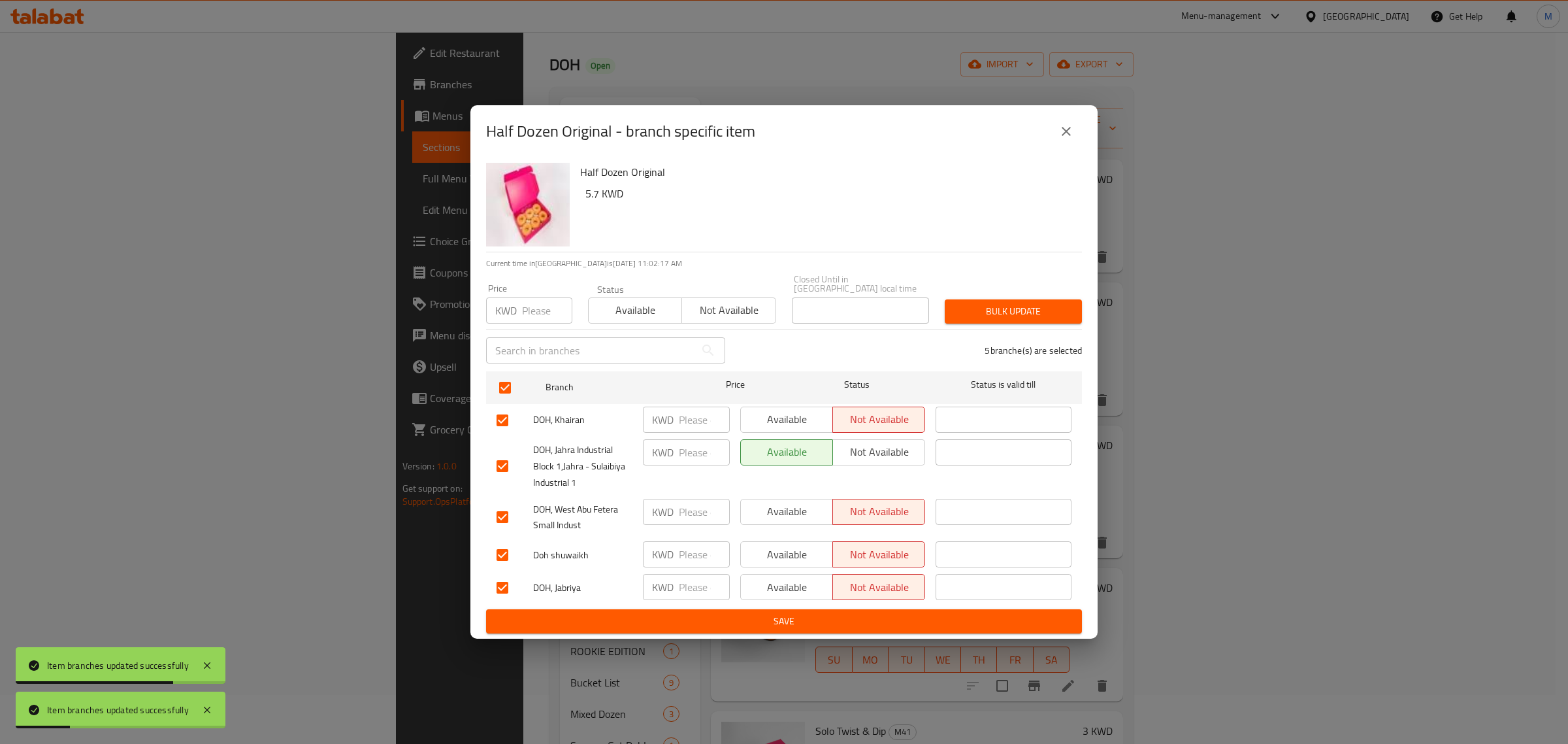
click at [628, 314] on span "Available" at bounding box center [636, 310] width 83 height 19
click at [991, 303] on span "Bulk update" at bounding box center [1014, 311] width 116 height 17
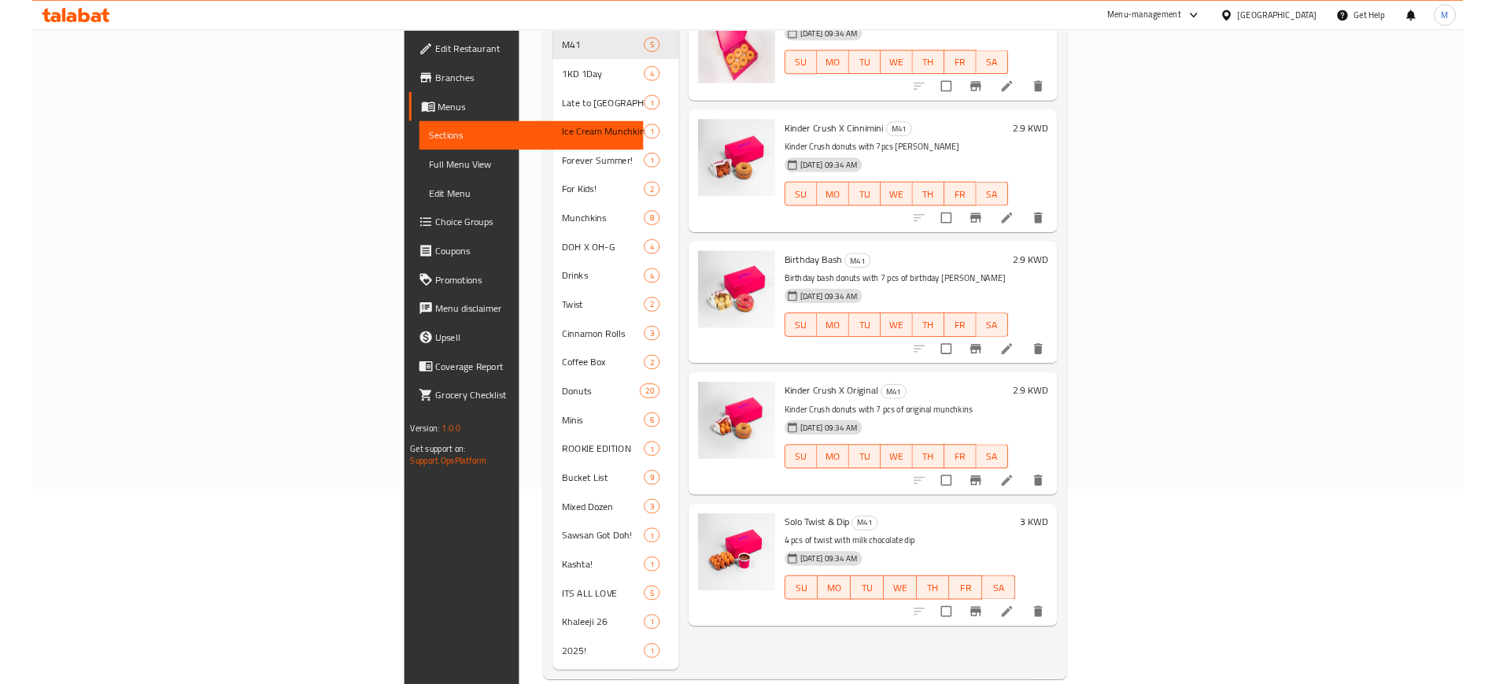
scroll to position [0, 0]
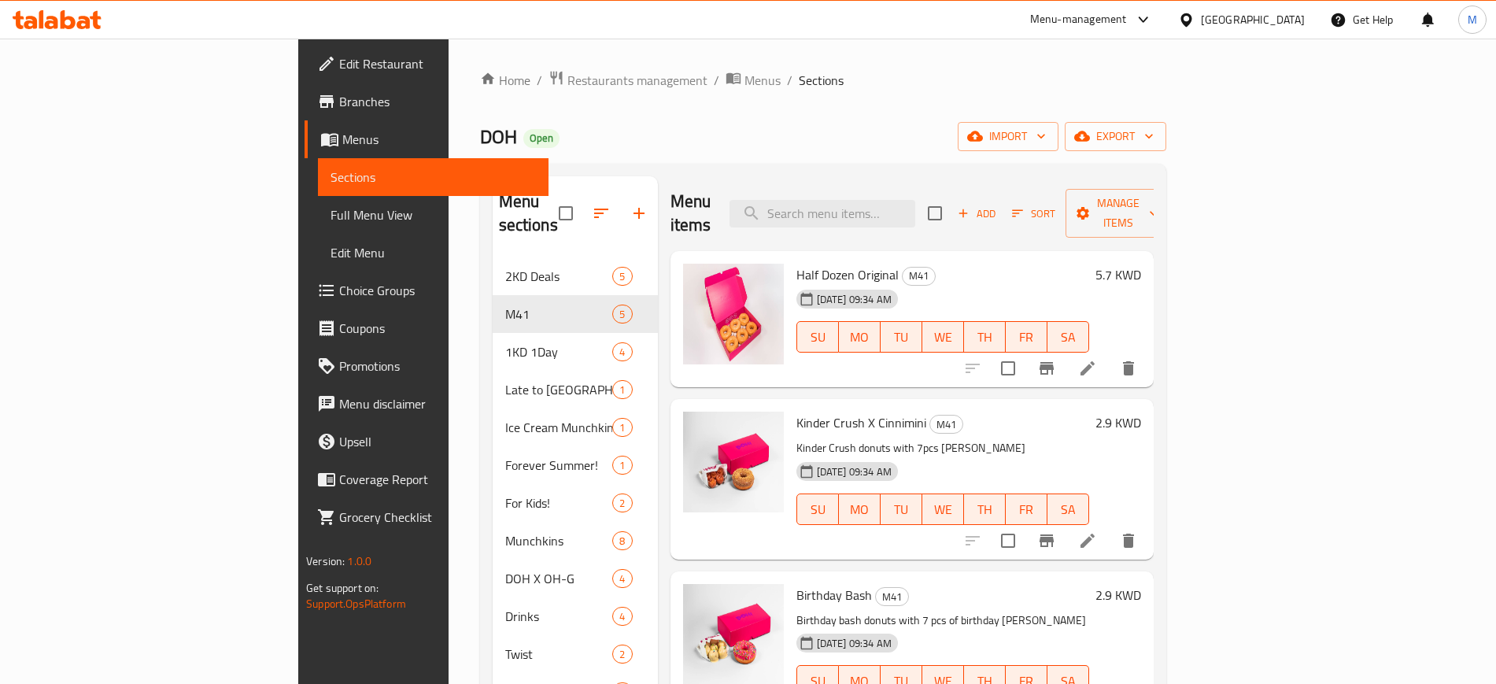
click at [1153, 12] on icon at bounding box center [1143, 19] width 19 height 19
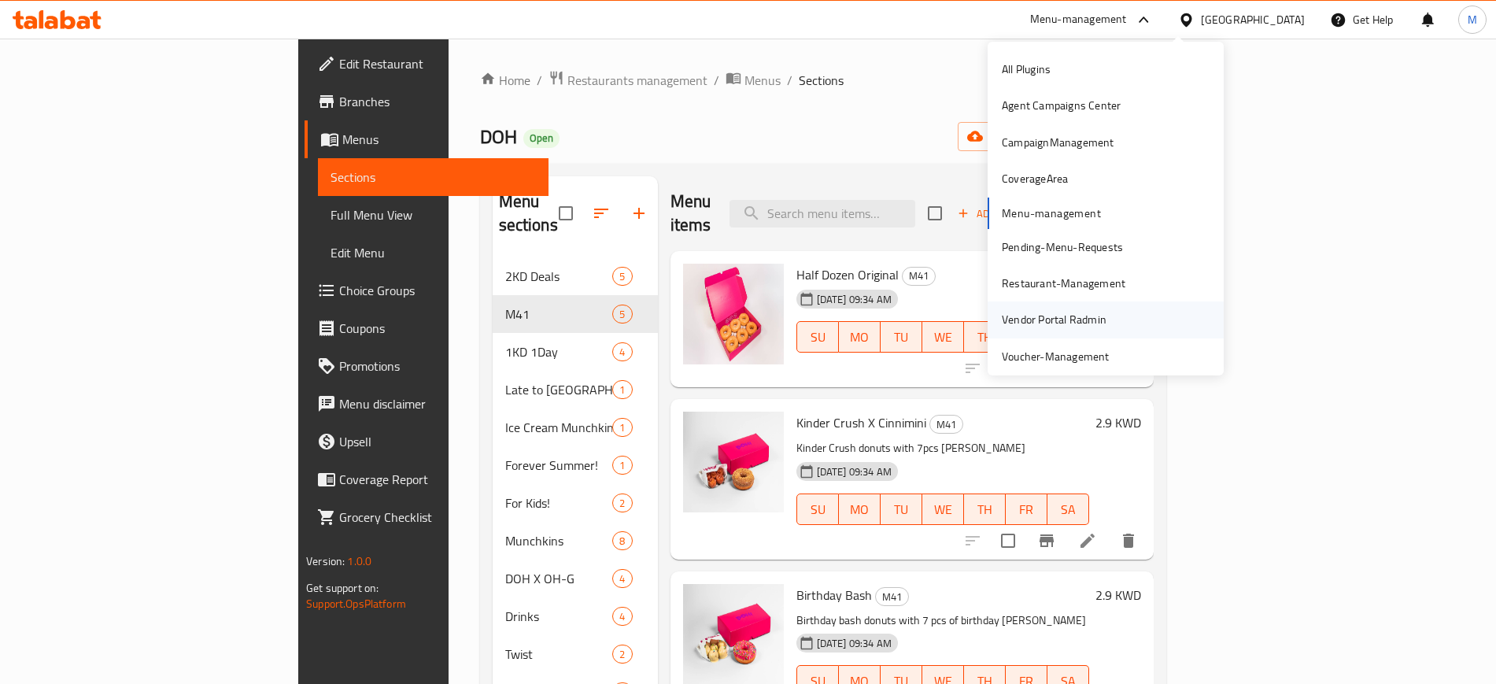
click at [1116, 308] on div "Vendor Portal Radmin" at bounding box center [1106, 319] width 236 height 36
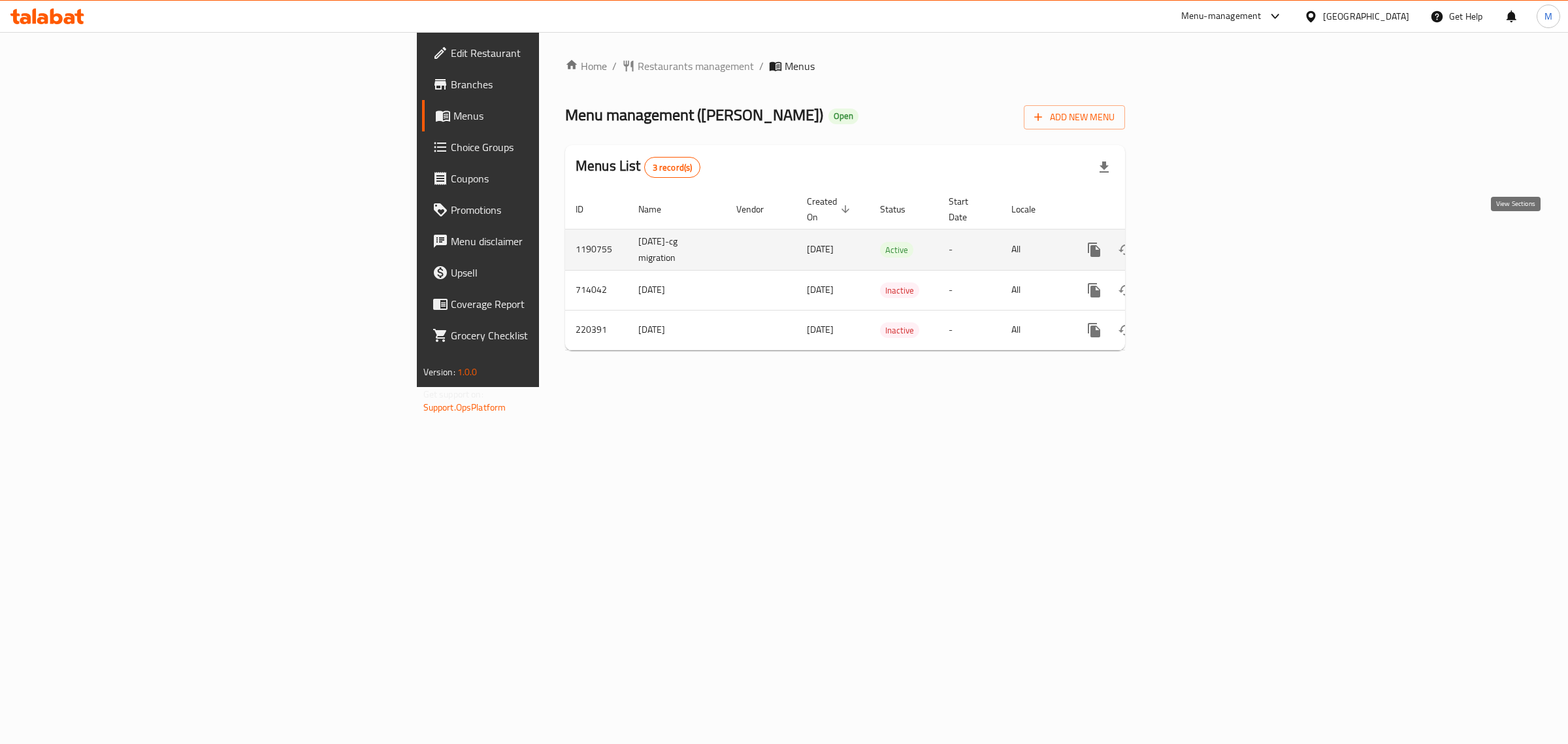
click at [1194, 244] on icon "enhanced table" at bounding box center [1189, 250] width 12 height 12
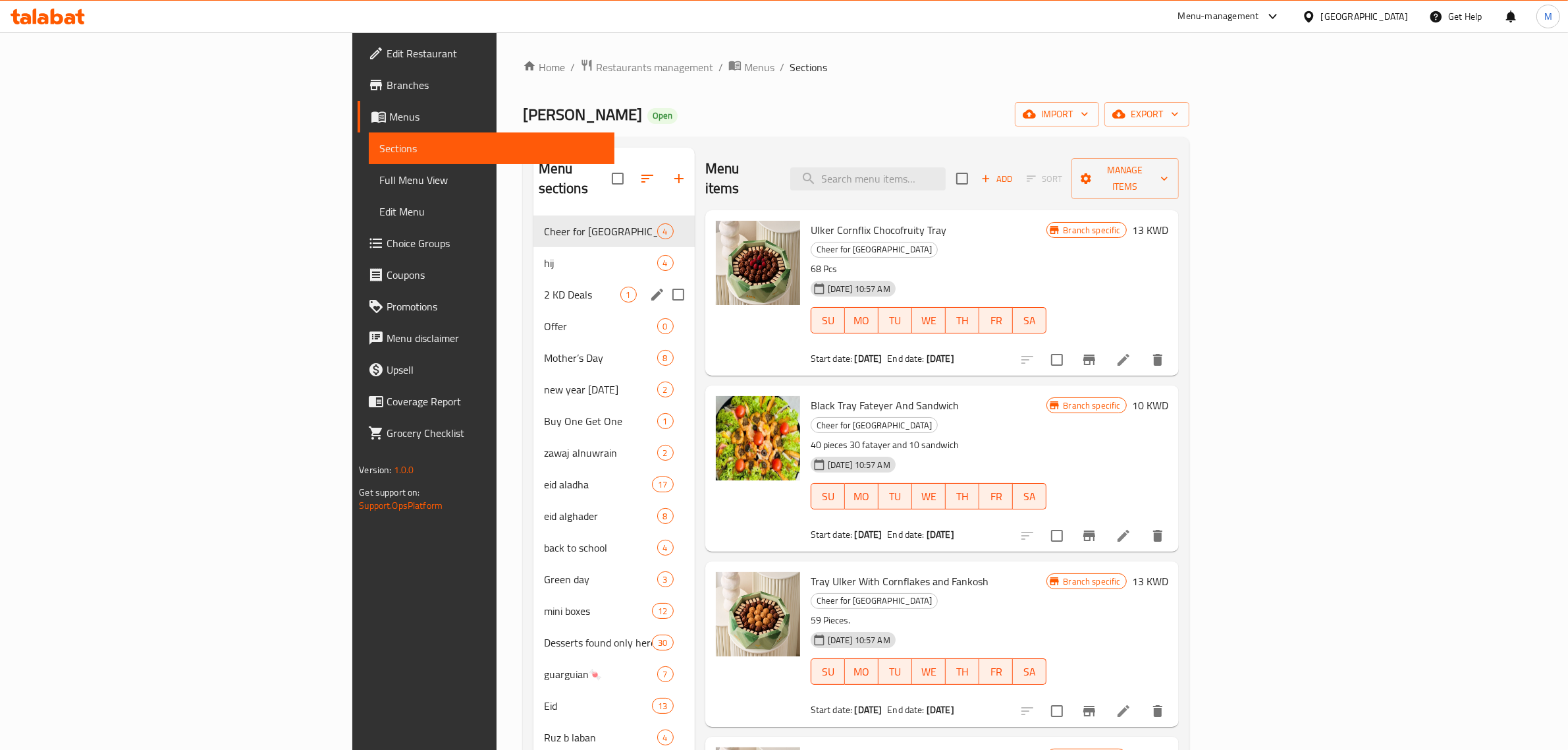
click at [534, 279] on div "2 KD Deals 1" at bounding box center [614, 295] width 161 height 32
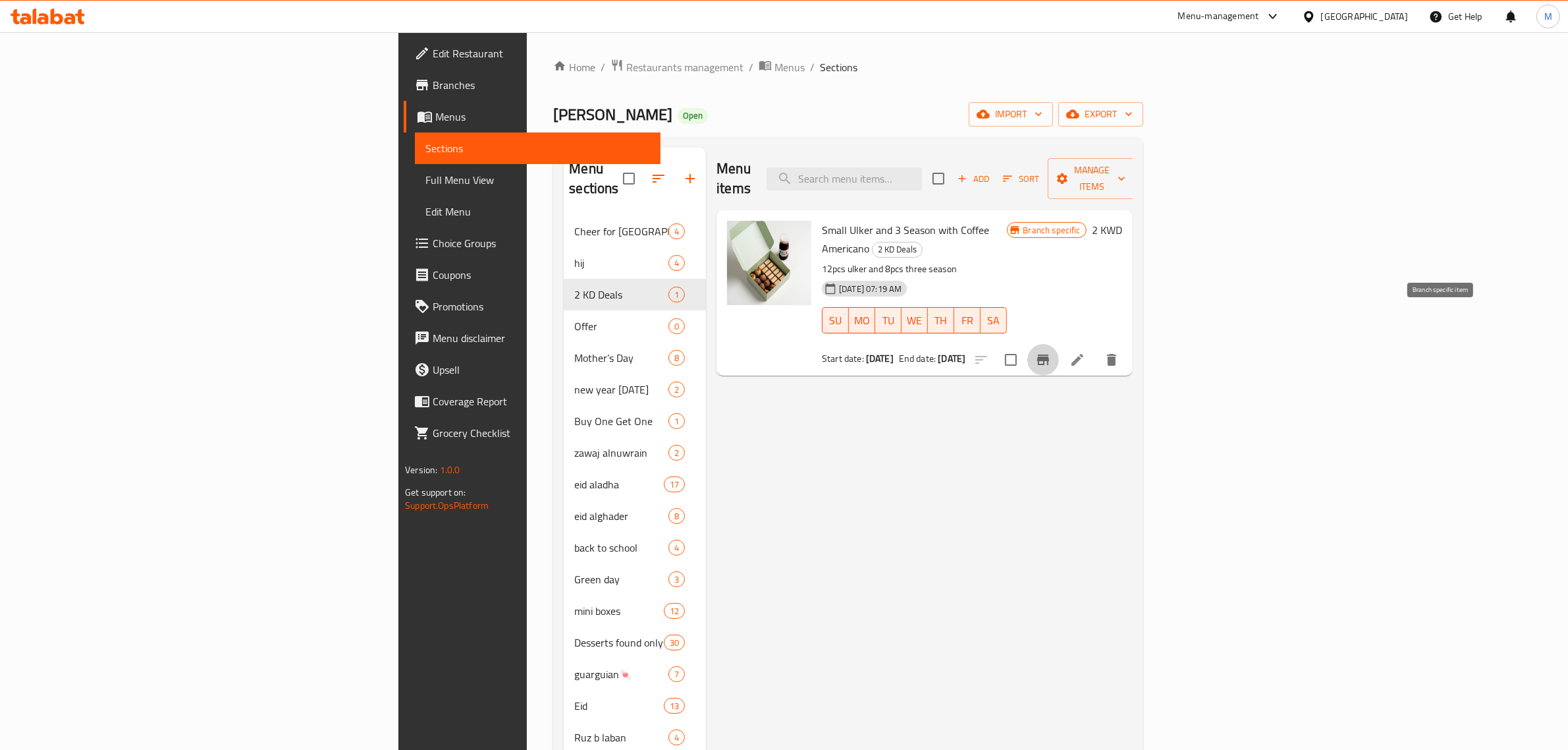
click at [1051, 352] on icon "Branch-specific-item" at bounding box center [1043, 359] width 16 height 16
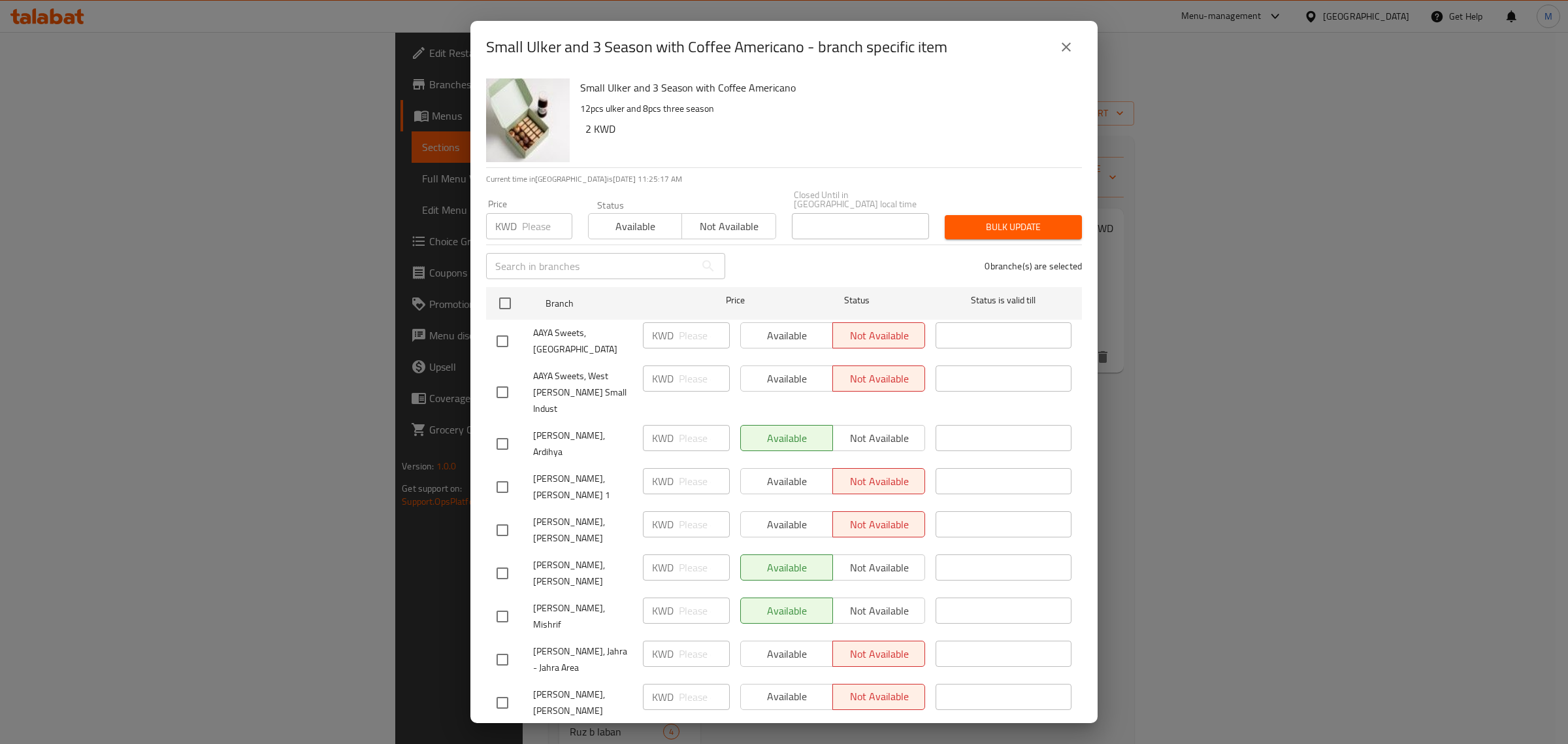
click at [1067, 52] on icon "close" at bounding box center [1066, 46] width 16 height 16
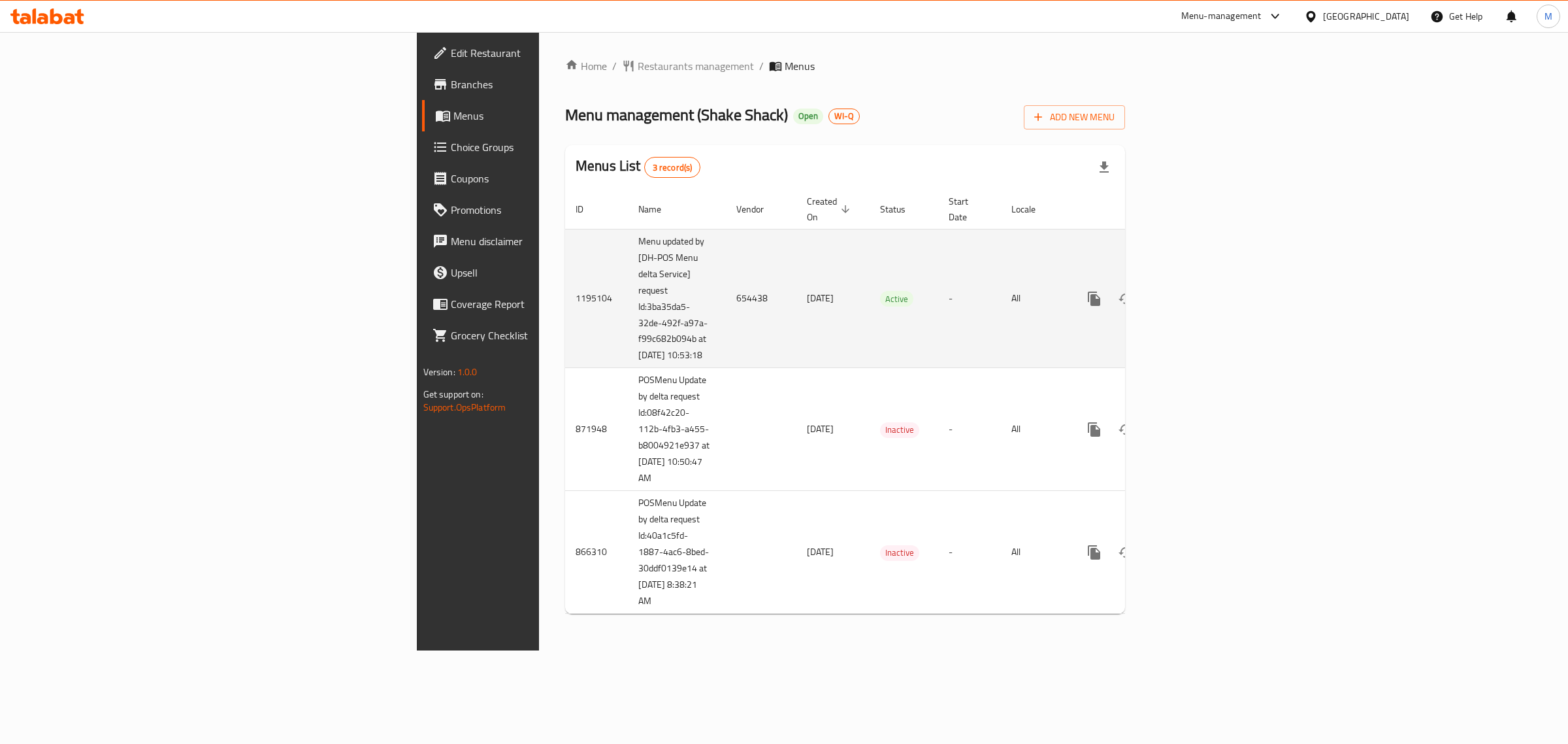
click at [1204, 283] on link "enhanced table" at bounding box center [1189, 299] width 32 height 32
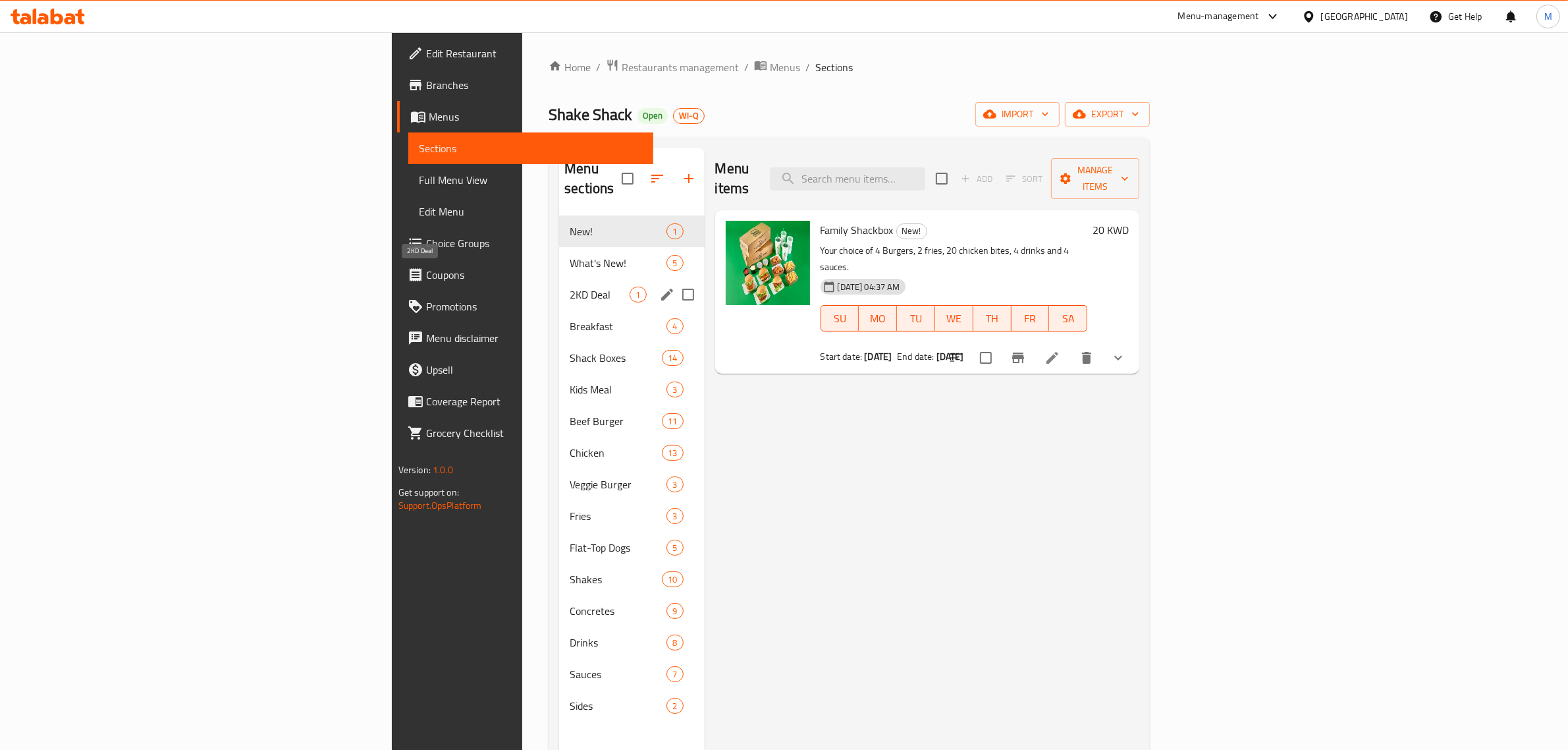
click at [570, 286] on span "2KD Deal" at bounding box center [600, 294] width 60 height 16
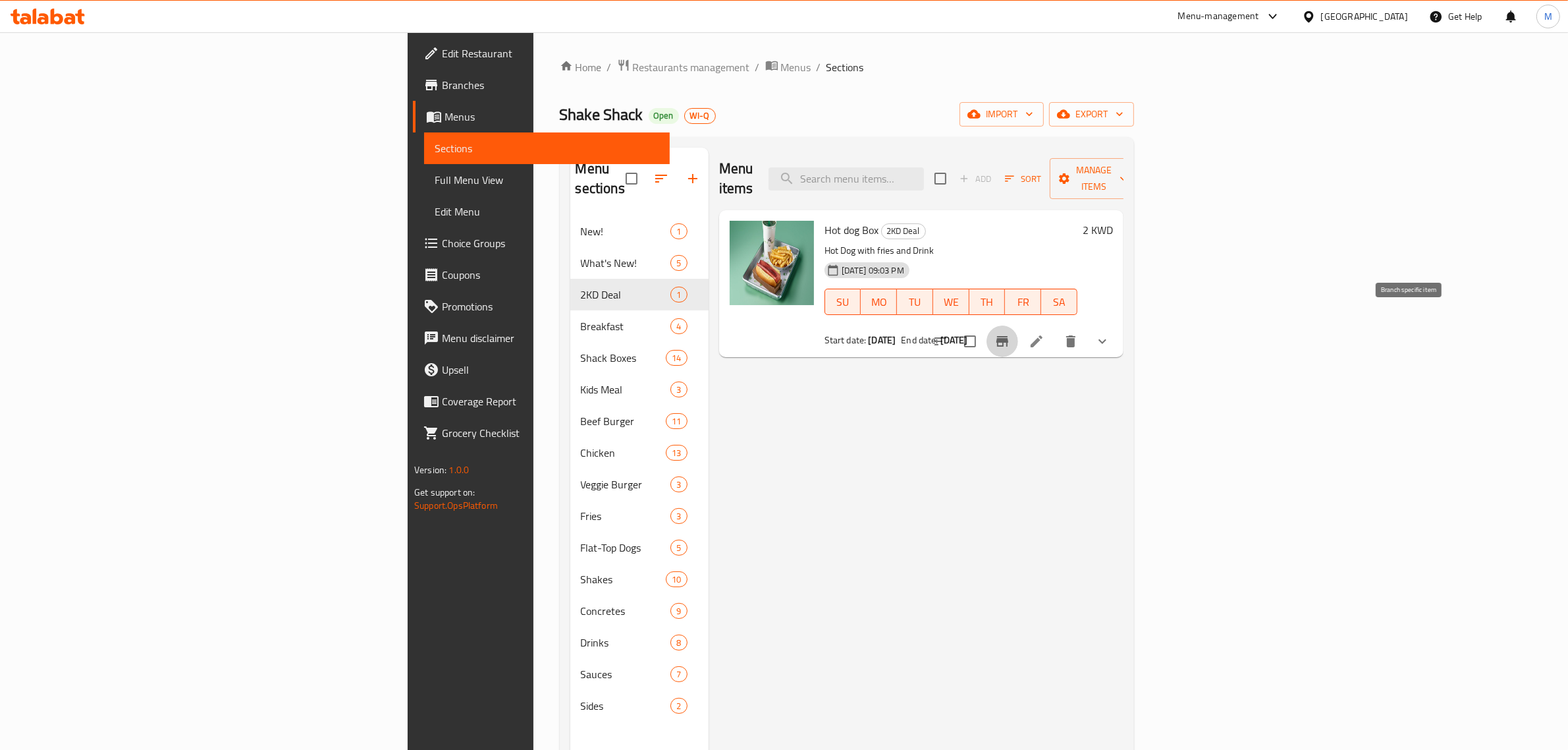
click at [1011, 333] on icon "Branch-specific-item" at bounding box center [1002, 341] width 16 height 16
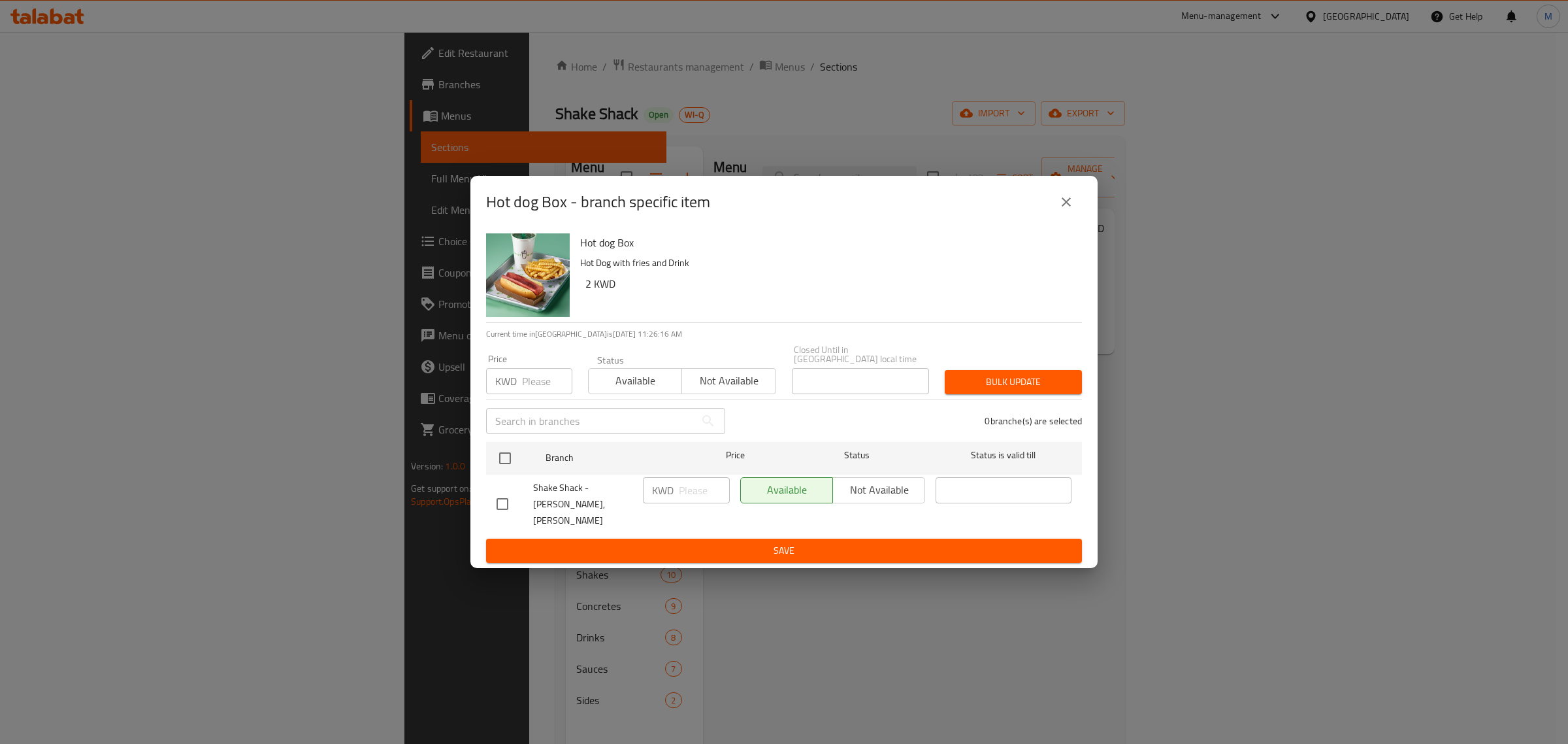
drag, startPoint x: 1050, startPoint y: 207, endPoint x: 1062, endPoint y: 211, distance: 12.6
click at [1053, 208] on div "Hot dog Box - branch specific item" at bounding box center [784, 202] width 596 height 32
click at [1063, 207] on icon "close" at bounding box center [1066, 202] width 9 height 9
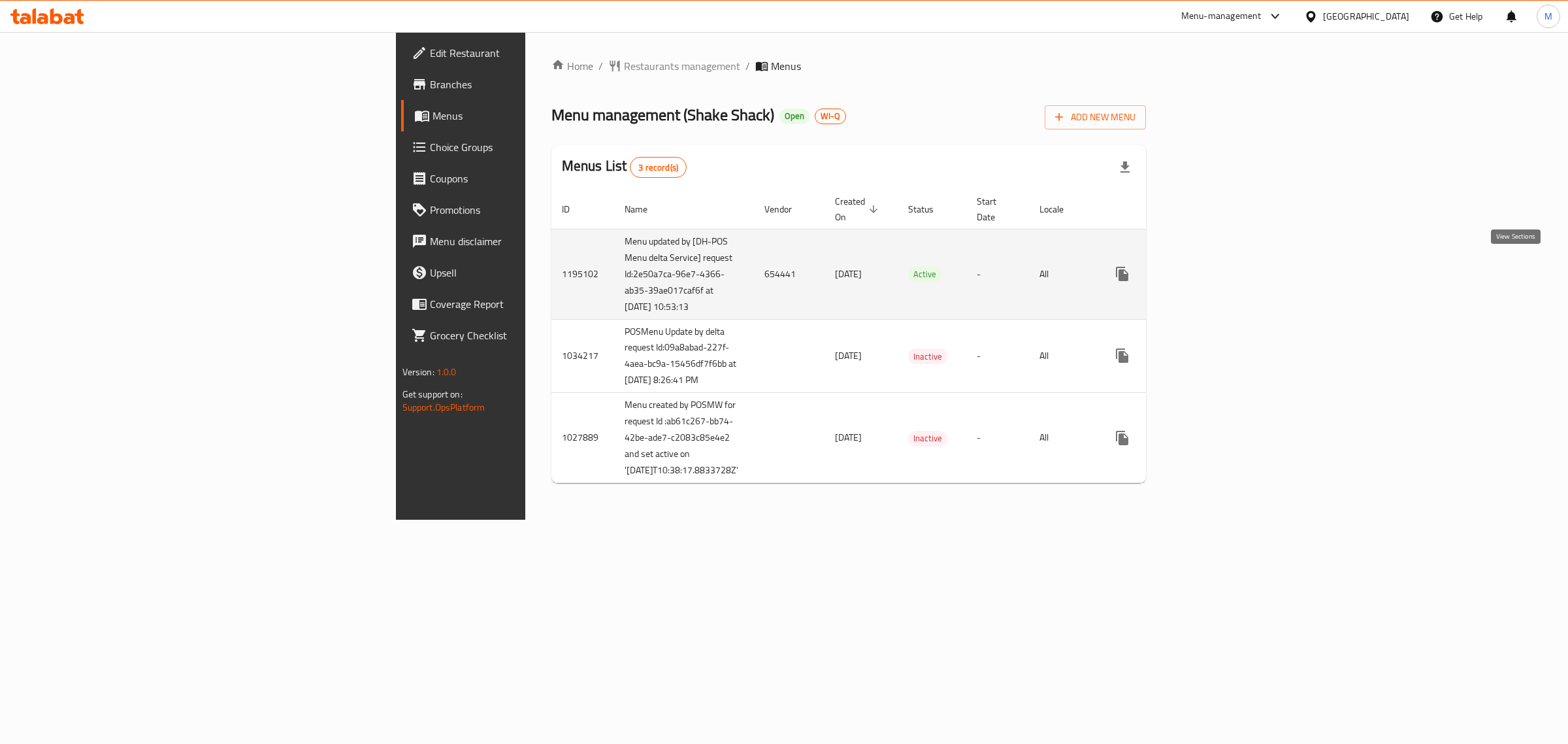
click at [1233, 277] on link "enhanced table" at bounding box center [1217, 274] width 32 height 32
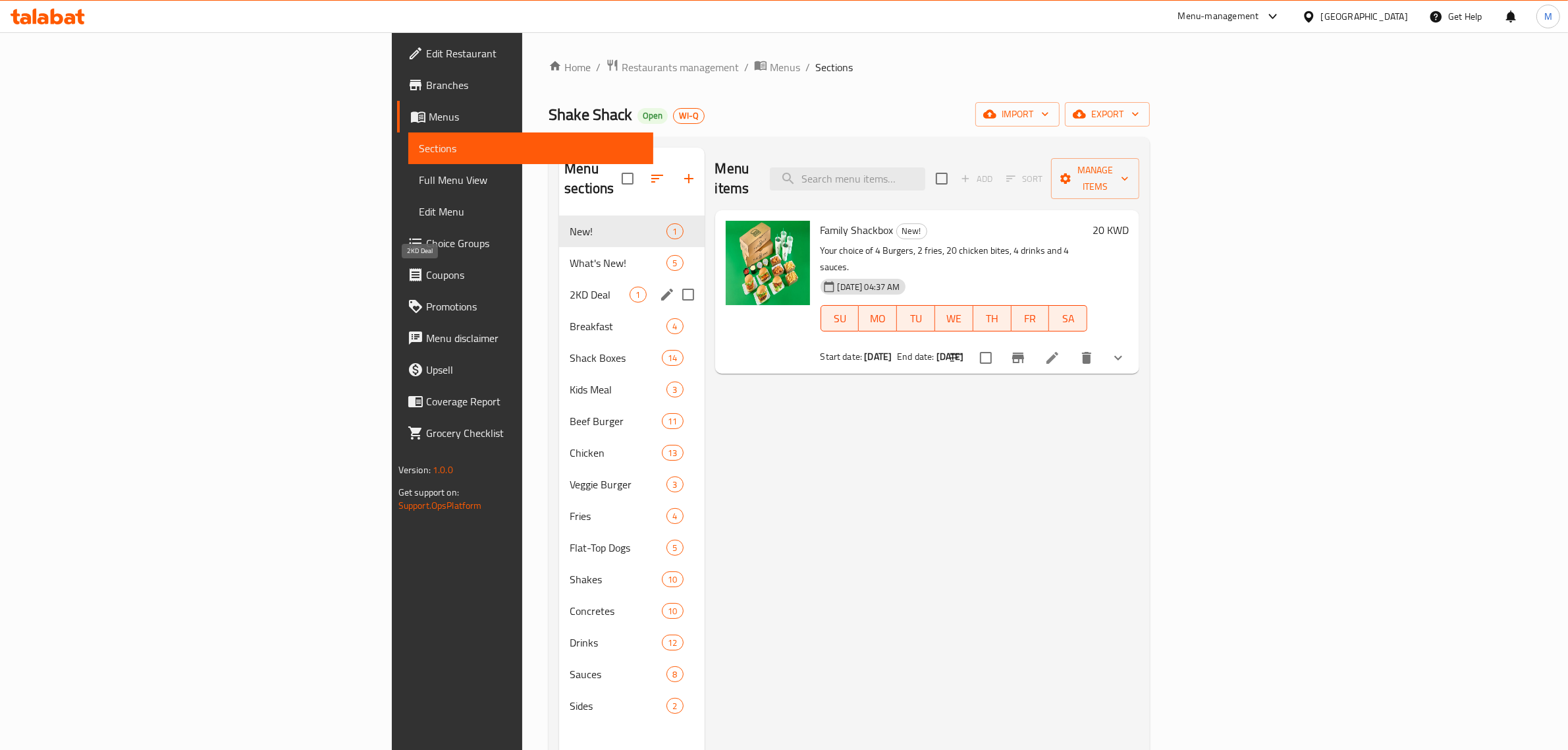
click at [570, 286] on span "2KD Deal" at bounding box center [600, 294] width 60 height 16
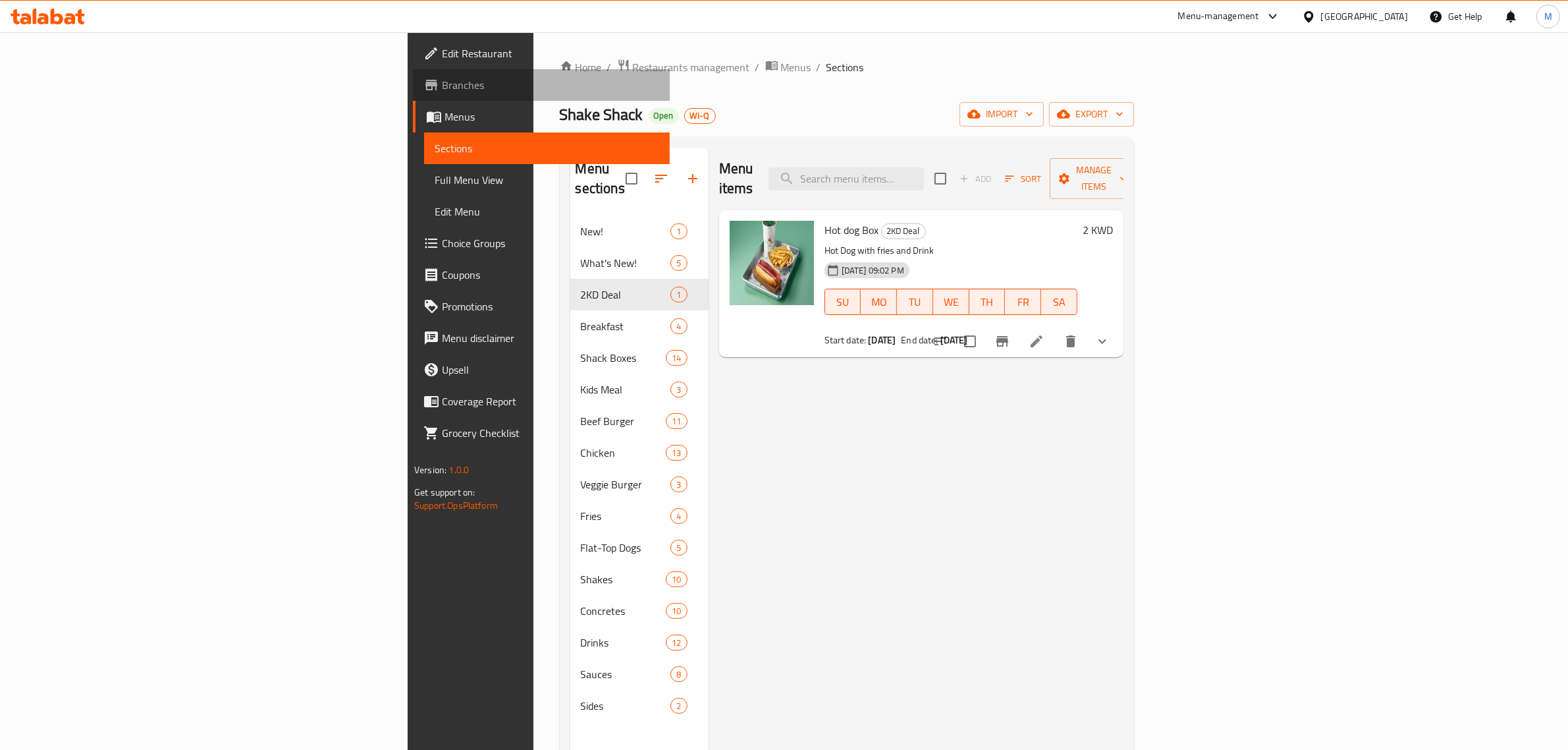
click at [442, 86] on span "Branches" at bounding box center [551, 85] width 218 height 16
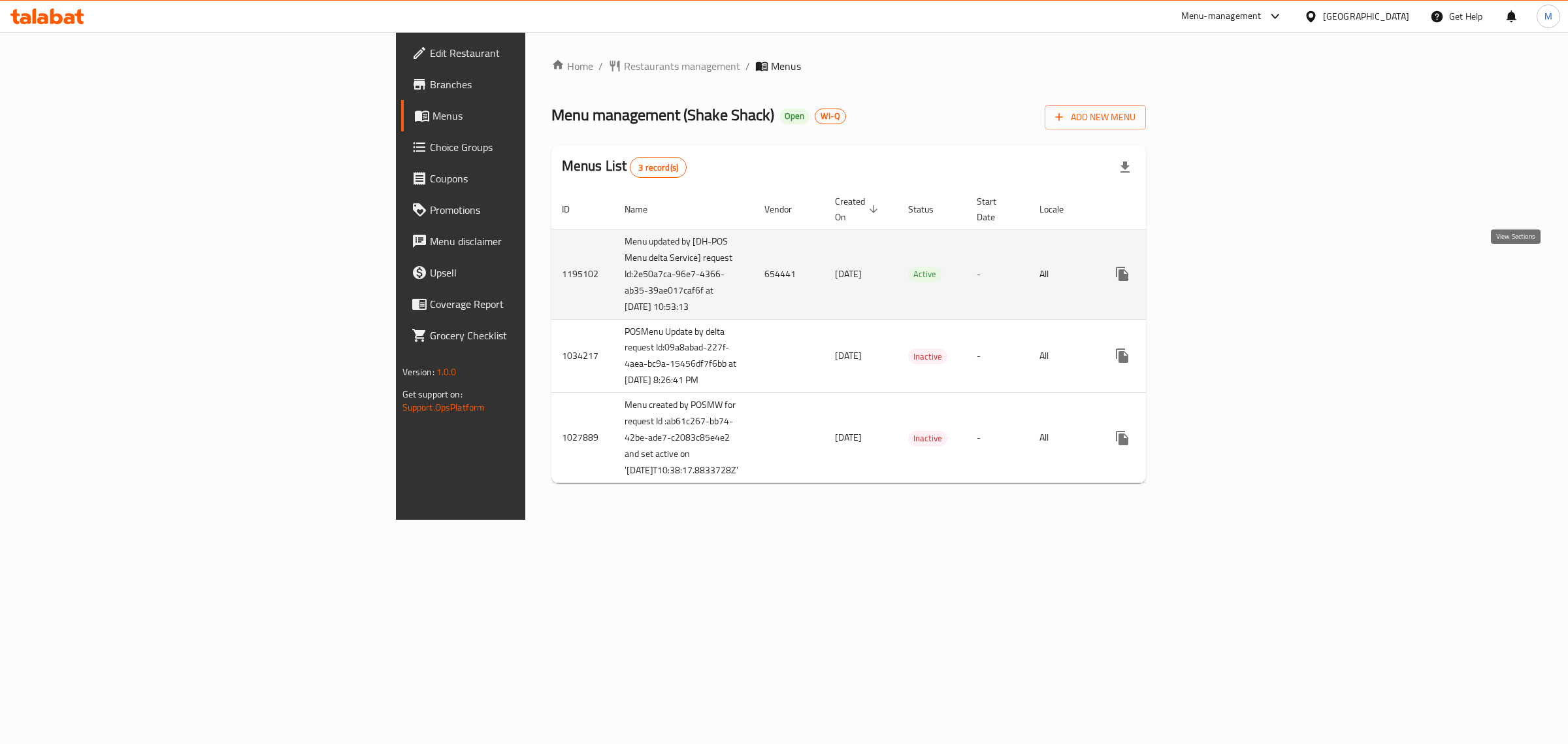
click at [1224, 266] on icon "enhanced table" at bounding box center [1216, 273] width 16 height 16
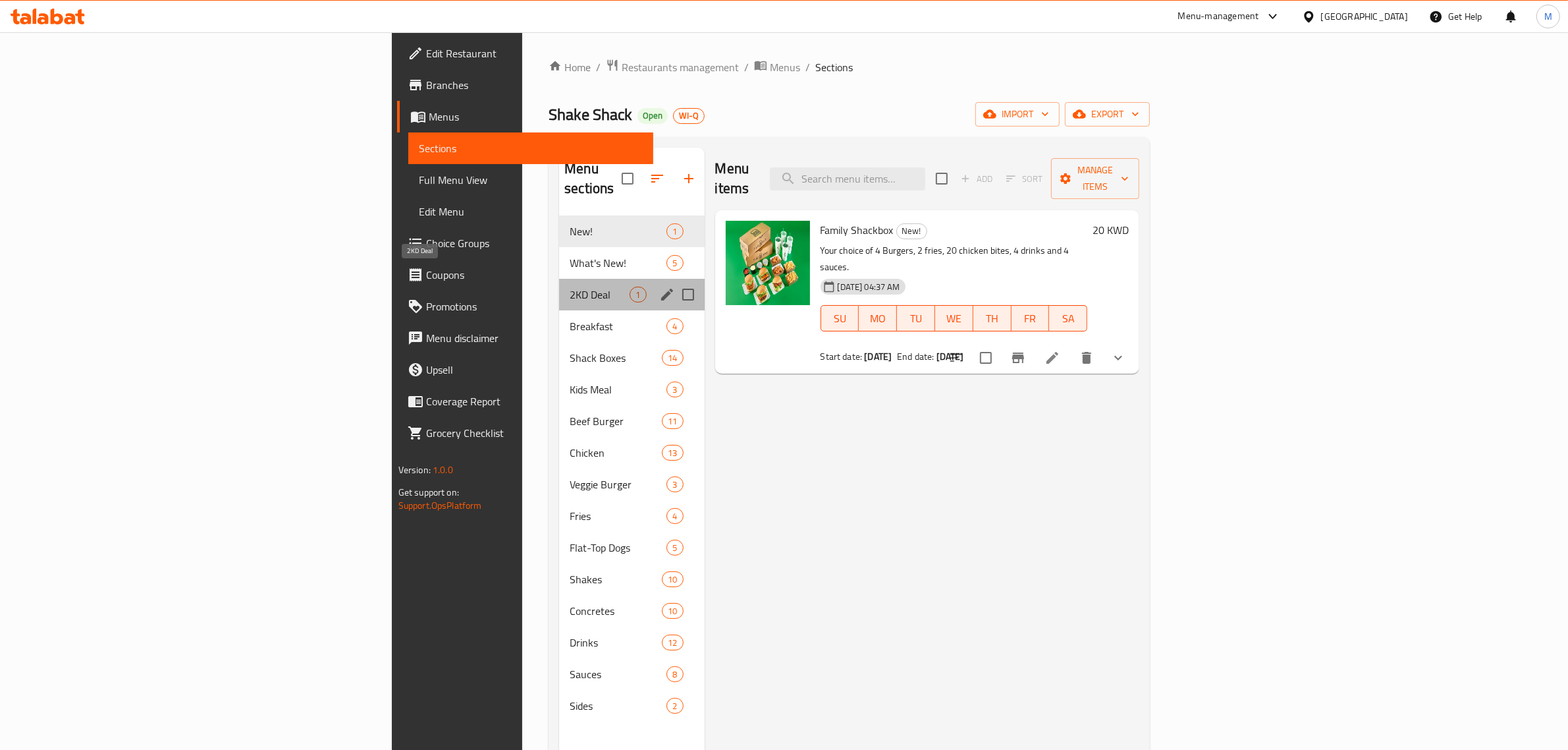
click at [570, 286] on span "2KD Deal" at bounding box center [600, 294] width 60 height 16
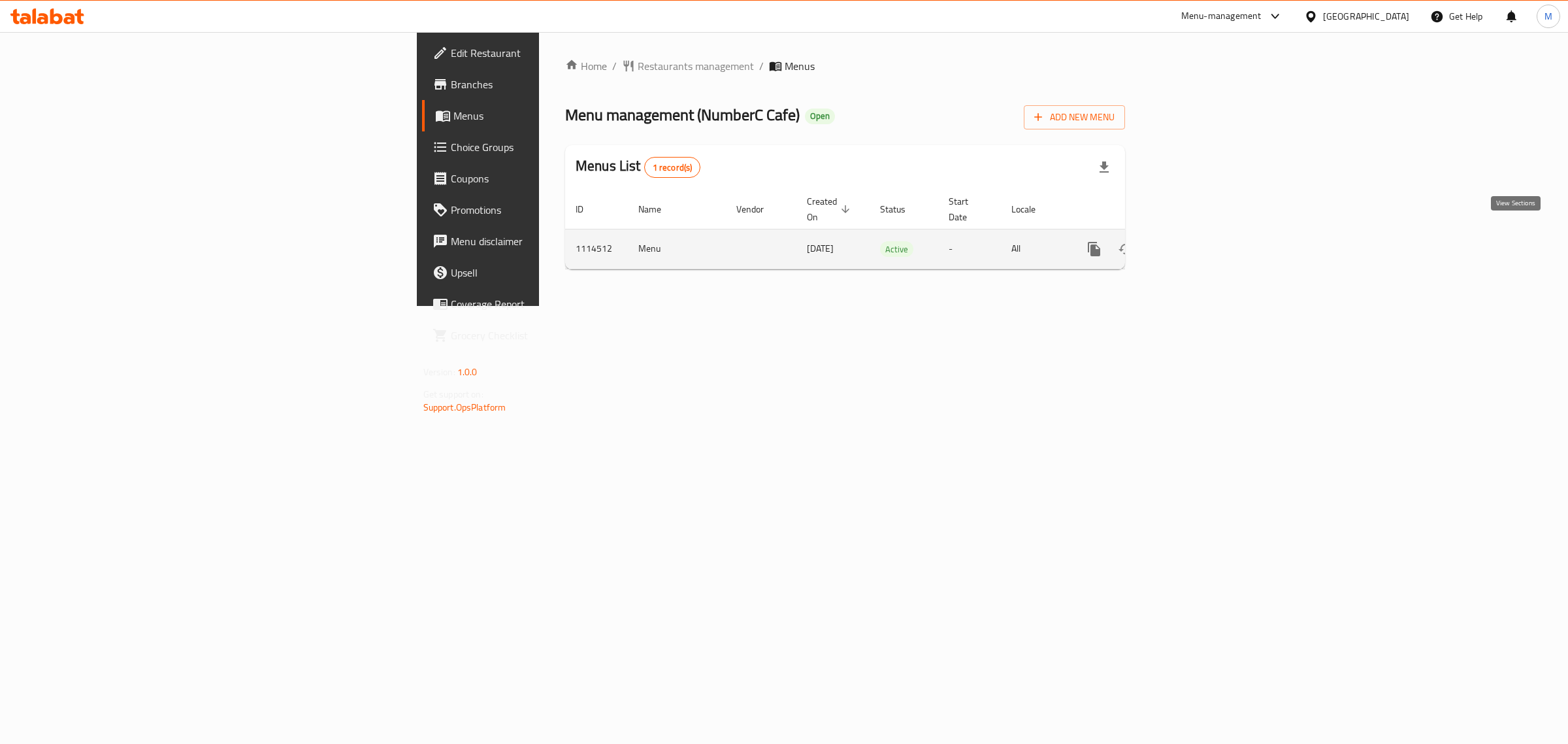
click at [1194, 243] on icon "enhanced table" at bounding box center [1189, 249] width 12 height 12
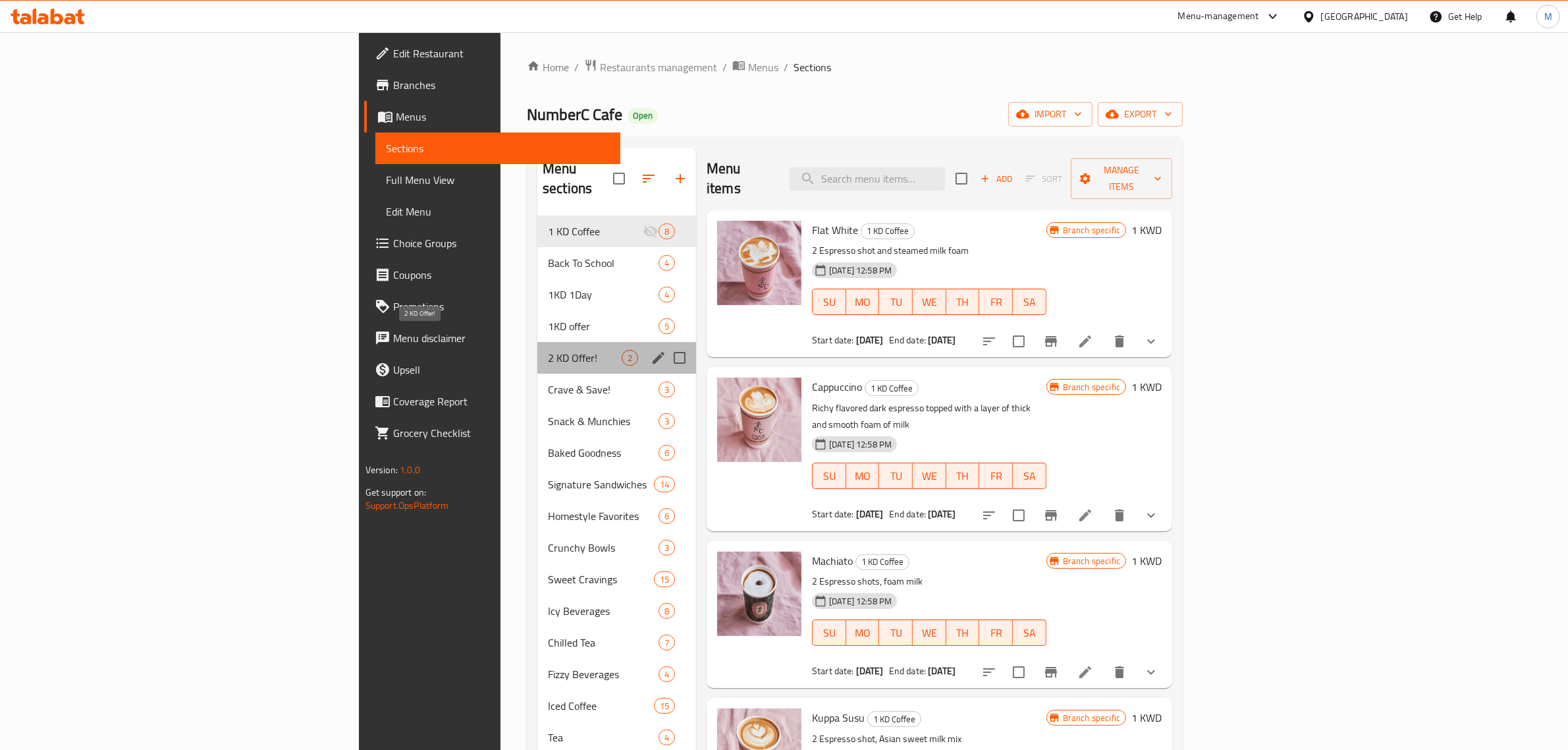
click at [548, 350] on span "2 KD Offer!" at bounding box center [585, 357] width 74 height 16
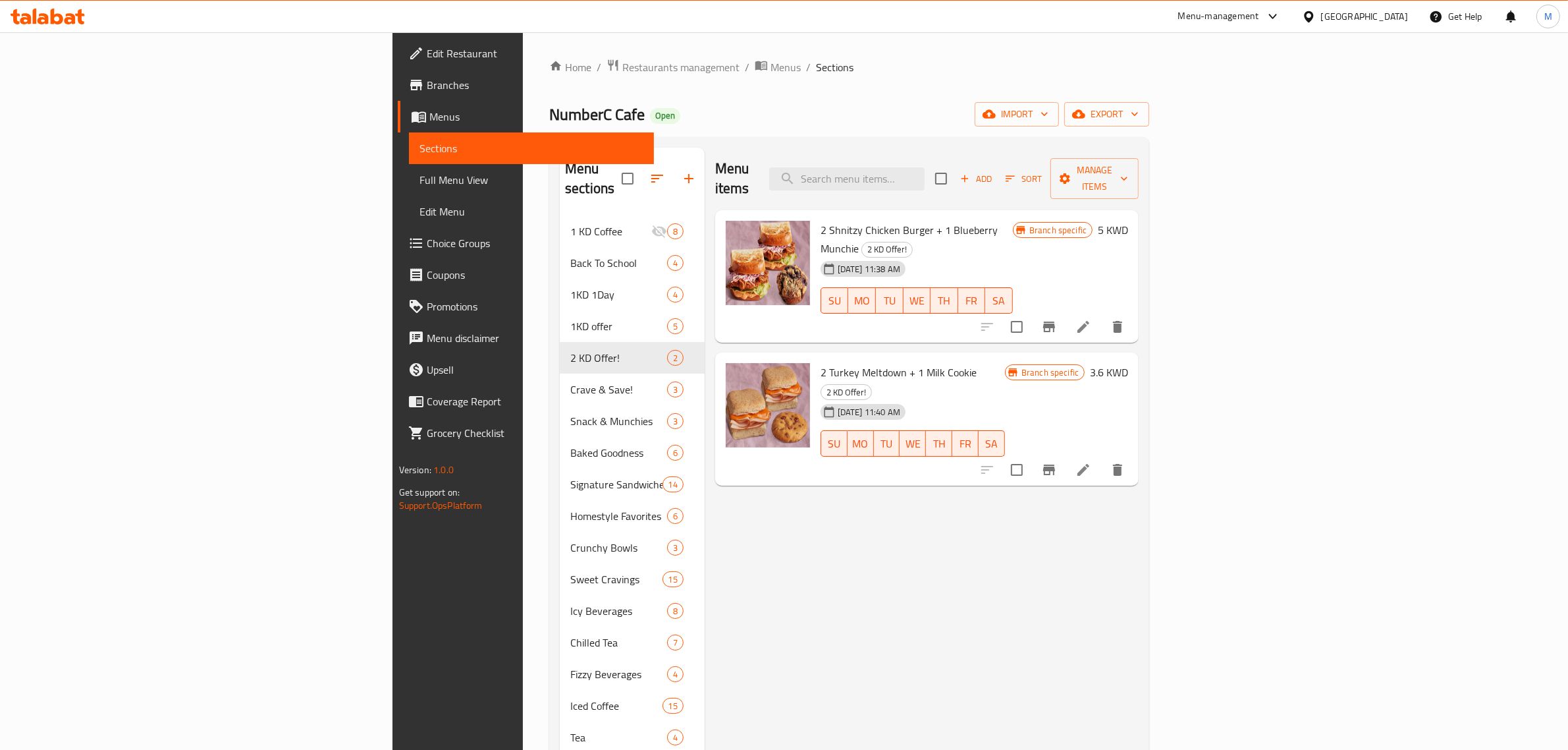
click at [1057, 319] on icon "Branch-specific-item" at bounding box center [1049, 326] width 16 height 16
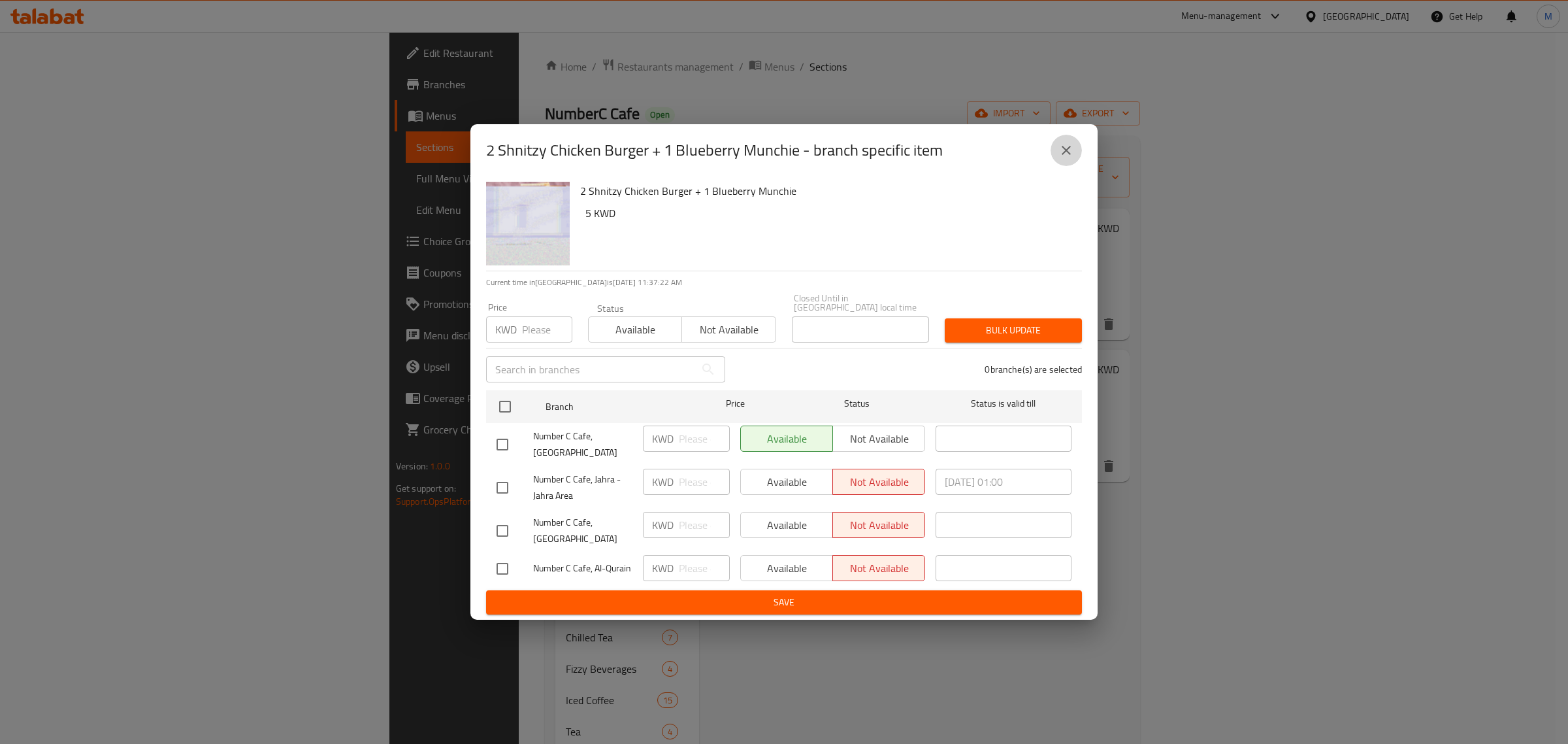
click at [1072, 154] on icon "close" at bounding box center [1066, 150] width 16 height 16
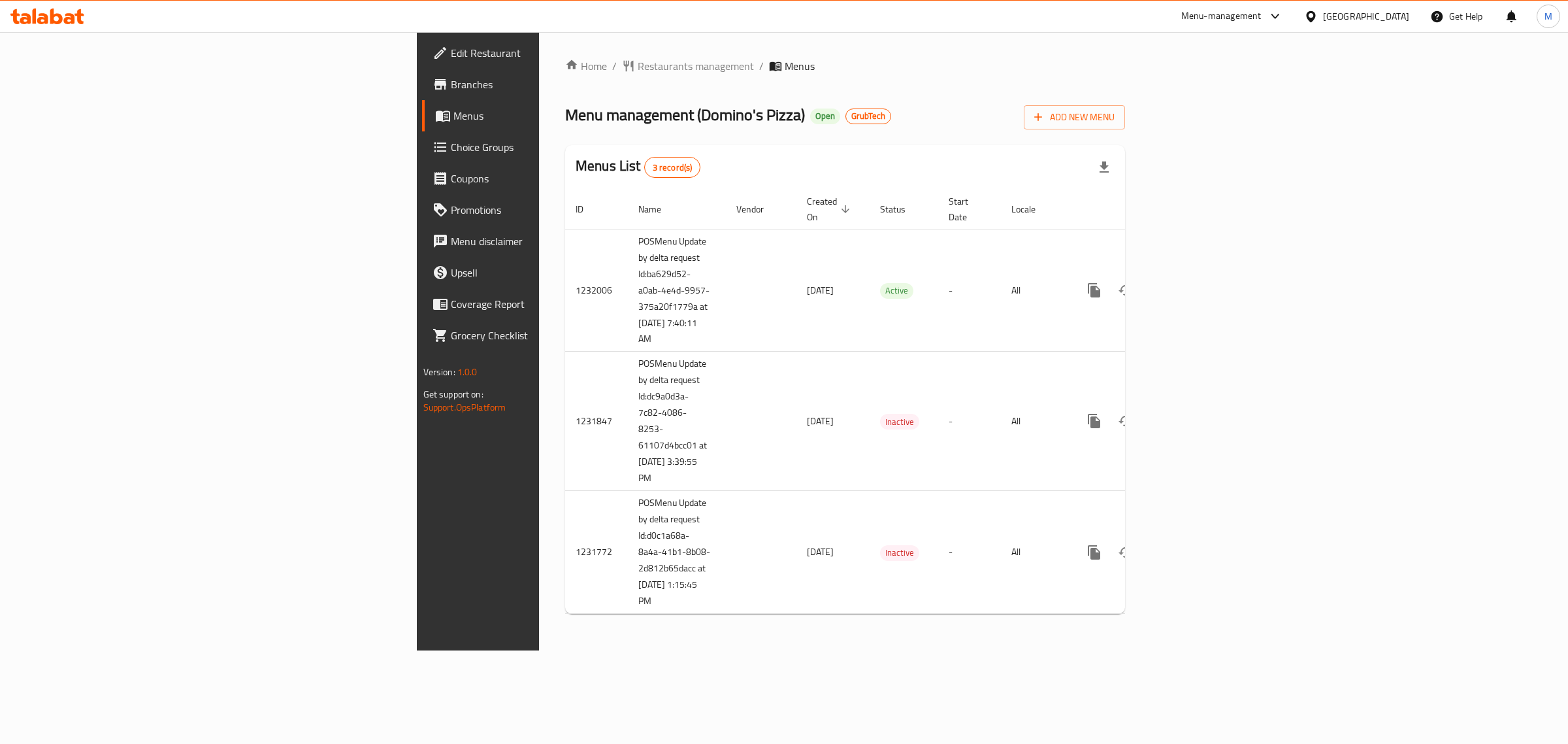
click at [451, 90] on span "Branches" at bounding box center [559, 84] width 217 height 16
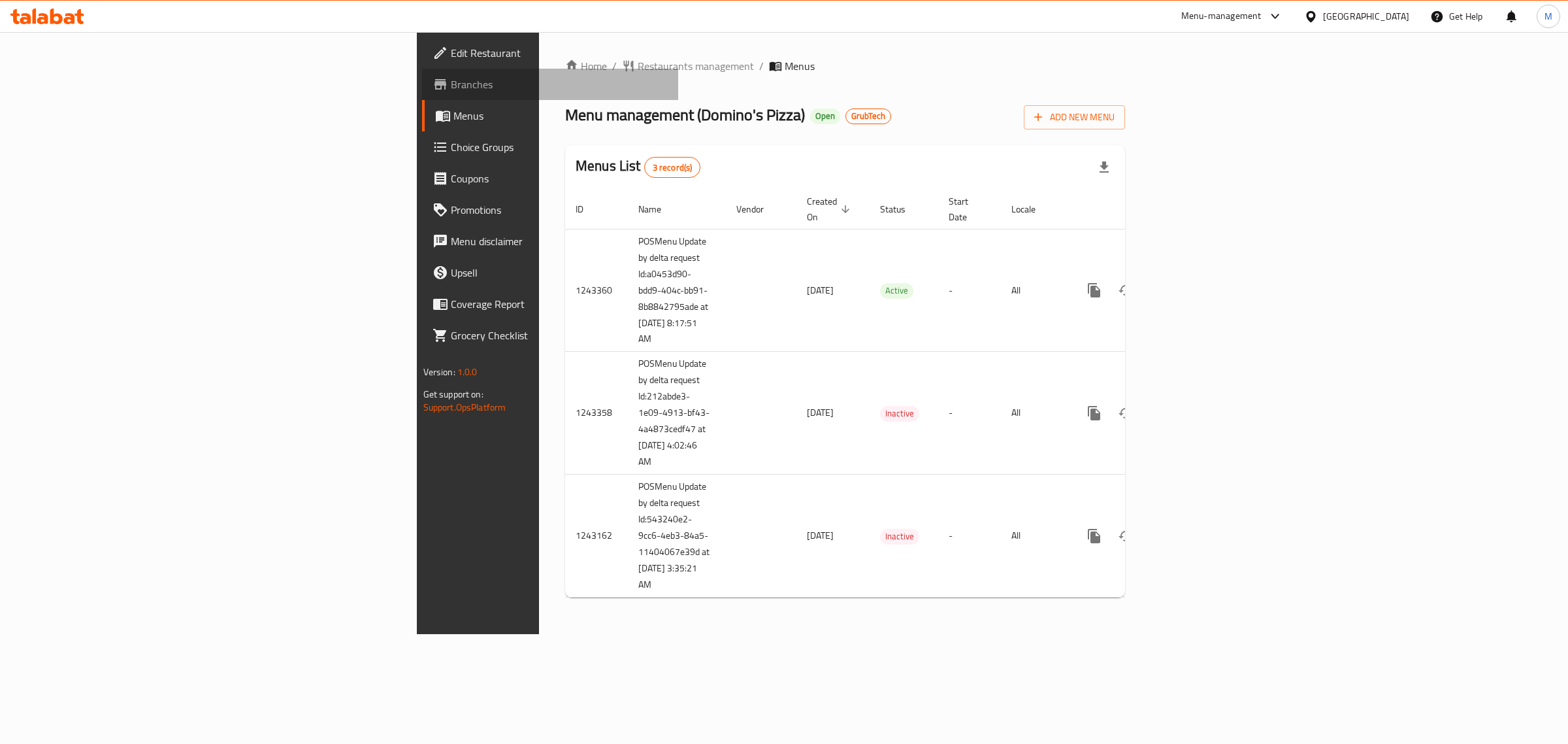
click at [451, 81] on span "Branches" at bounding box center [559, 84] width 217 height 16
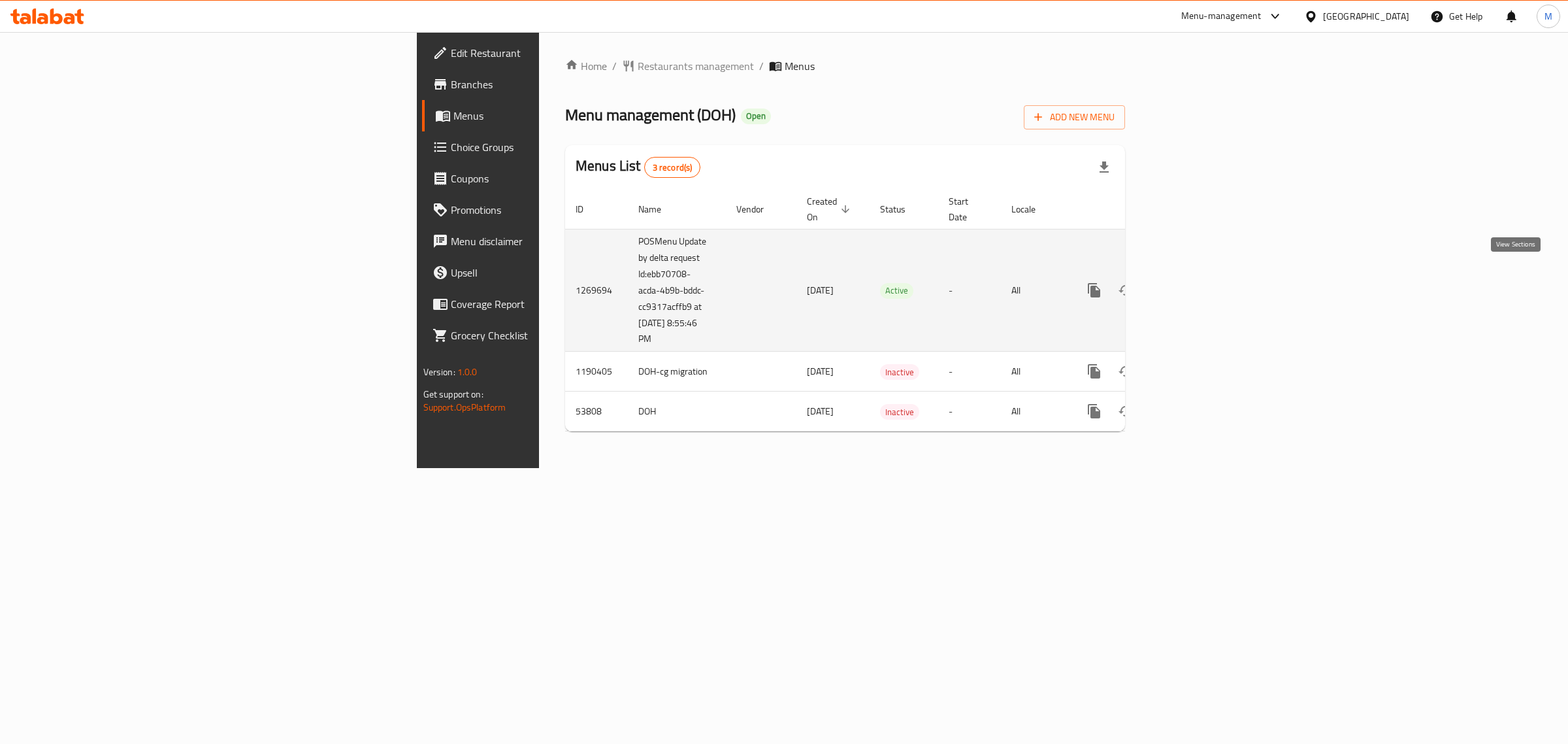
click at [1204, 275] on link "enhanced table" at bounding box center [1189, 291] width 32 height 32
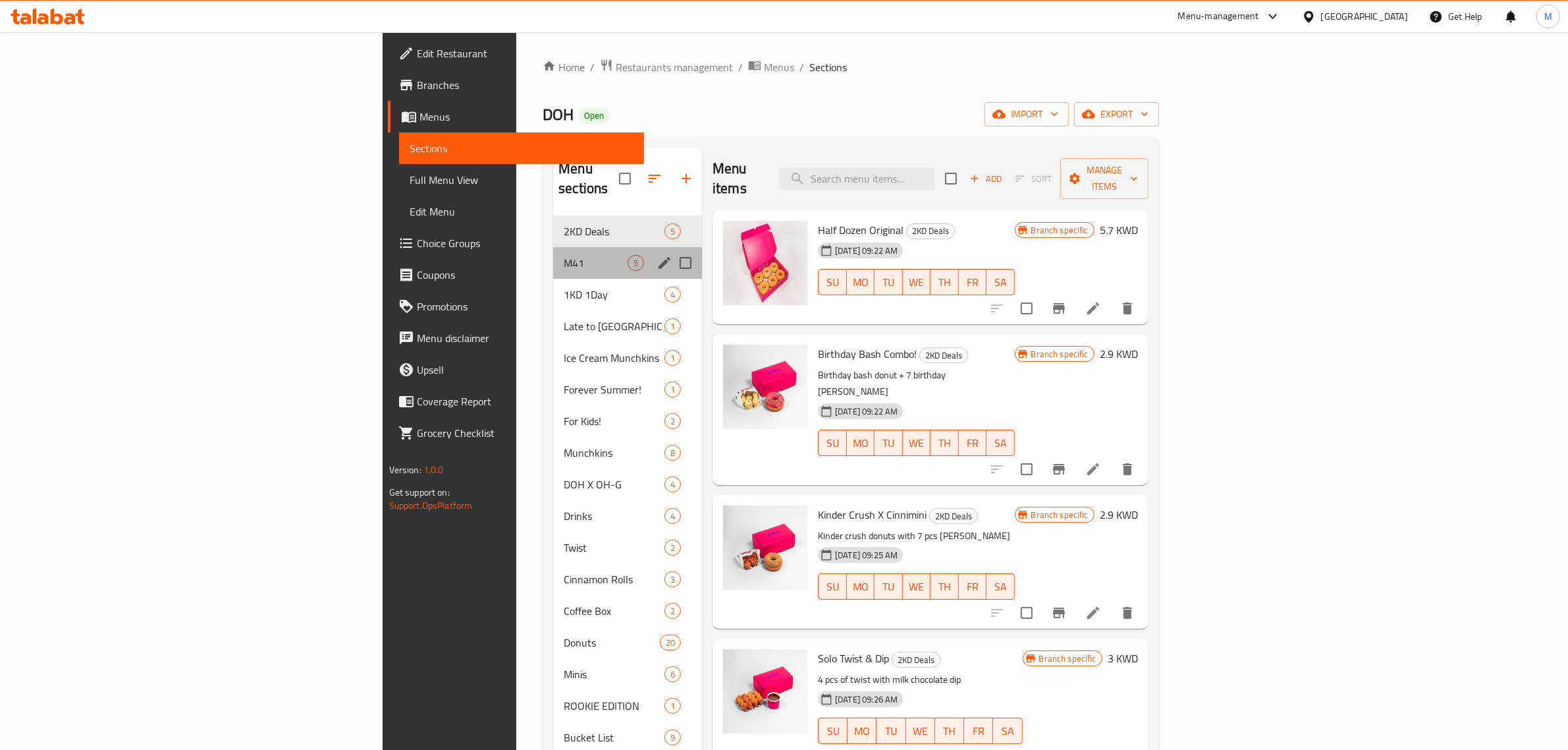
click at [553, 247] on div "M41 5" at bounding box center [628, 263] width 149 height 32
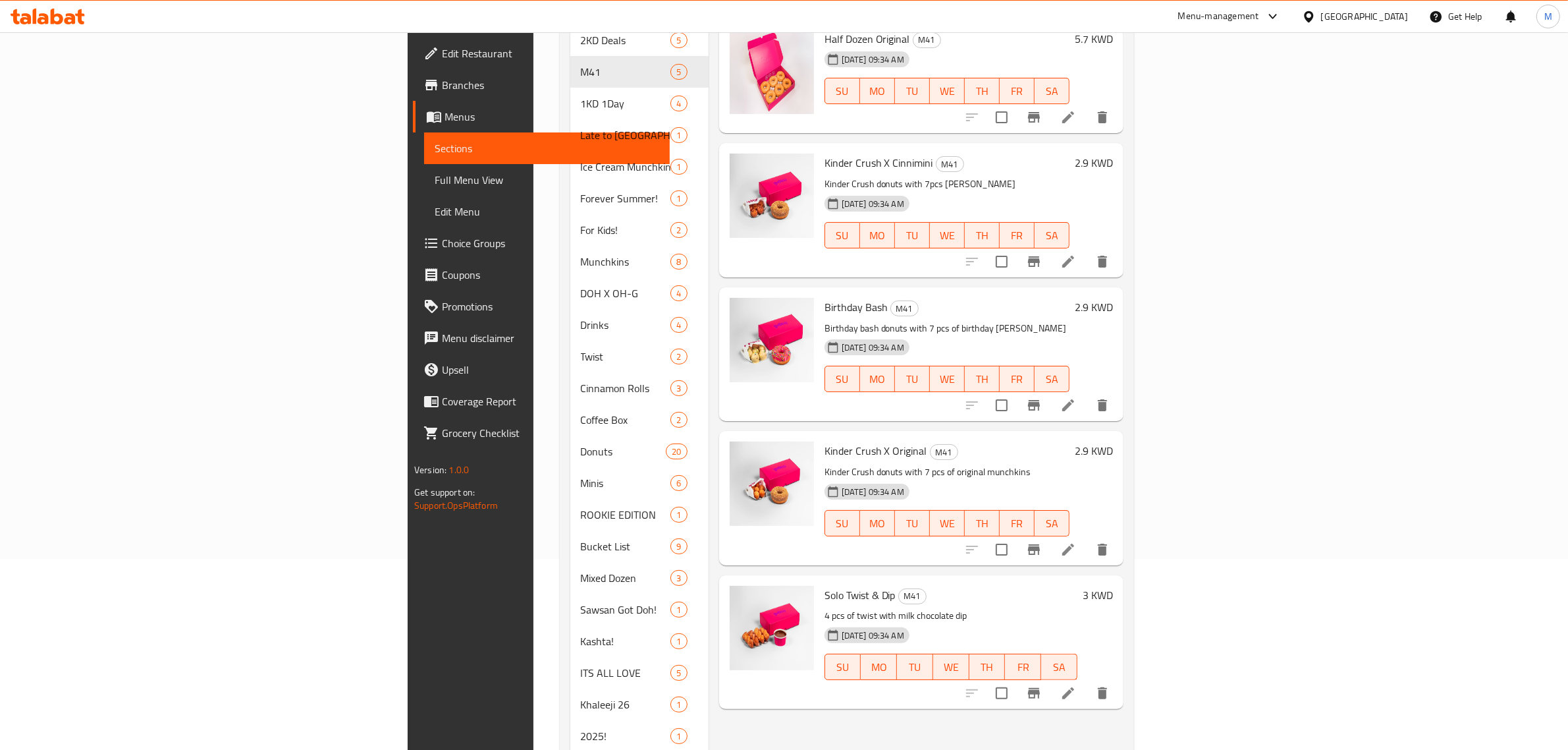
scroll to position [214, 0]
